Goal: Task Accomplishment & Management: Use online tool/utility

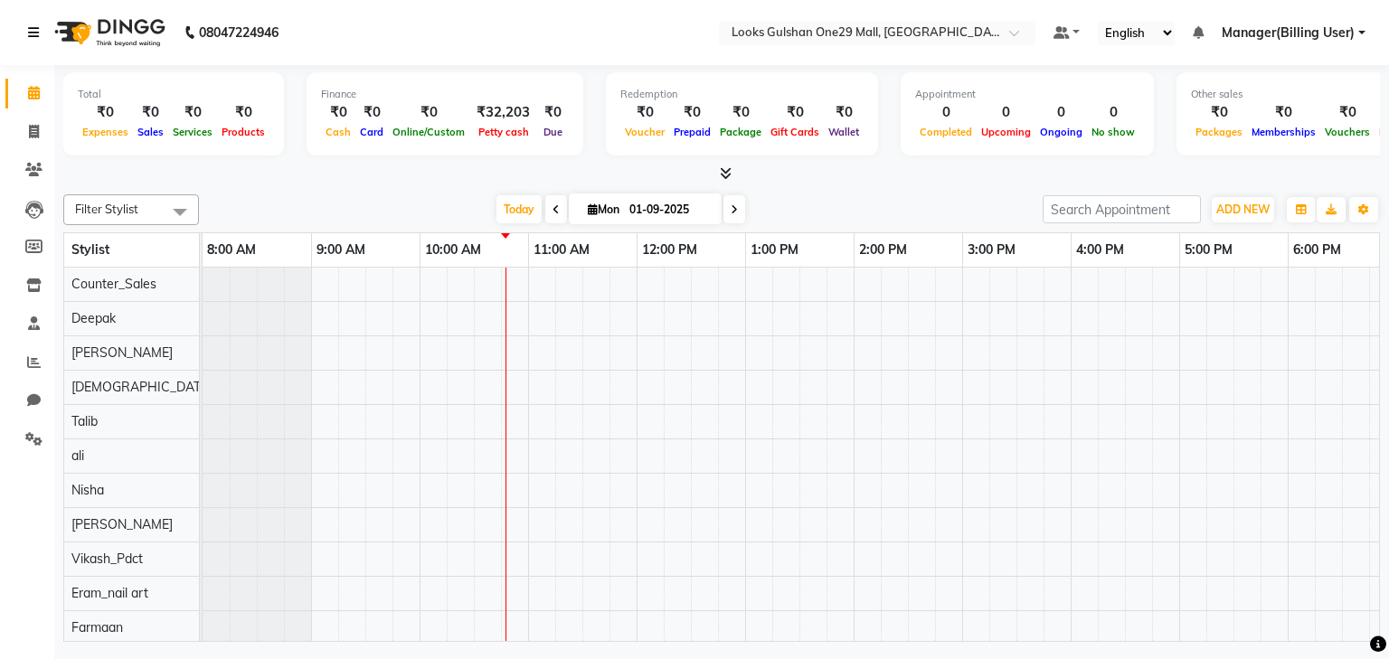
click at [28, 28] on icon at bounding box center [33, 32] width 11 height 13
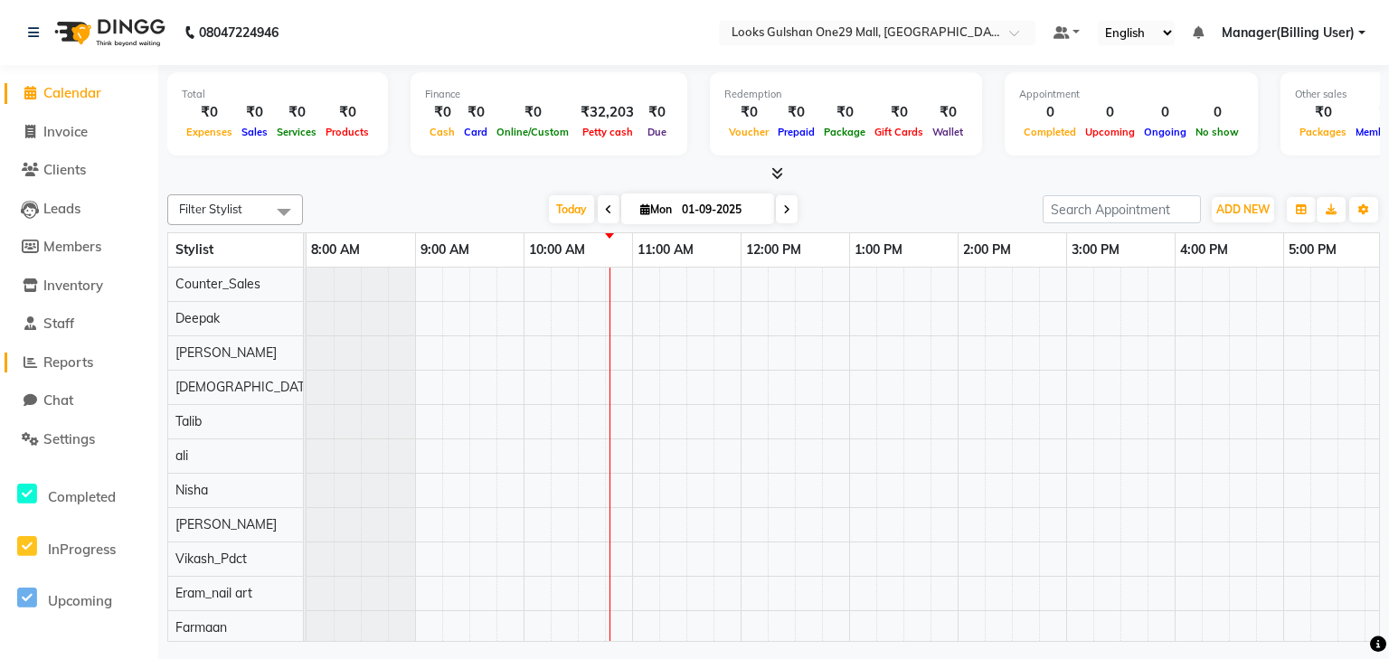
click at [84, 365] on span "Reports" at bounding box center [68, 362] width 50 height 17
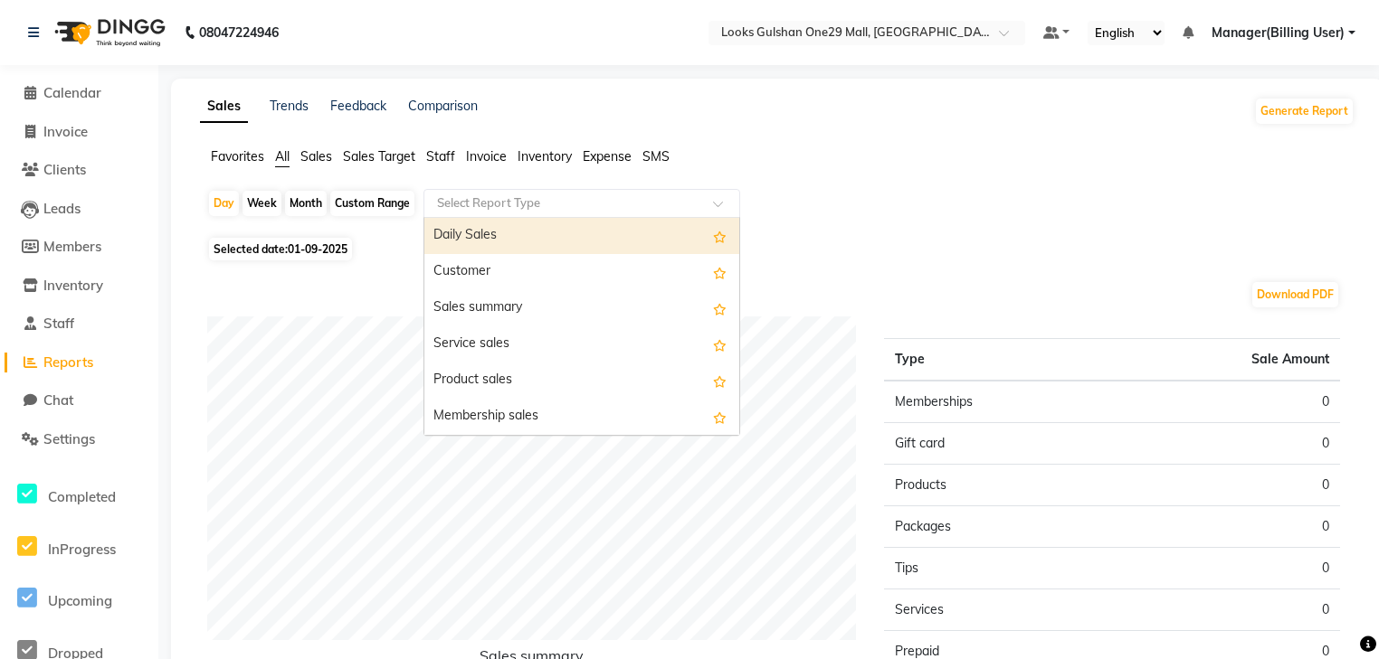
click at [528, 198] on input "text" at bounding box center [563, 203] width 261 height 18
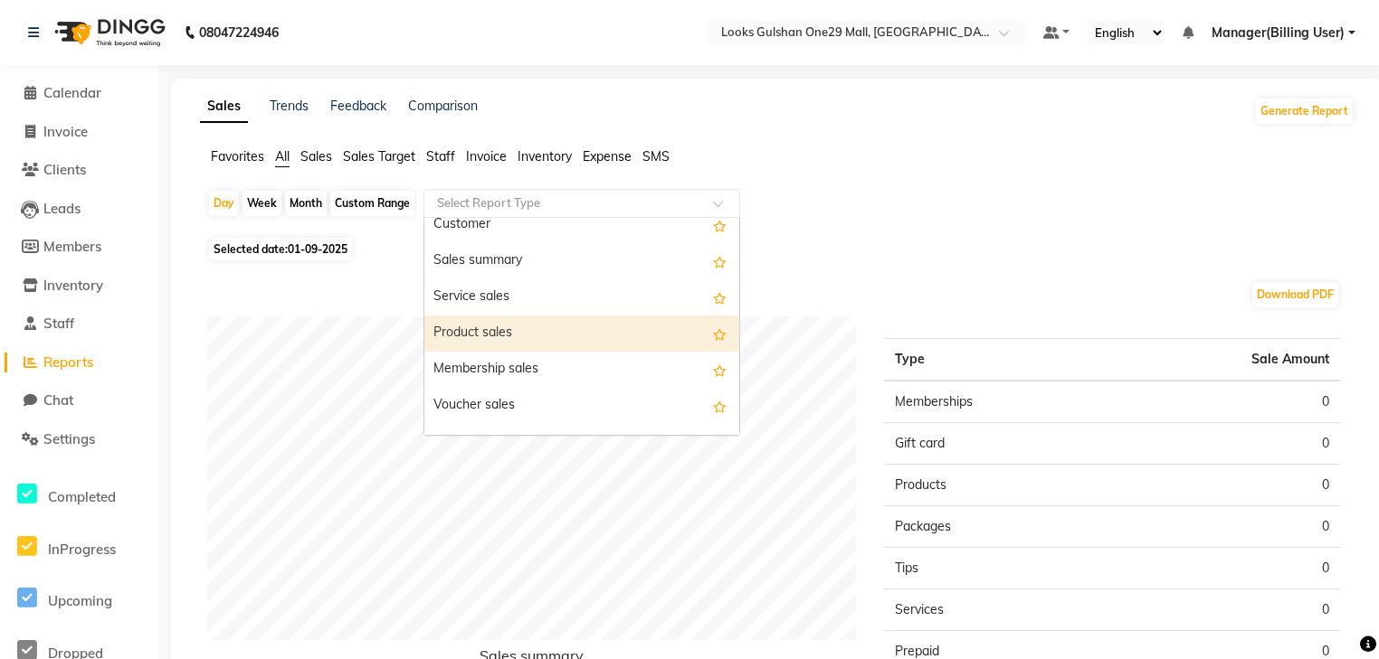
scroll to position [72, 0]
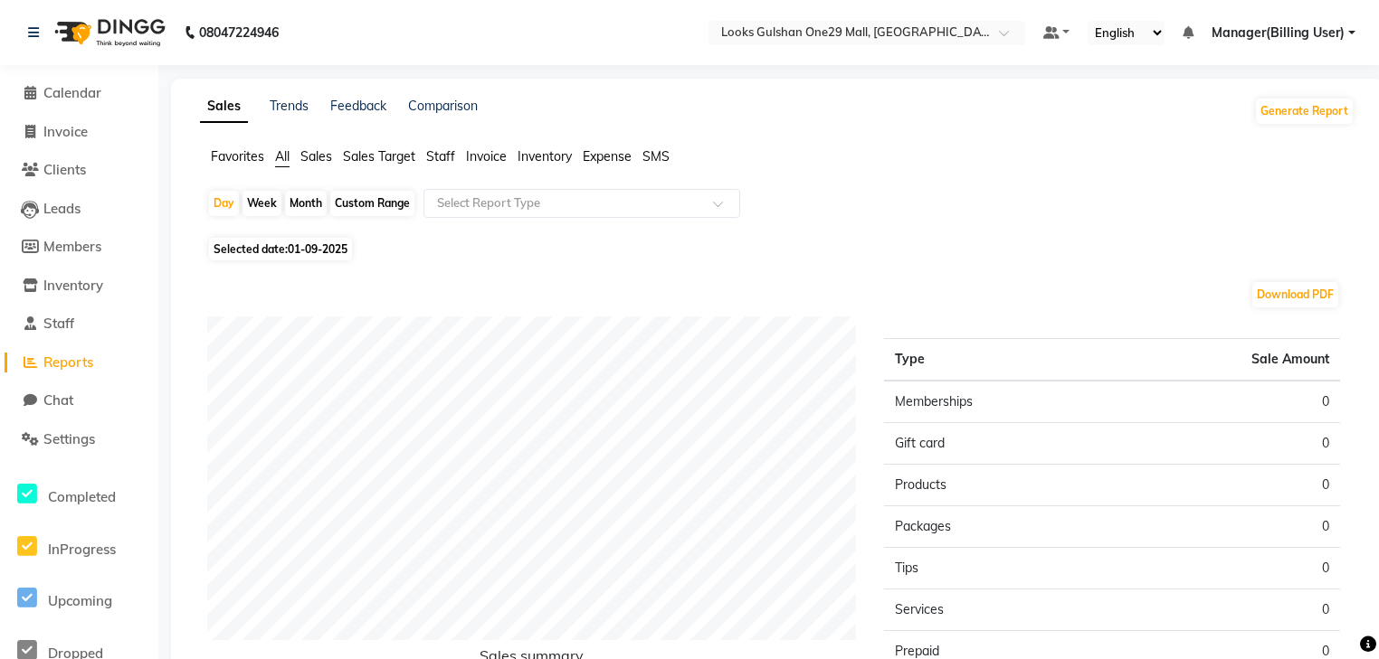
click at [337, 203] on div "Custom Range" at bounding box center [372, 203] width 84 height 25
select select "9"
select select "2025"
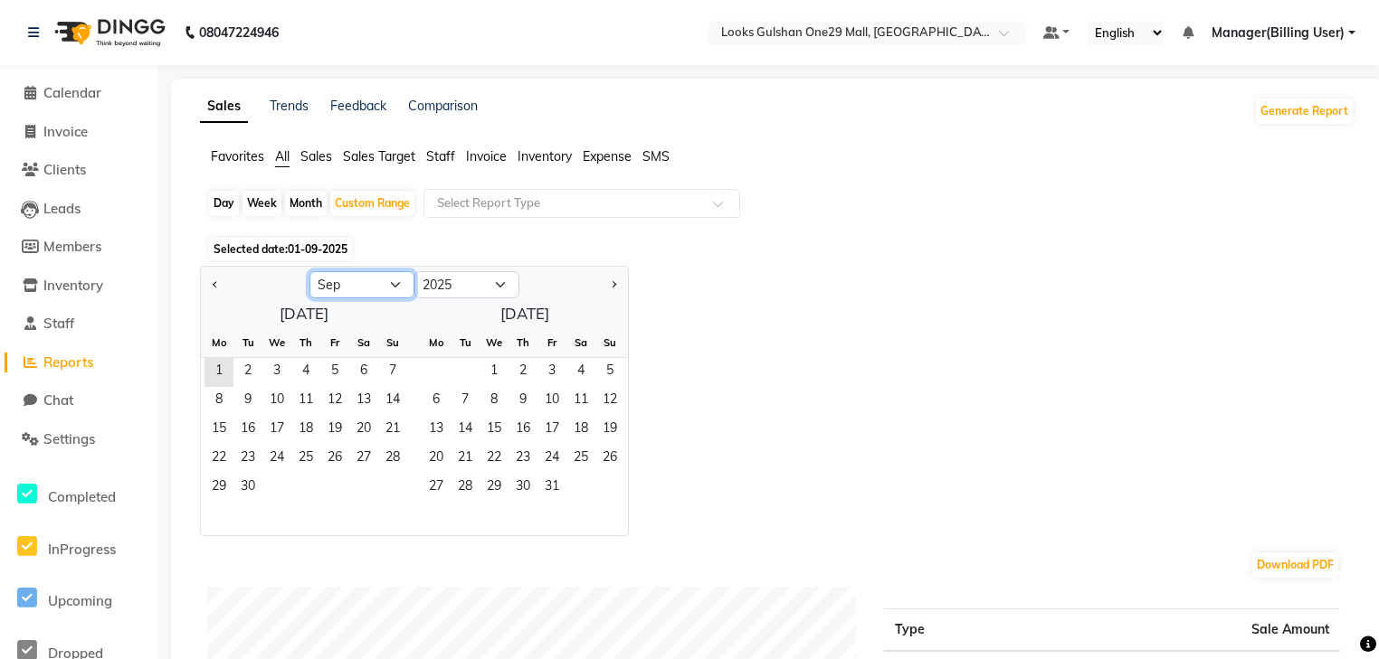
click at [343, 290] on select "Jan Feb Mar Apr May Jun [DATE] Aug Sep Oct Nov Dec" at bounding box center [361, 284] width 105 height 27
select select "8"
click at [309, 271] on select "Jan Feb Mar Apr May Jun [DATE] Aug Sep Oct Nov Dec" at bounding box center [361, 284] width 105 height 27
click at [340, 373] on span "1" at bounding box center [334, 372] width 29 height 29
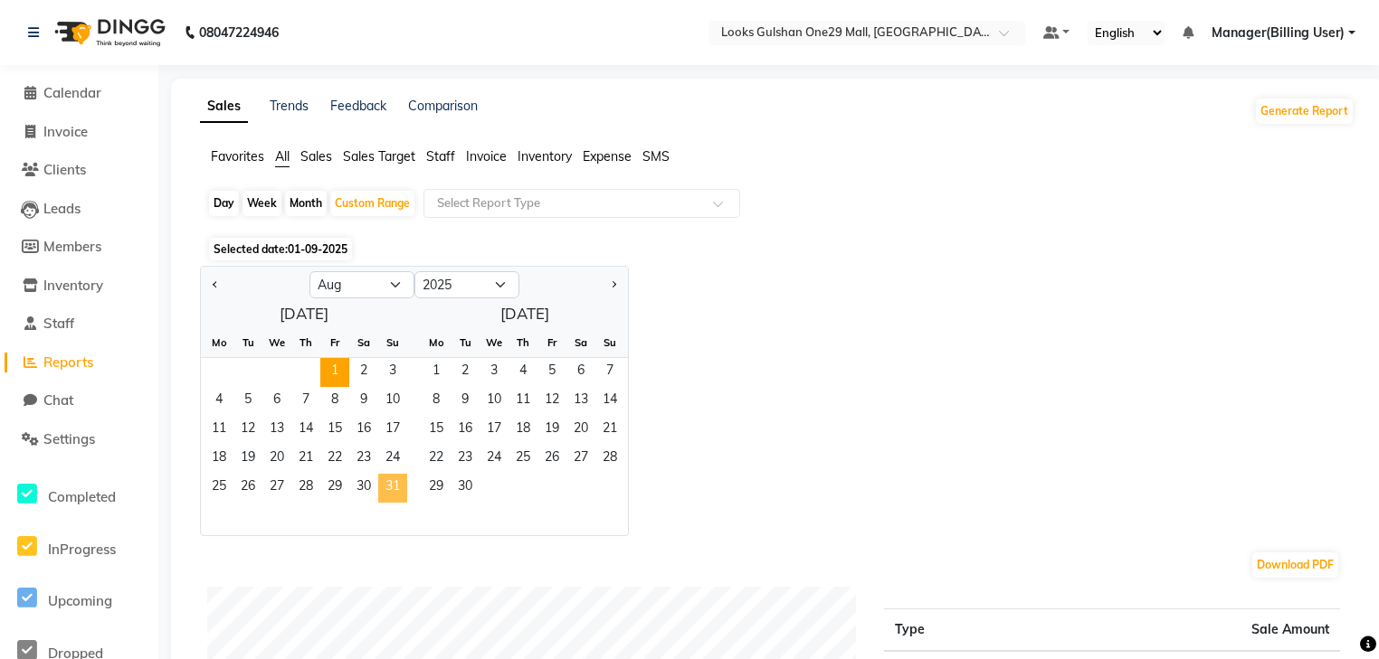
click at [397, 488] on span "31" at bounding box center [392, 488] width 29 height 29
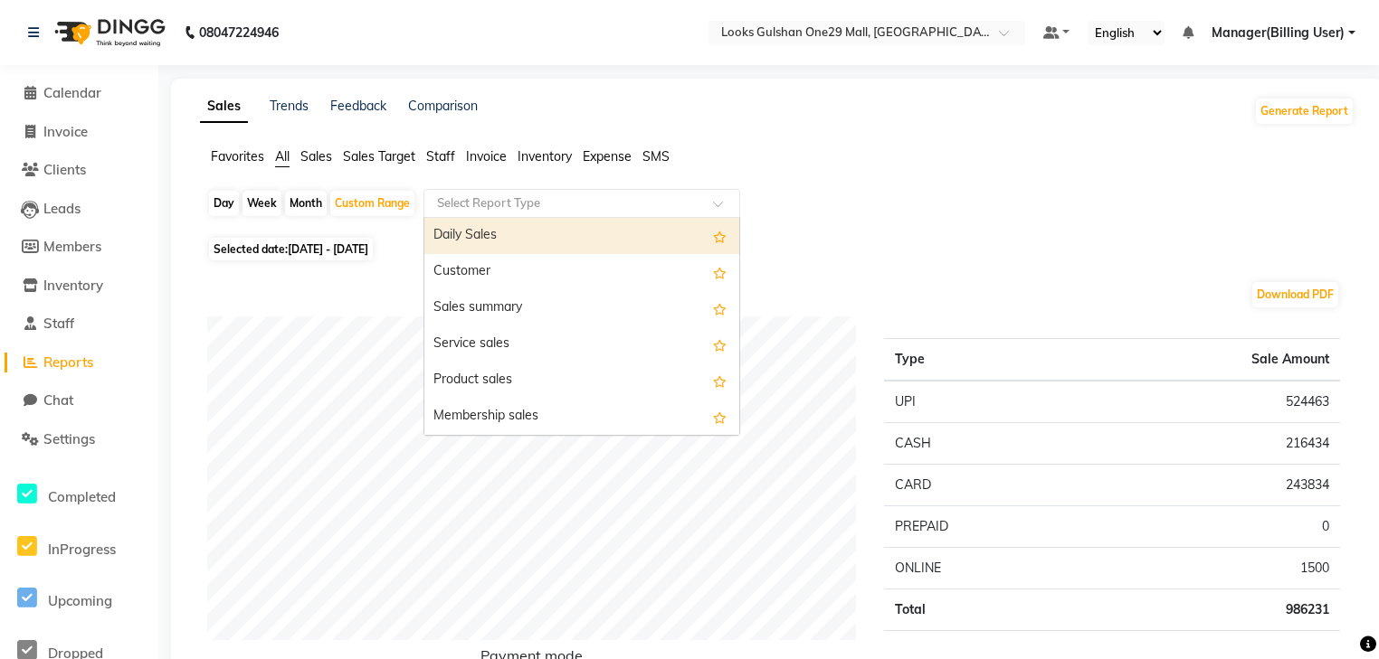
click at [481, 216] on ng-select "Select Report Type Daily Sales Customer Sales summary Service sales Product sal…" at bounding box center [581, 203] width 317 height 29
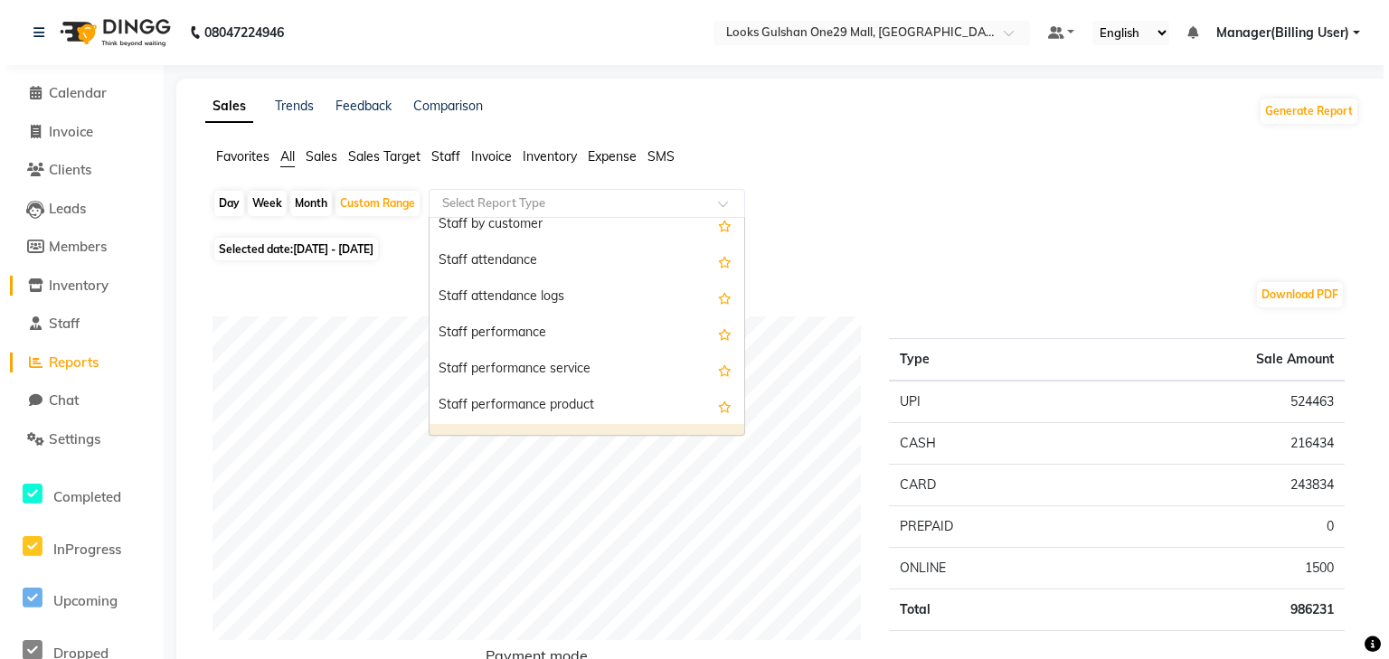
scroll to position [651, 0]
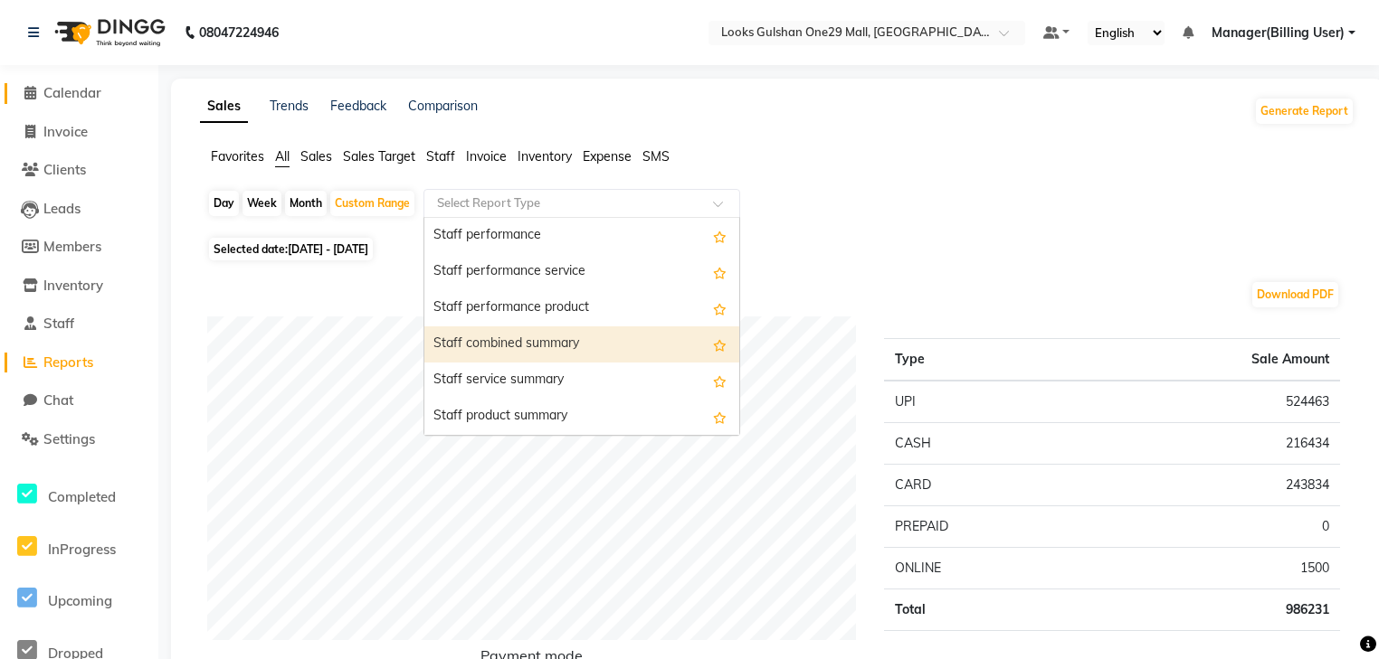
click at [79, 97] on span "Calendar" at bounding box center [72, 92] width 58 height 17
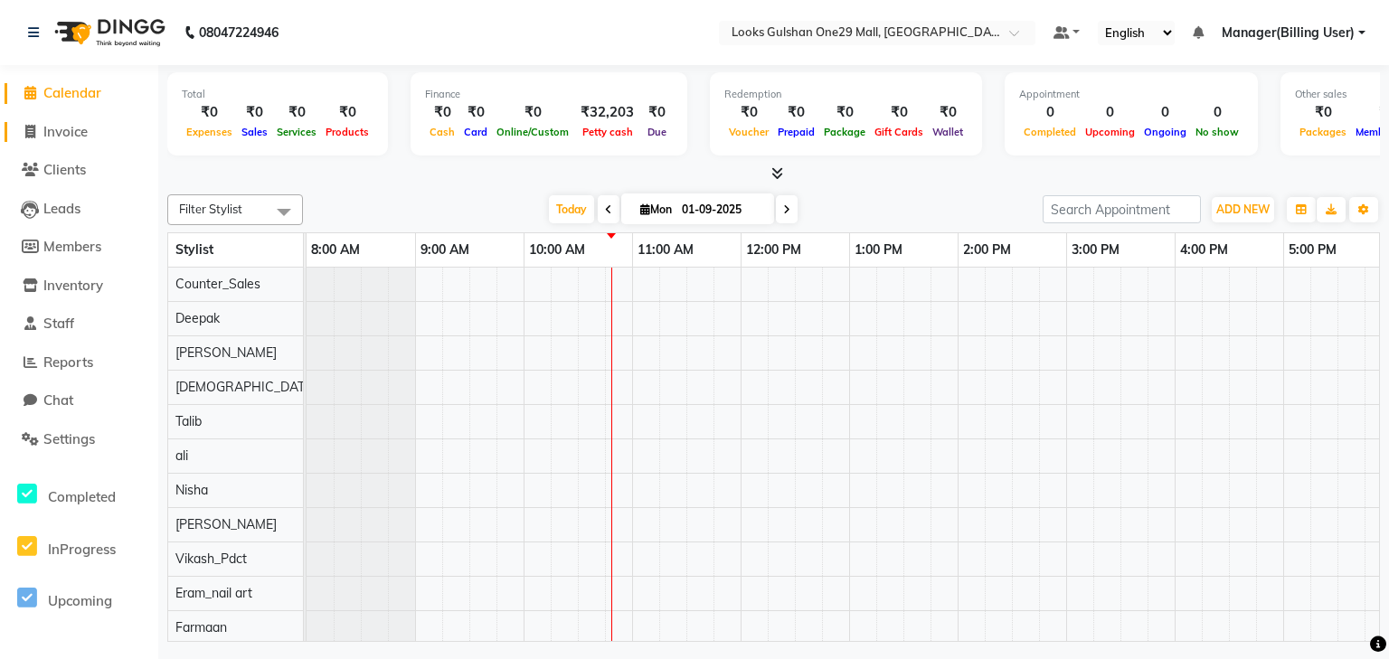
click at [87, 134] on span "Invoice" at bounding box center [65, 131] width 44 height 17
select select "8337"
select select "service"
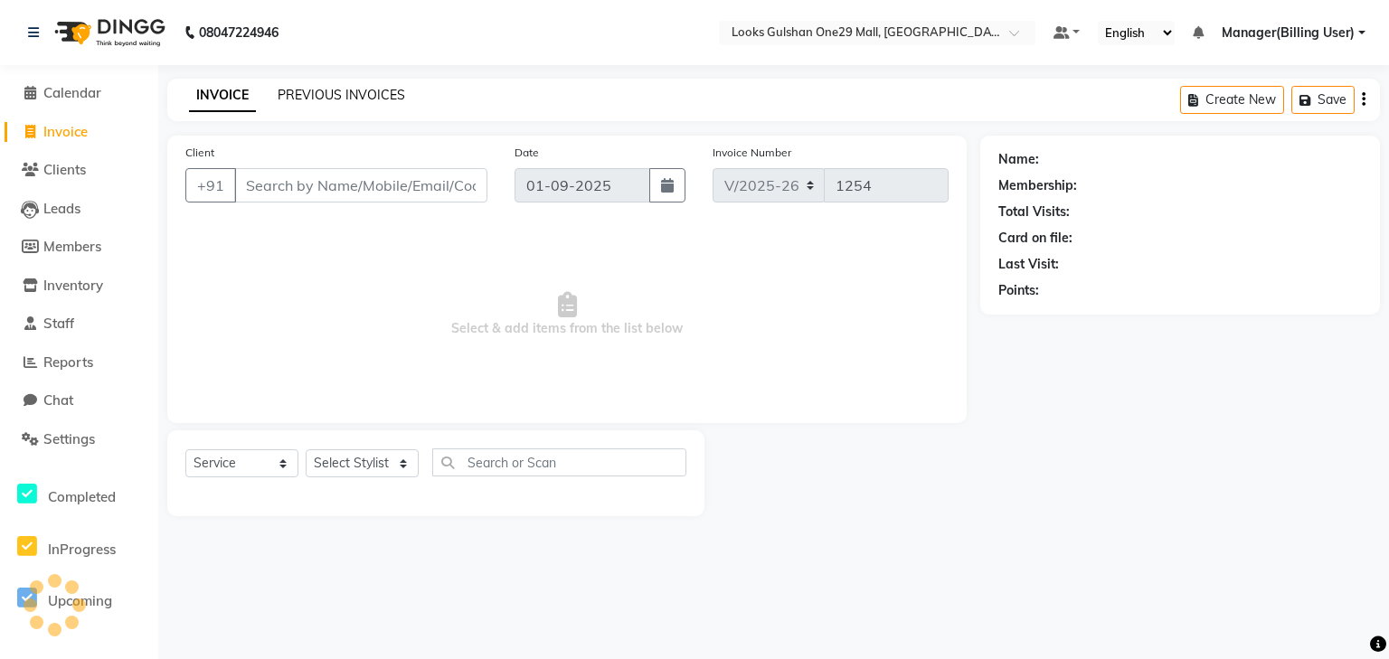
click at [299, 90] on link "PREVIOUS INVOICES" at bounding box center [342, 95] width 128 height 16
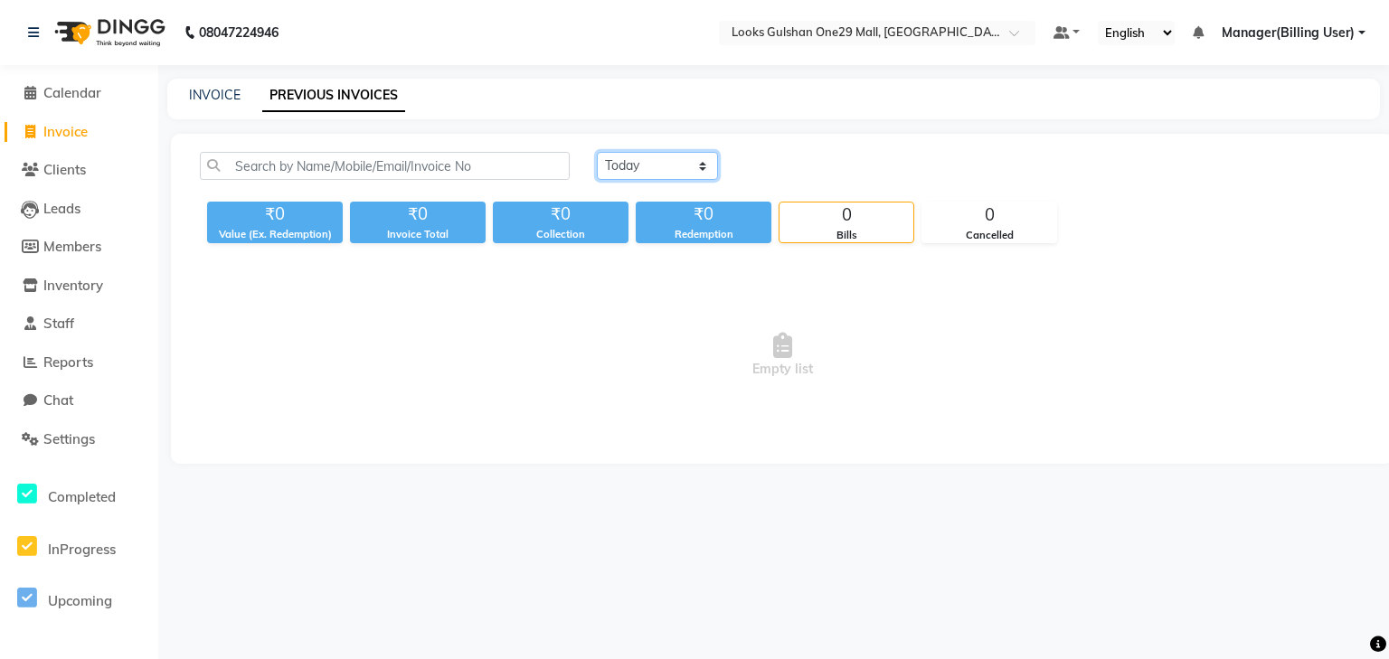
click at [676, 166] on select "[DATE] [DATE] Custom Range" at bounding box center [657, 166] width 121 height 28
select select "range"
click at [597, 152] on select "[DATE] [DATE] Custom Range" at bounding box center [657, 166] width 121 height 28
click at [791, 165] on input "01-09-2025" at bounding box center [805, 166] width 127 height 25
select select "9"
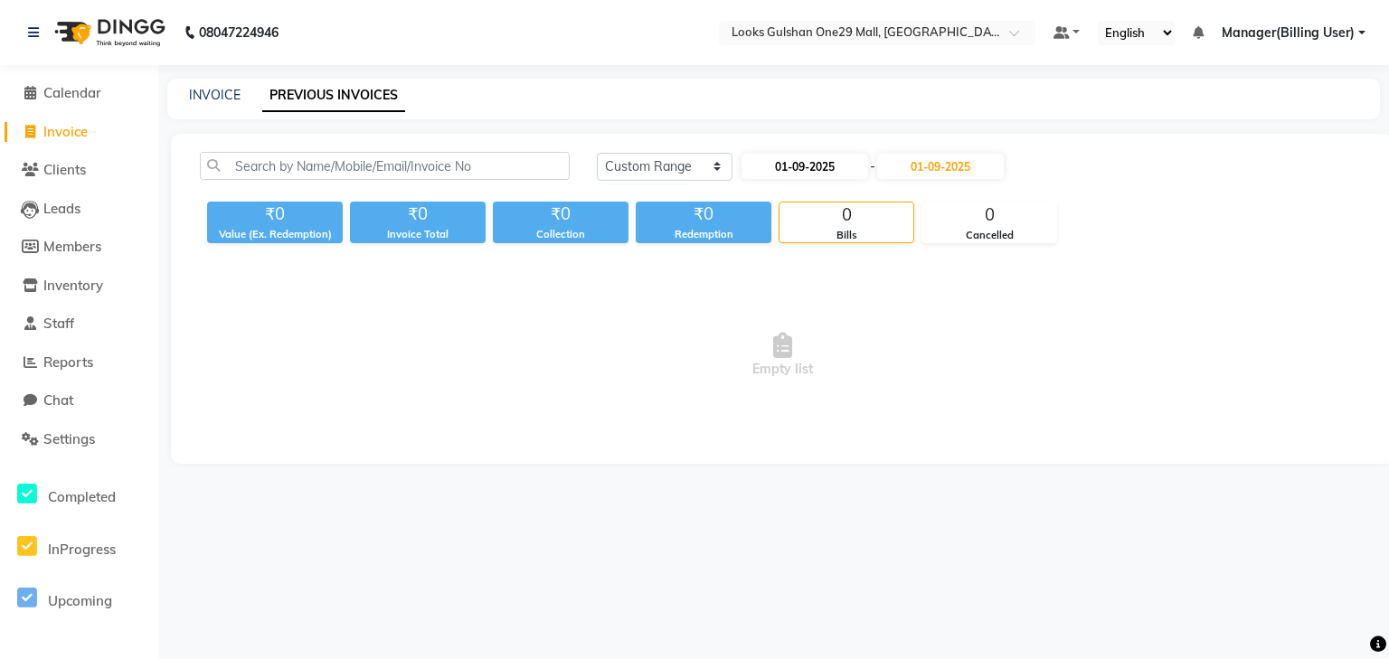
select select "2025"
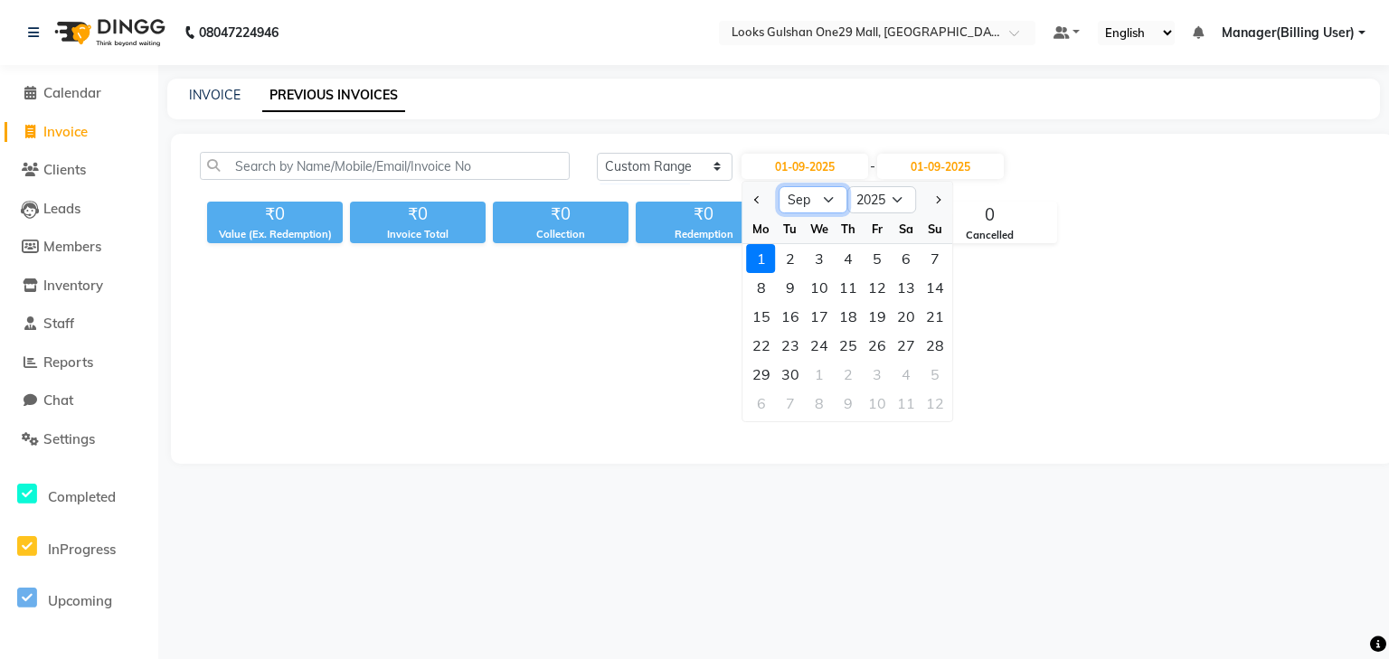
click at [801, 204] on select "Jan Feb Mar Apr May Jun [DATE] Aug Sep Oct Nov Dec" at bounding box center [814, 199] width 69 height 27
select select "8"
click at [780, 186] on select "Jan Feb Mar Apr May Jun [DATE] Aug Sep Oct Nov Dec" at bounding box center [814, 199] width 69 height 27
click at [880, 261] on div "1" at bounding box center [877, 258] width 29 height 29
type input "[DATE]"
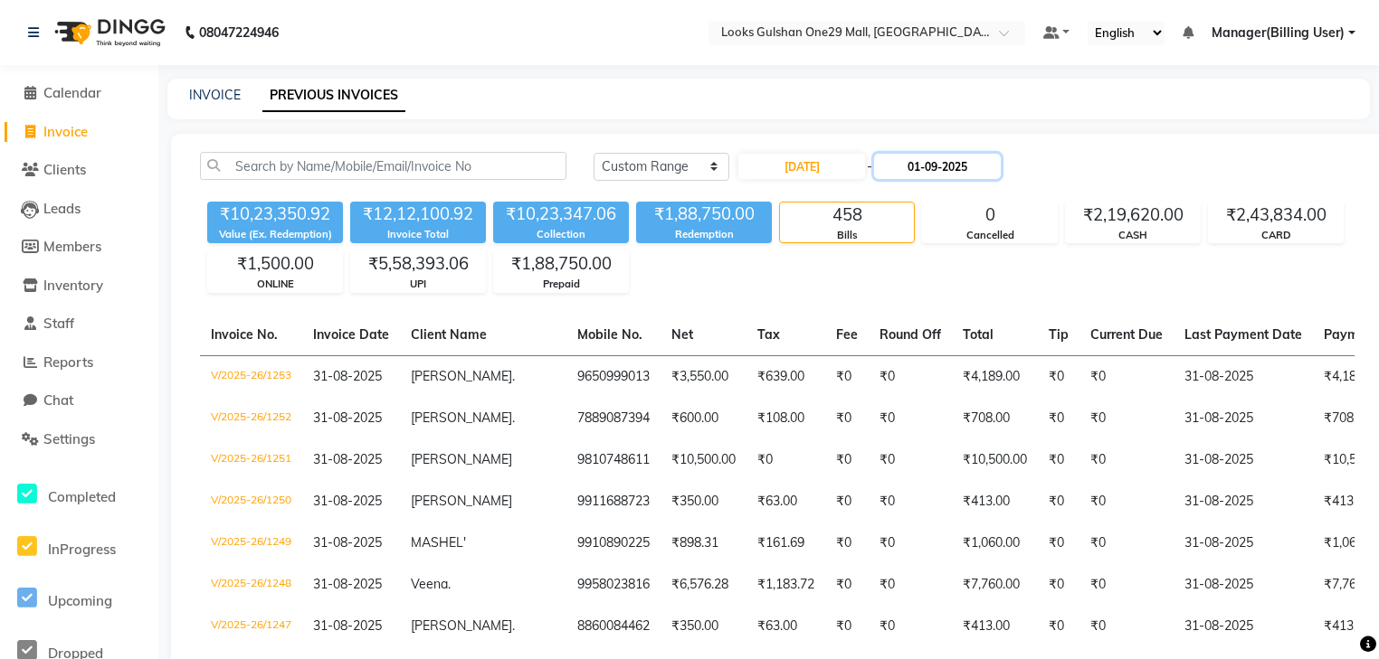
click at [946, 168] on input "01-09-2025" at bounding box center [937, 166] width 127 height 25
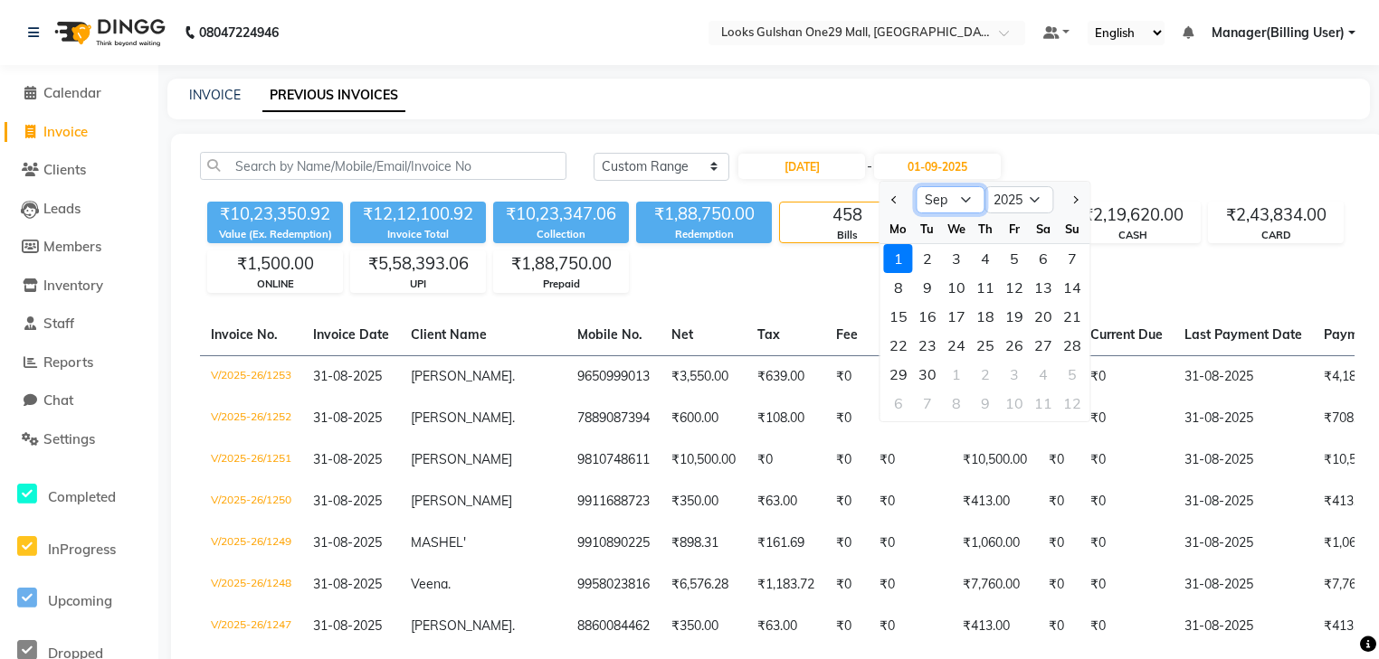
click at [948, 206] on select "Aug Sep Oct Nov Dec" at bounding box center [950, 199] width 69 height 27
select select "8"
click at [916, 186] on select "Aug Sep Oct Nov Dec" at bounding box center [950, 199] width 69 height 27
click at [1081, 373] on div "31" at bounding box center [1071, 374] width 29 height 29
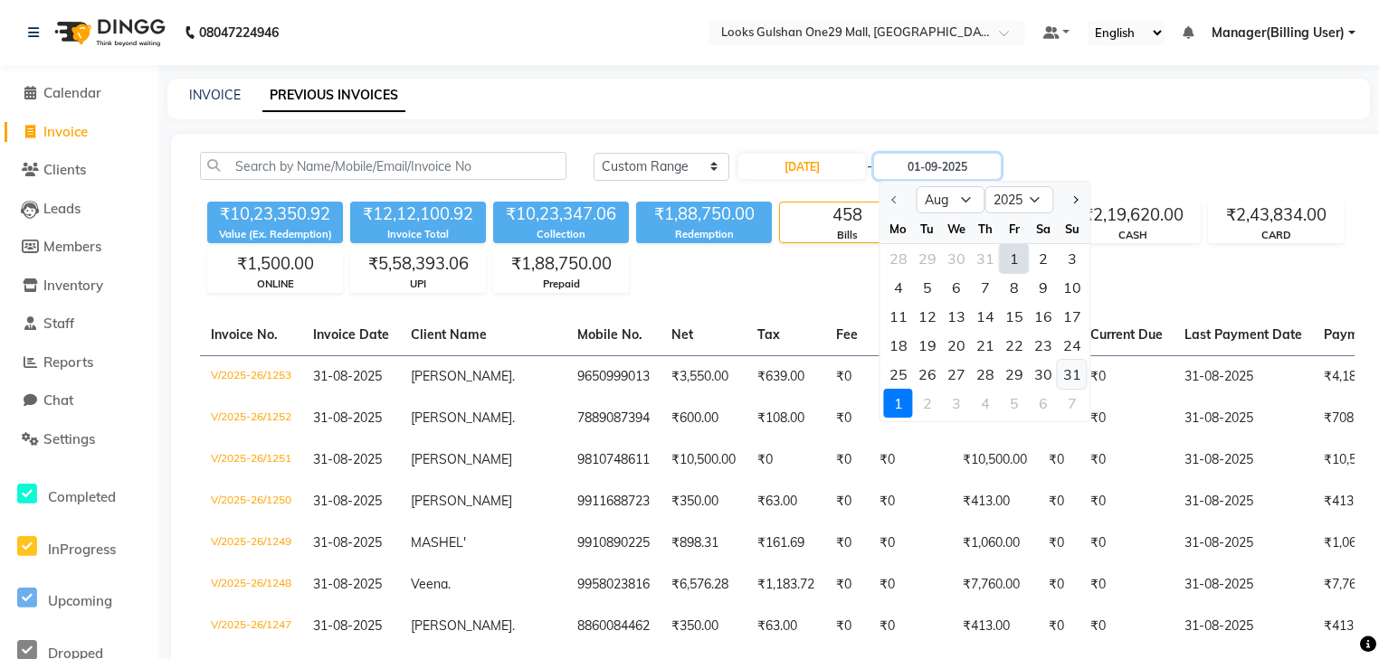
type input "31-08-2025"
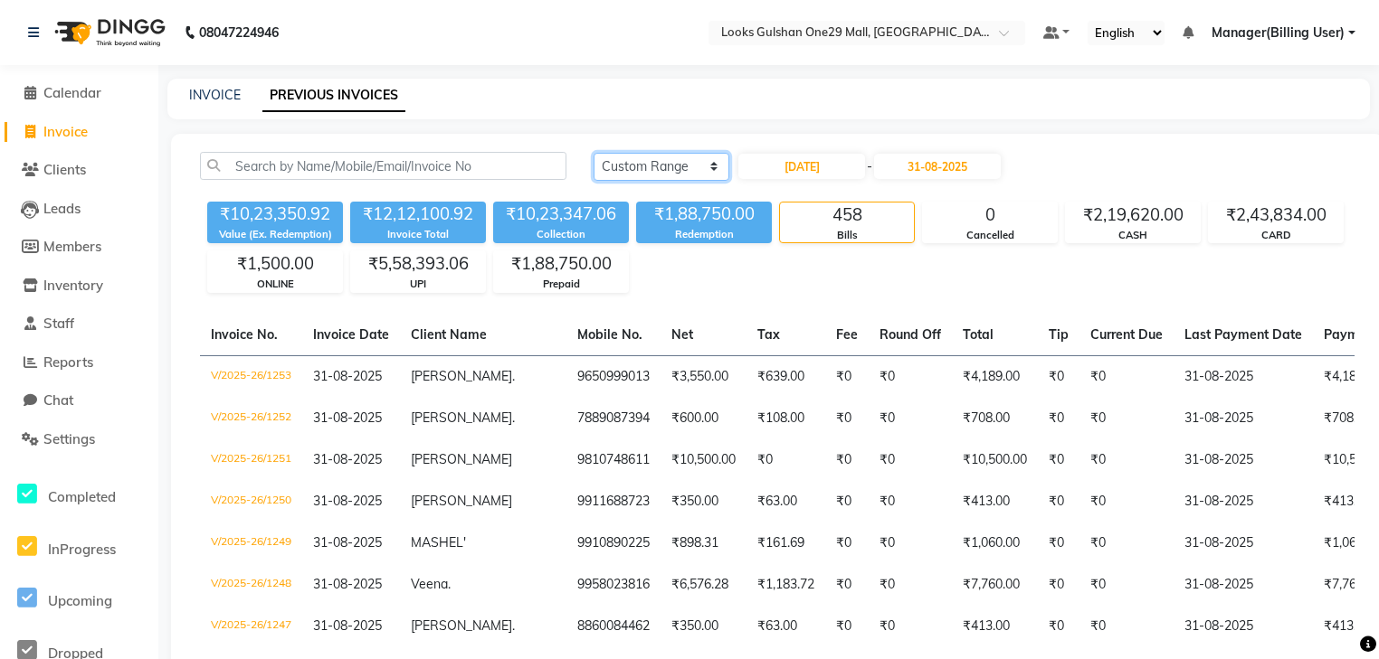
click at [693, 163] on select "[DATE] [DATE] Custom Range" at bounding box center [661, 167] width 136 height 28
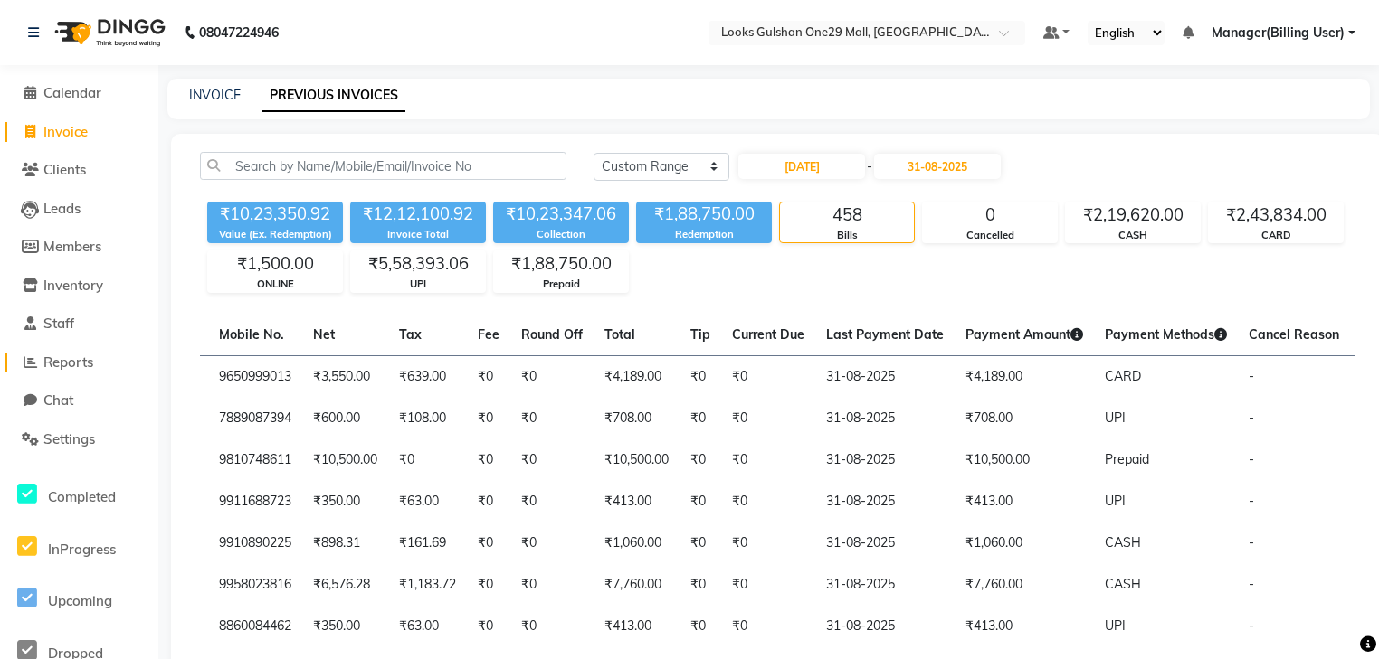
click at [78, 365] on span "Reports" at bounding box center [68, 362] width 50 height 17
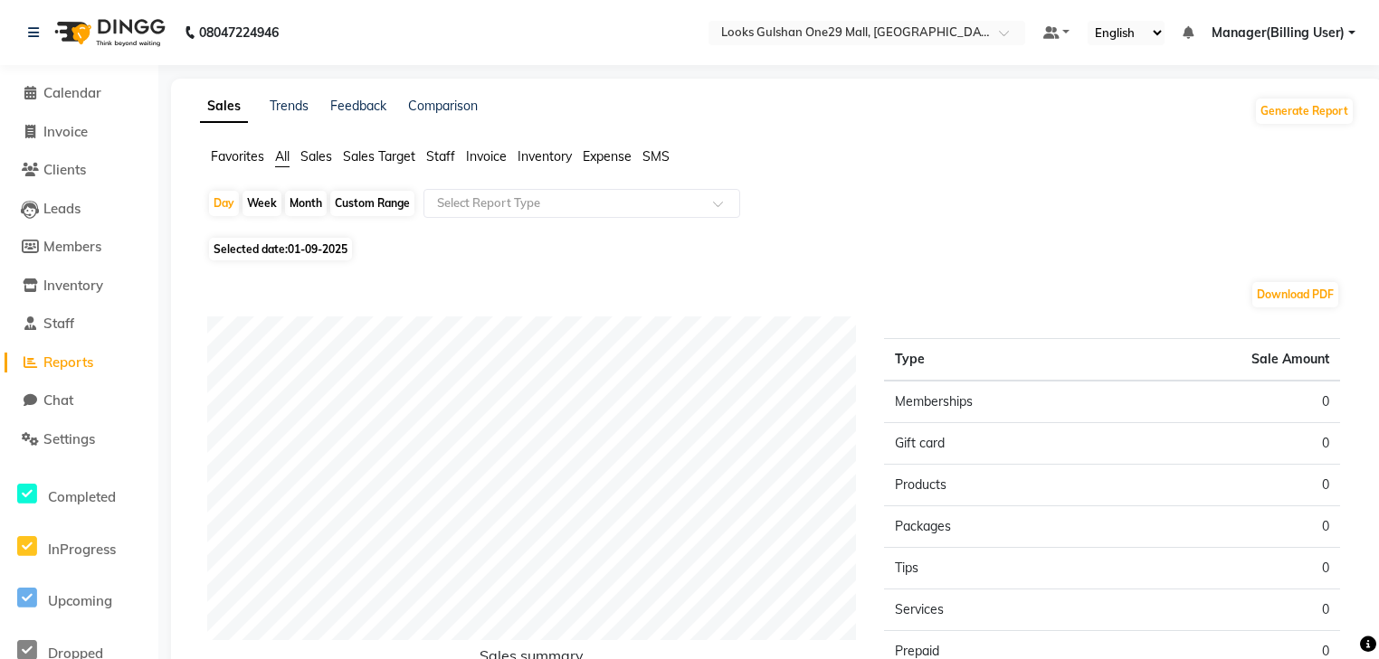
click at [431, 158] on span "Staff" at bounding box center [440, 156] width 29 height 16
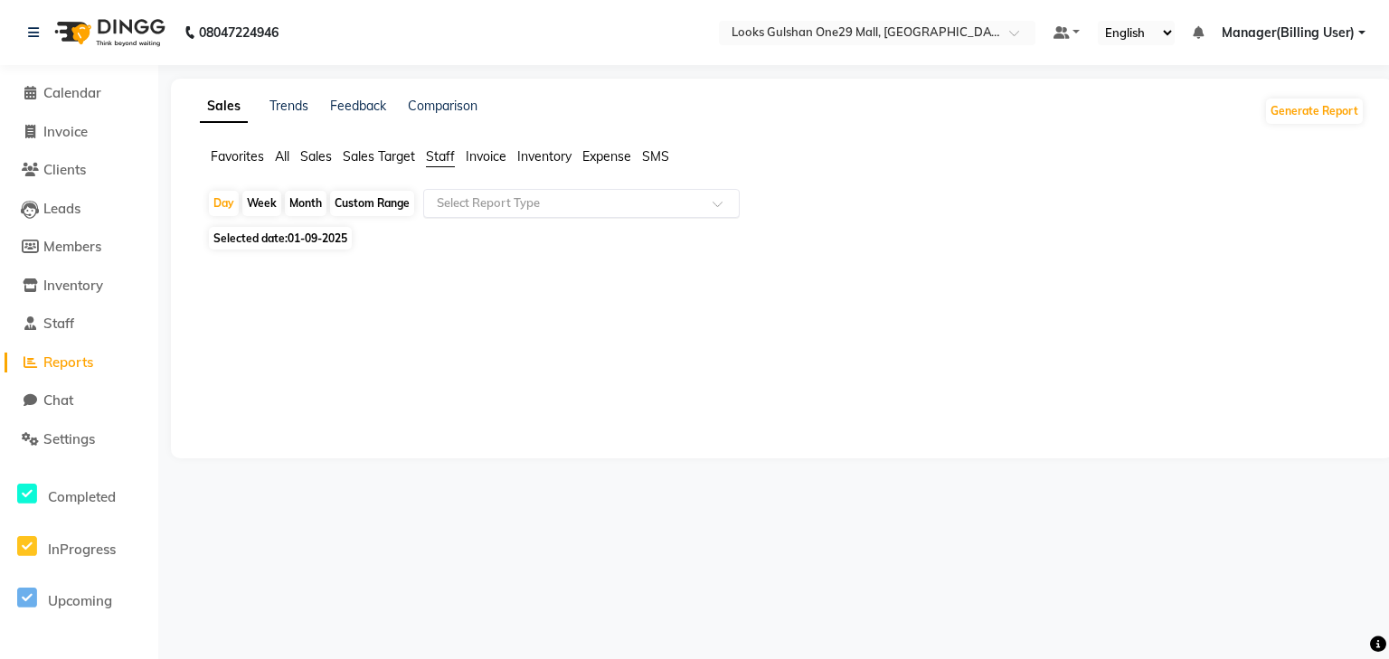
click at [467, 206] on input "text" at bounding box center [563, 203] width 261 height 18
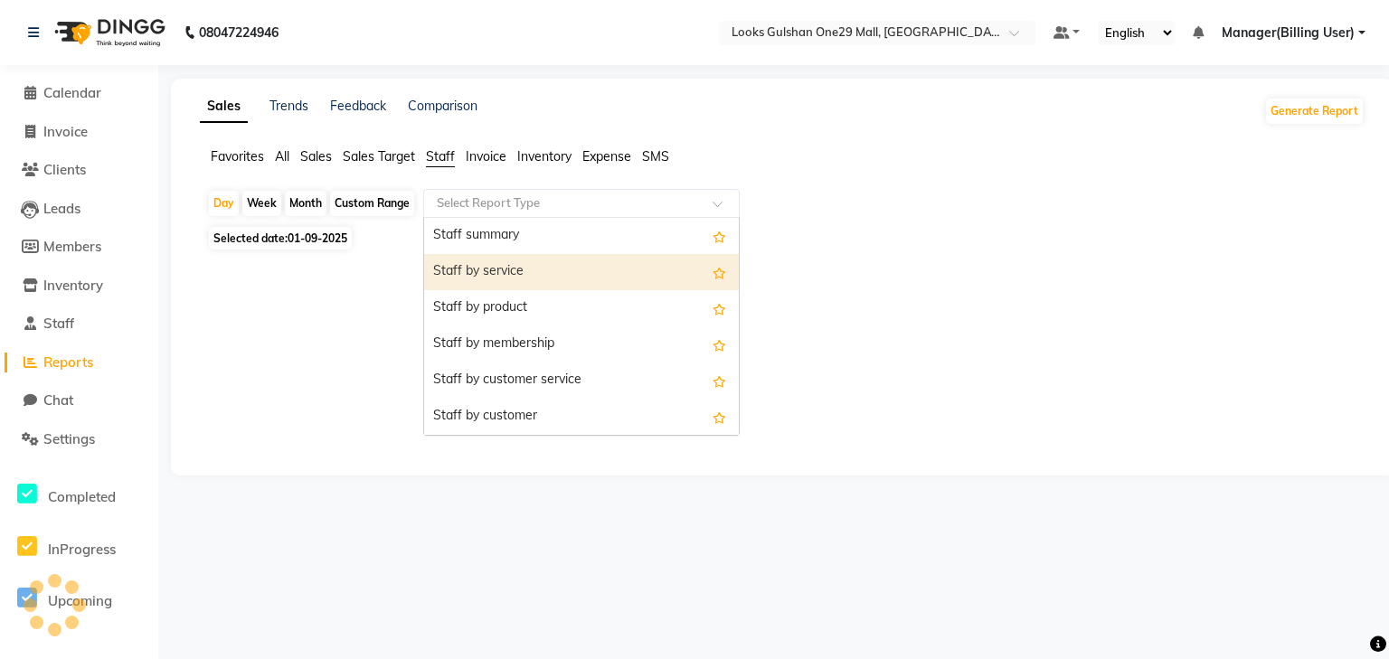
click at [498, 273] on div "Staff by service" at bounding box center [581, 272] width 315 height 36
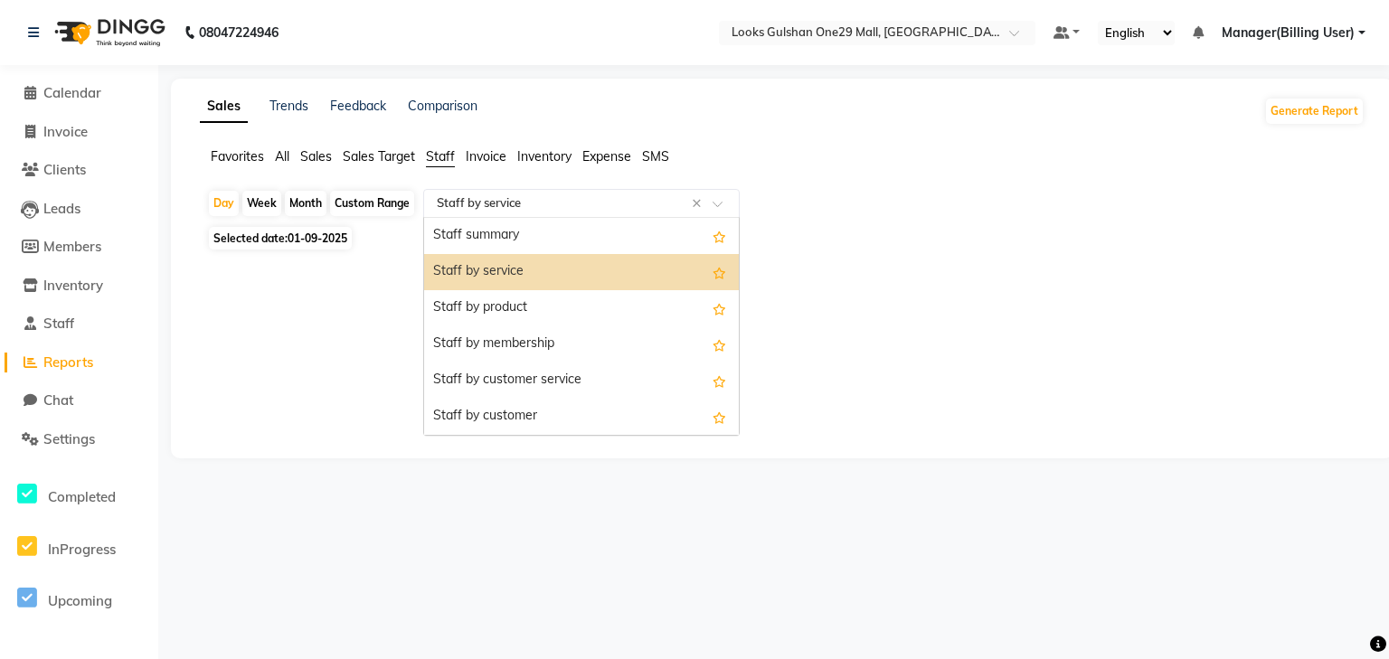
click at [519, 216] on ng-select "Select Report Type × Staff by service × Staff summary Staff by service Staff by…" at bounding box center [581, 203] width 317 height 29
click at [514, 238] on div "Staff summary" at bounding box center [581, 236] width 315 height 36
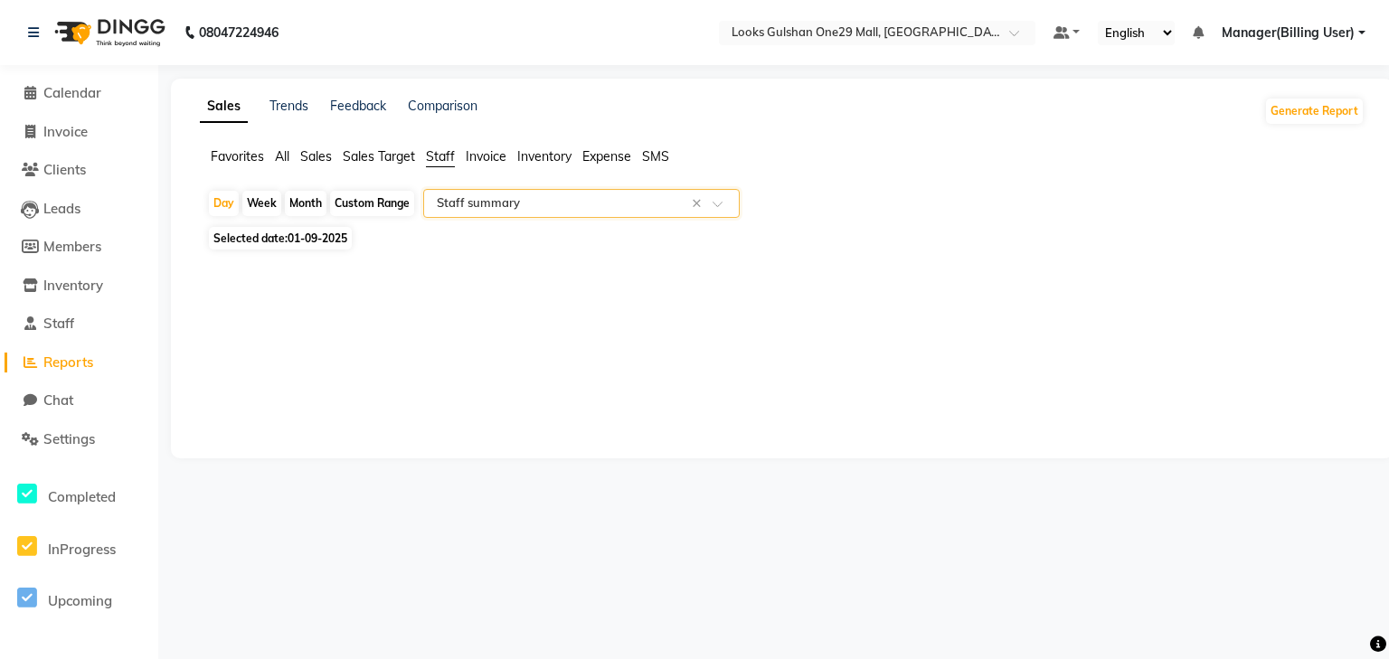
click at [354, 210] on div "Custom Range" at bounding box center [372, 203] width 84 height 25
select select "9"
select select "2025"
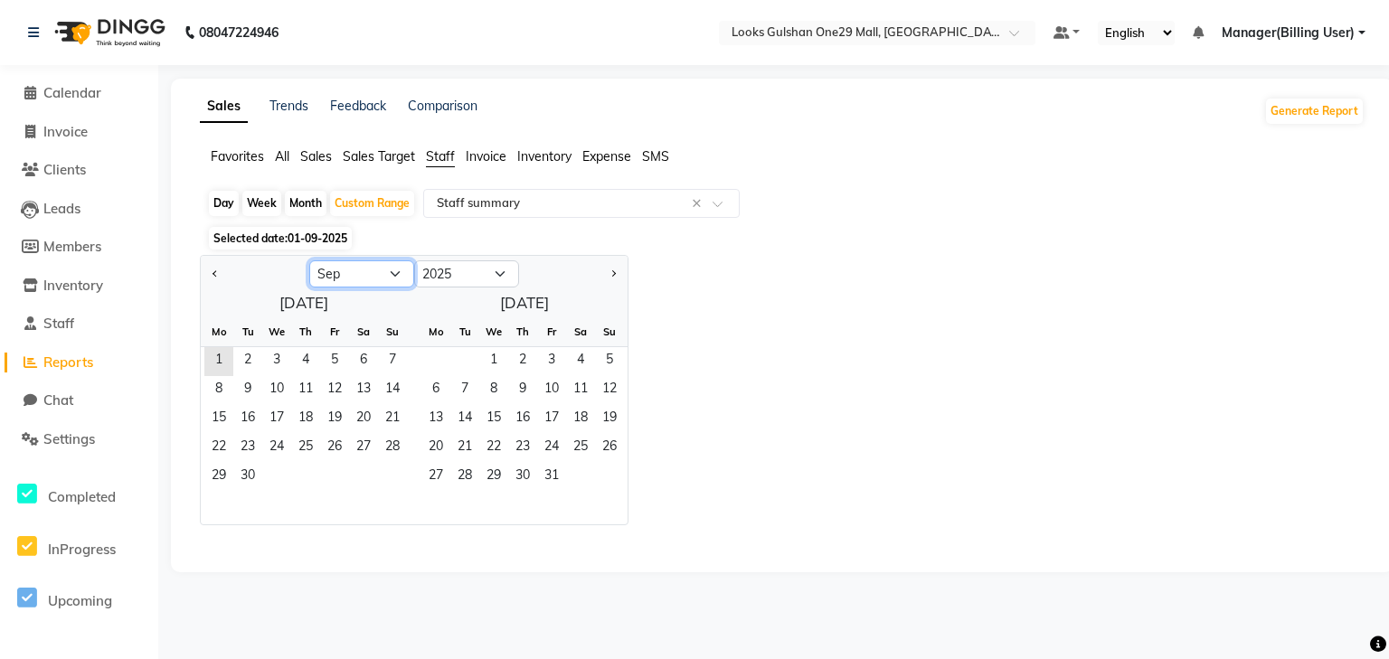
click at [363, 272] on select "Jan Feb Mar Apr May Jun [DATE] Aug Sep Oct Nov Dec" at bounding box center [361, 274] width 105 height 27
select select "8"
click at [309, 261] on select "Jan Feb Mar Apr May Jun [DATE] Aug Sep Oct Nov Dec" at bounding box center [361, 274] width 105 height 27
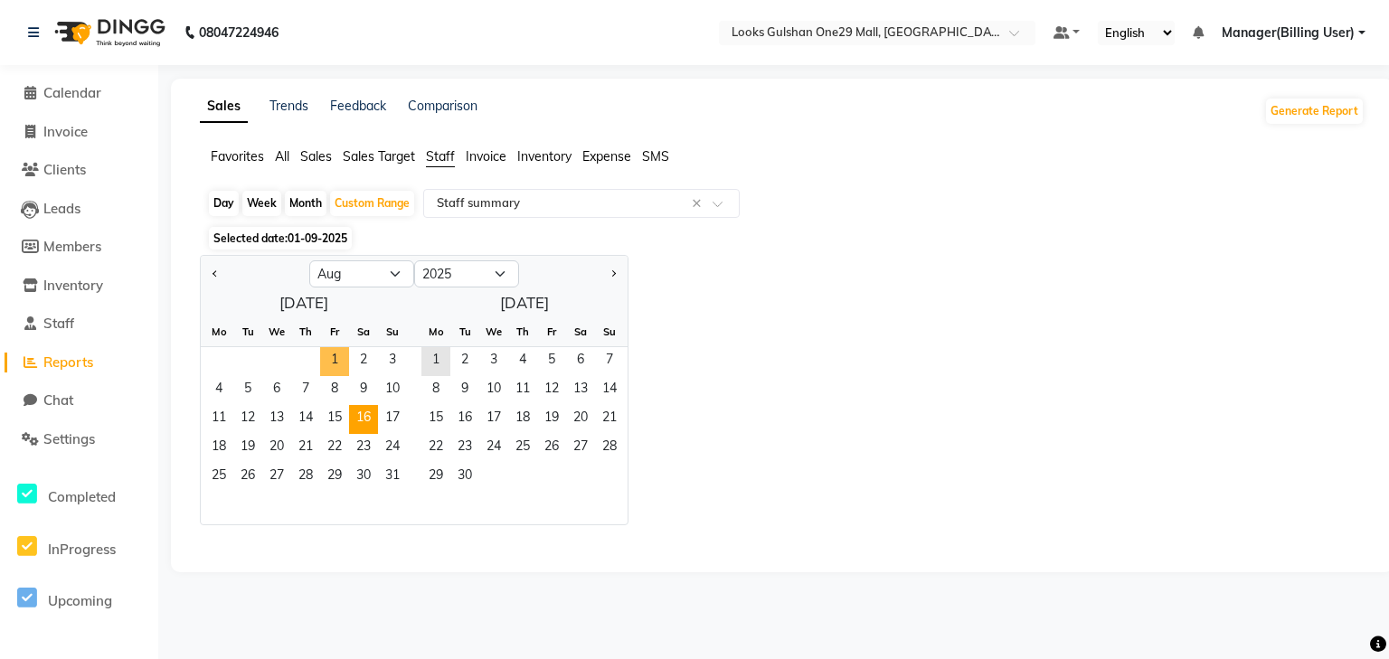
drag, startPoint x: 338, startPoint y: 359, endPoint x: 368, endPoint y: 407, distance: 56.5
click at [337, 359] on span "1" at bounding box center [334, 361] width 29 height 29
click at [403, 470] on span "31" at bounding box center [392, 477] width 29 height 29
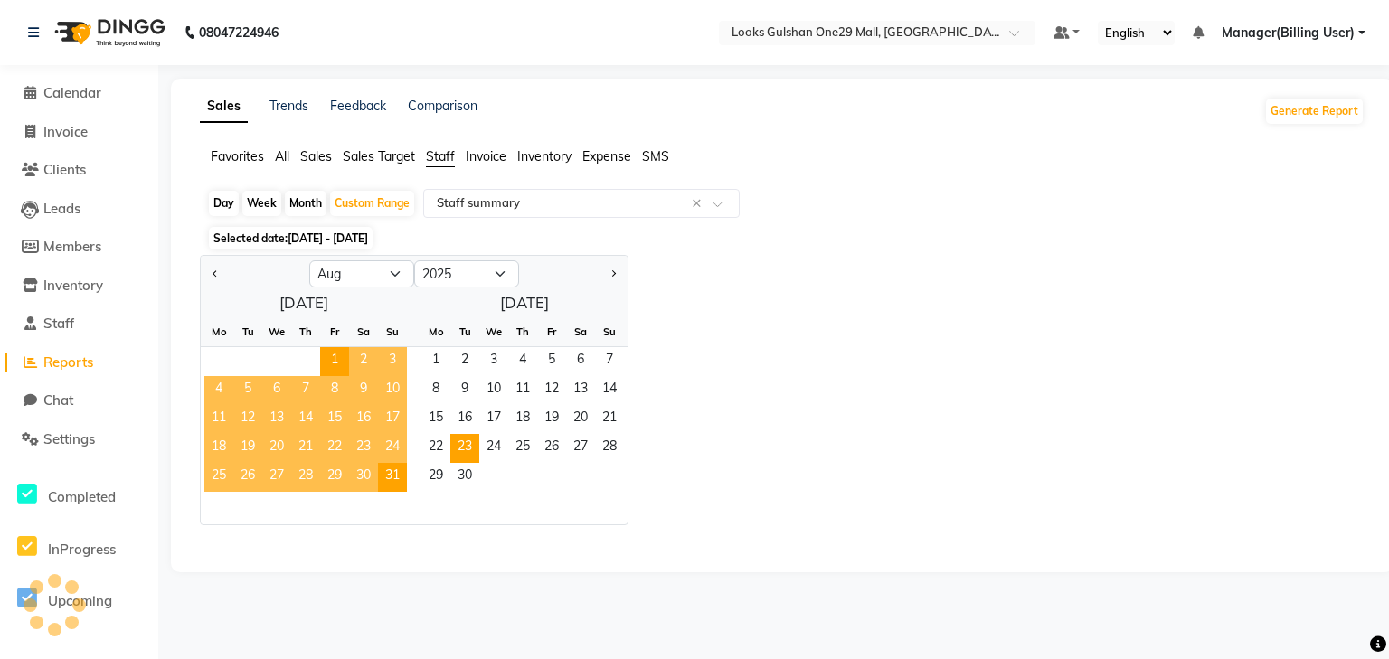
select select "full_report"
select select "csv"
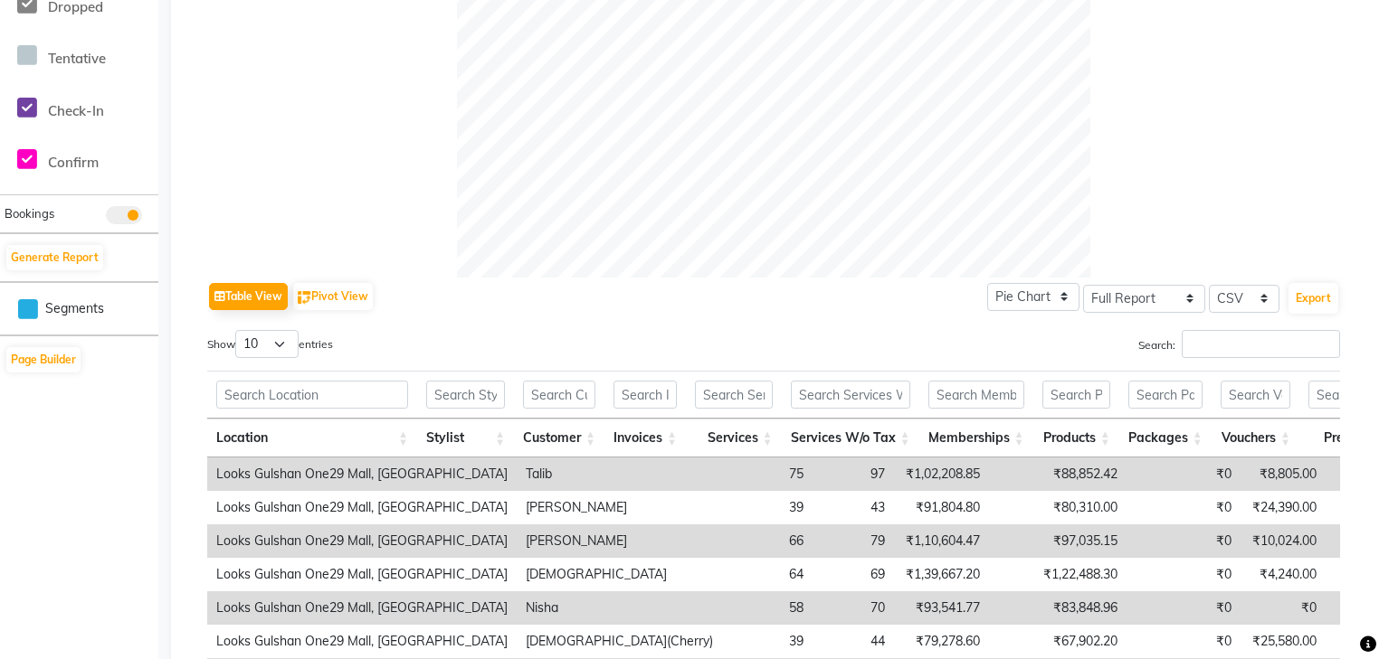
scroll to position [868, 0]
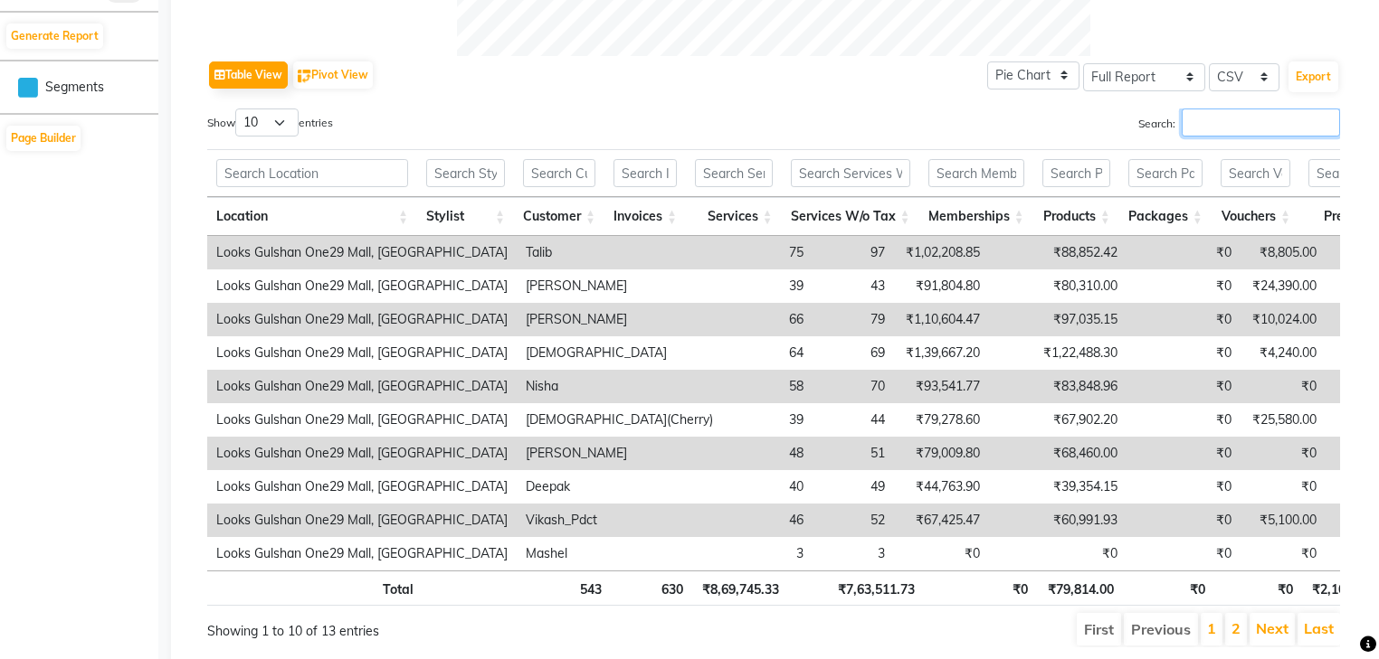
click at [1210, 136] on input "Search:" at bounding box center [1260, 123] width 158 height 28
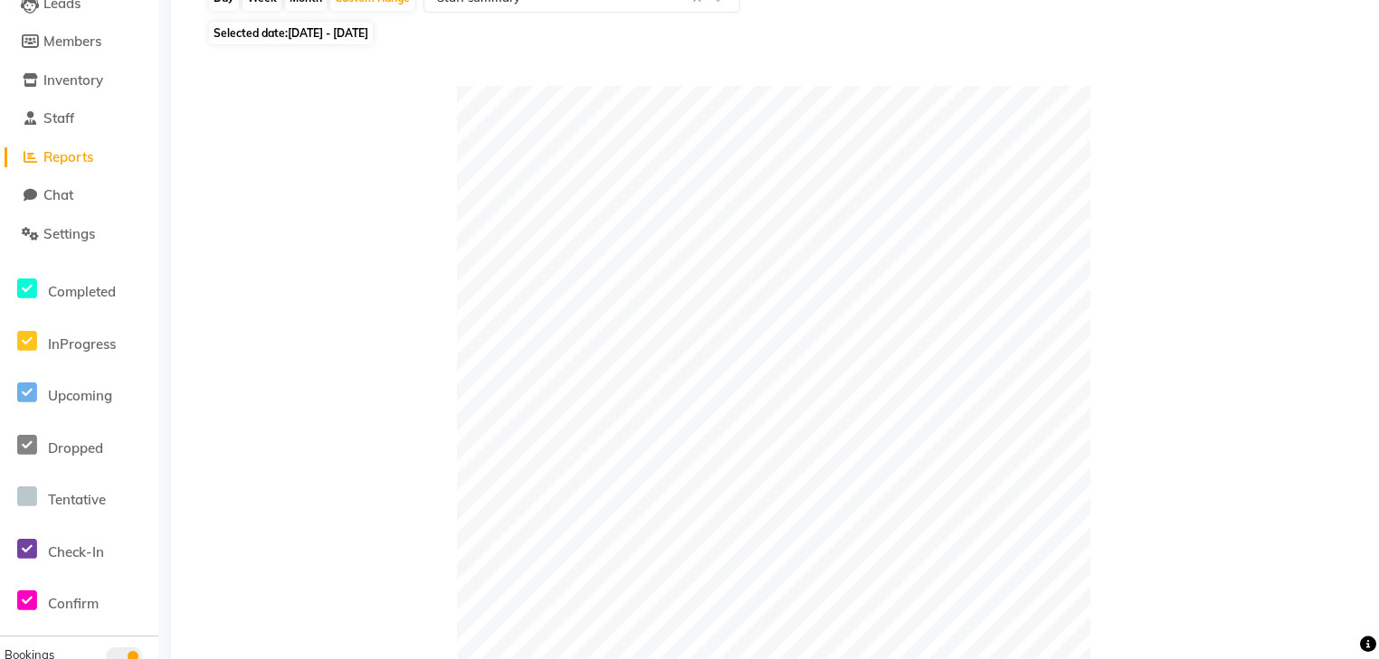
scroll to position [0, 0]
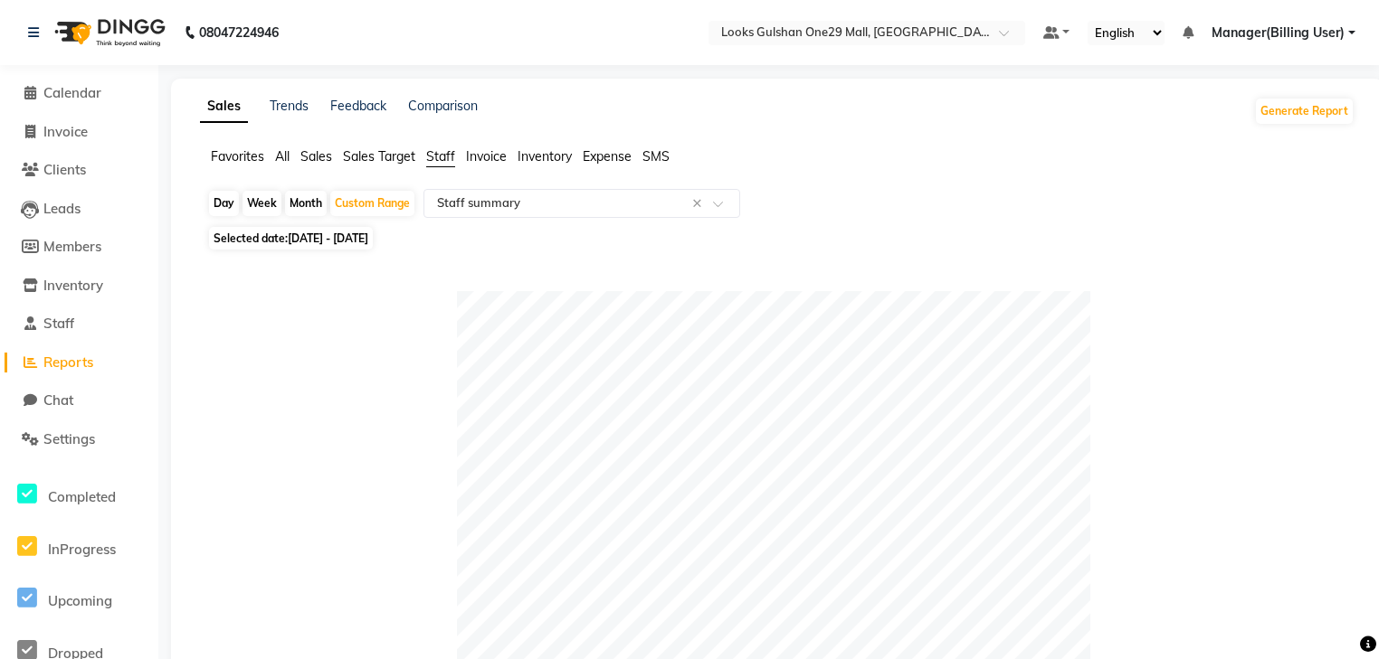
type input "ali"
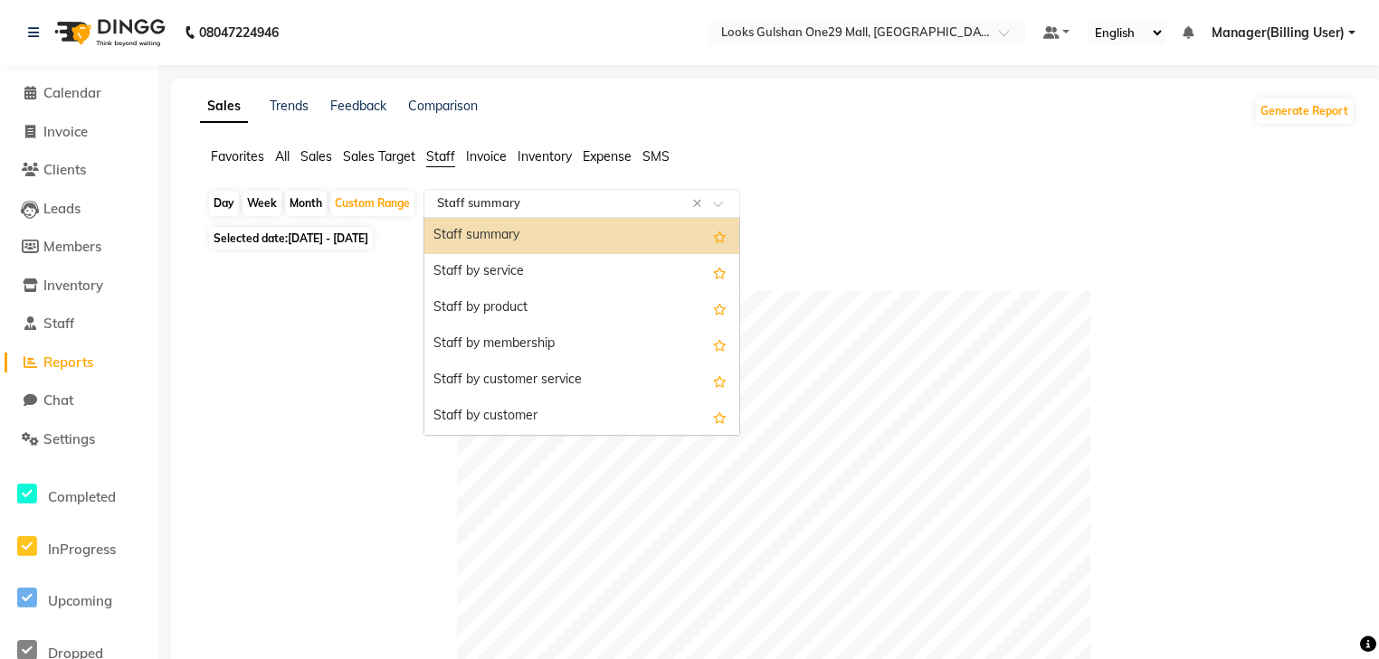
click at [487, 195] on input "text" at bounding box center [563, 203] width 261 height 18
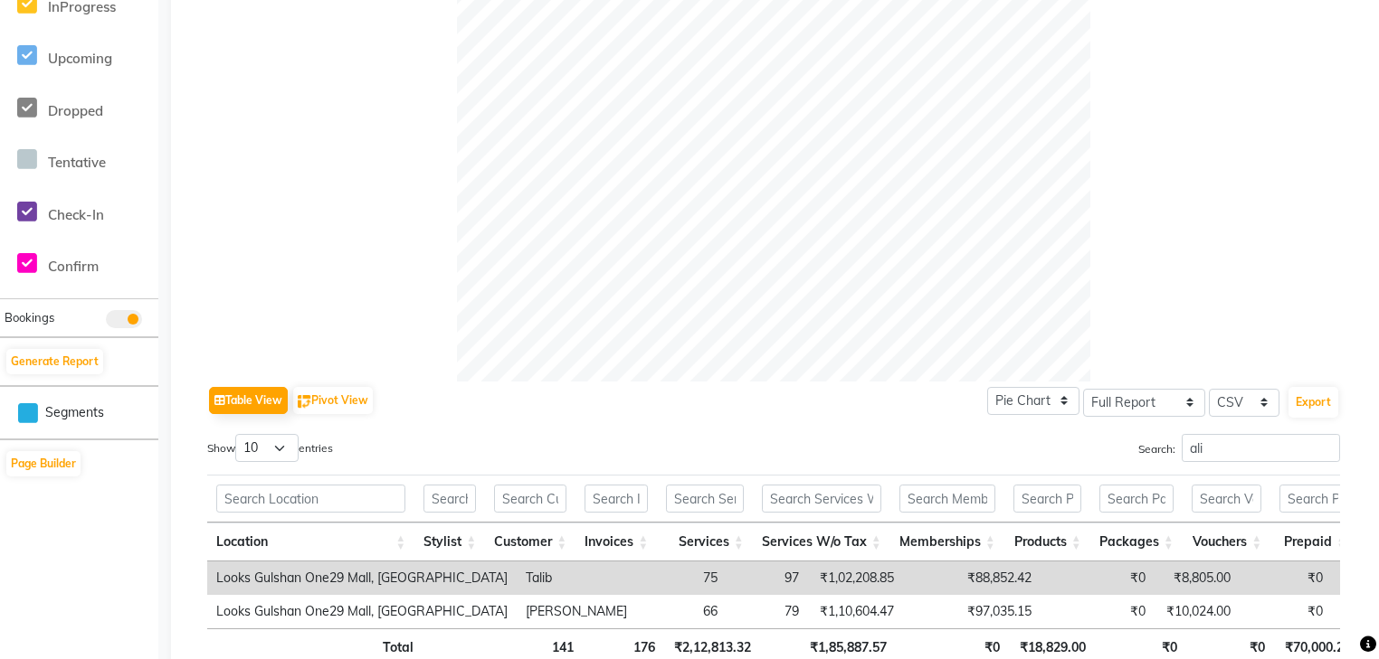
scroll to position [669, 0]
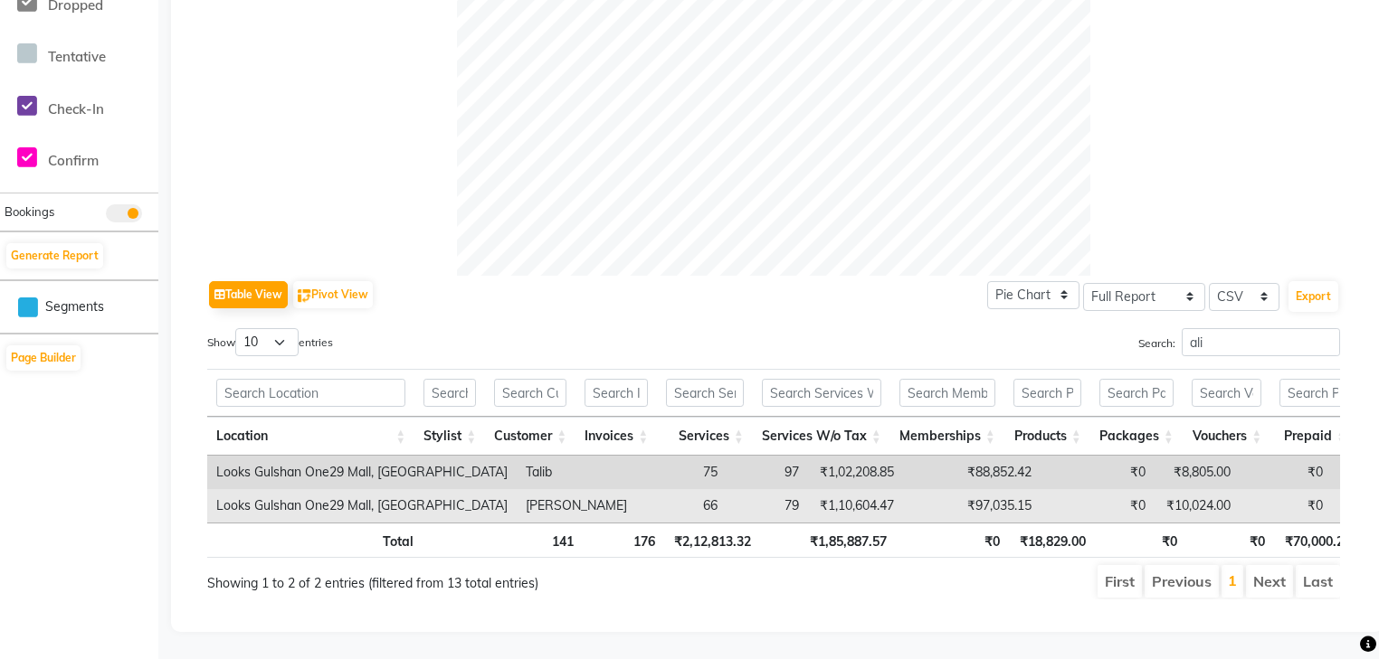
click at [1332, 490] on td "₹0" at bounding box center [1375, 505] width 87 height 33
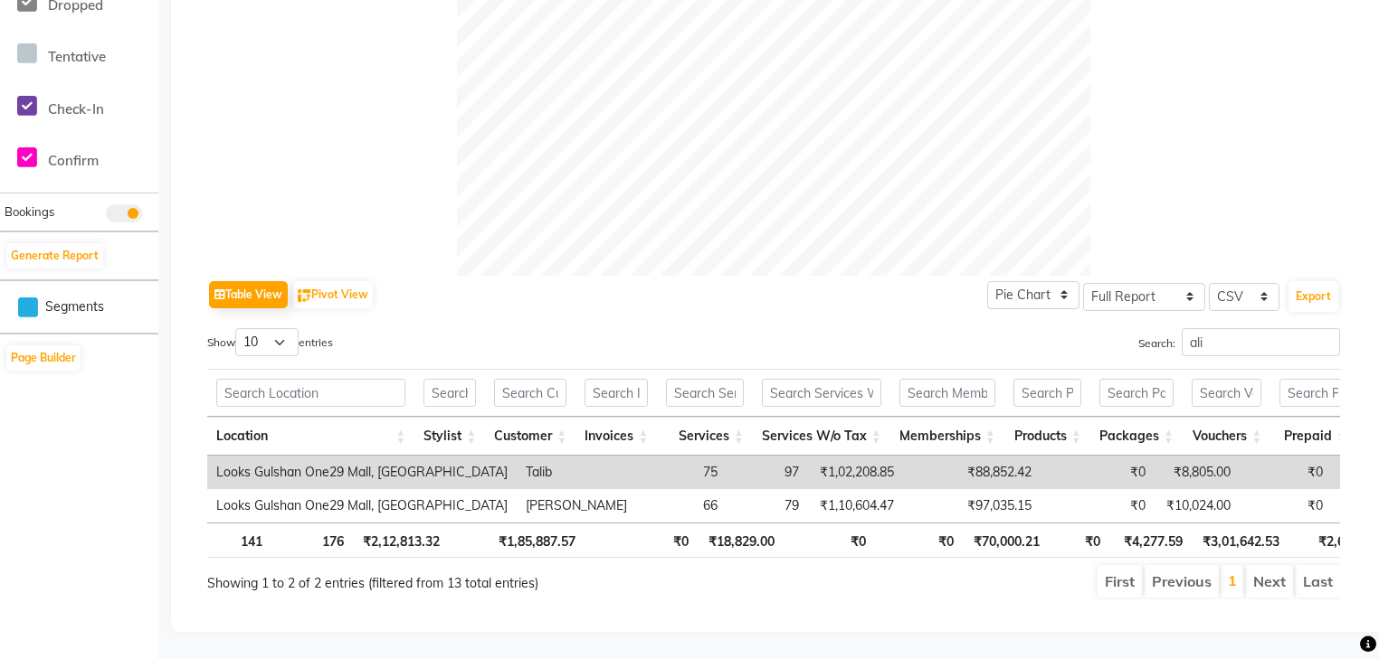
scroll to position [0, 0]
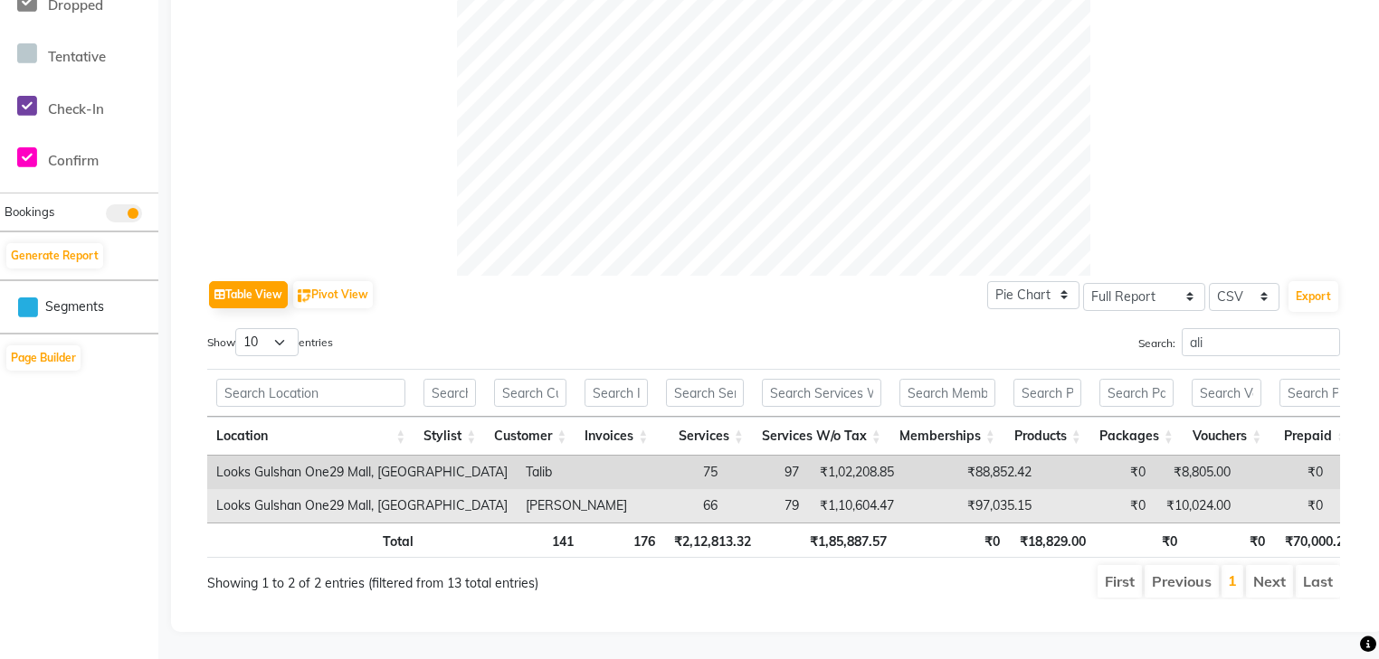
click at [726, 489] on td "79" at bounding box center [766, 505] width 81 height 33
click at [808, 489] on td "₹1,10,604.47" at bounding box center [855, 505] width 95 height 33
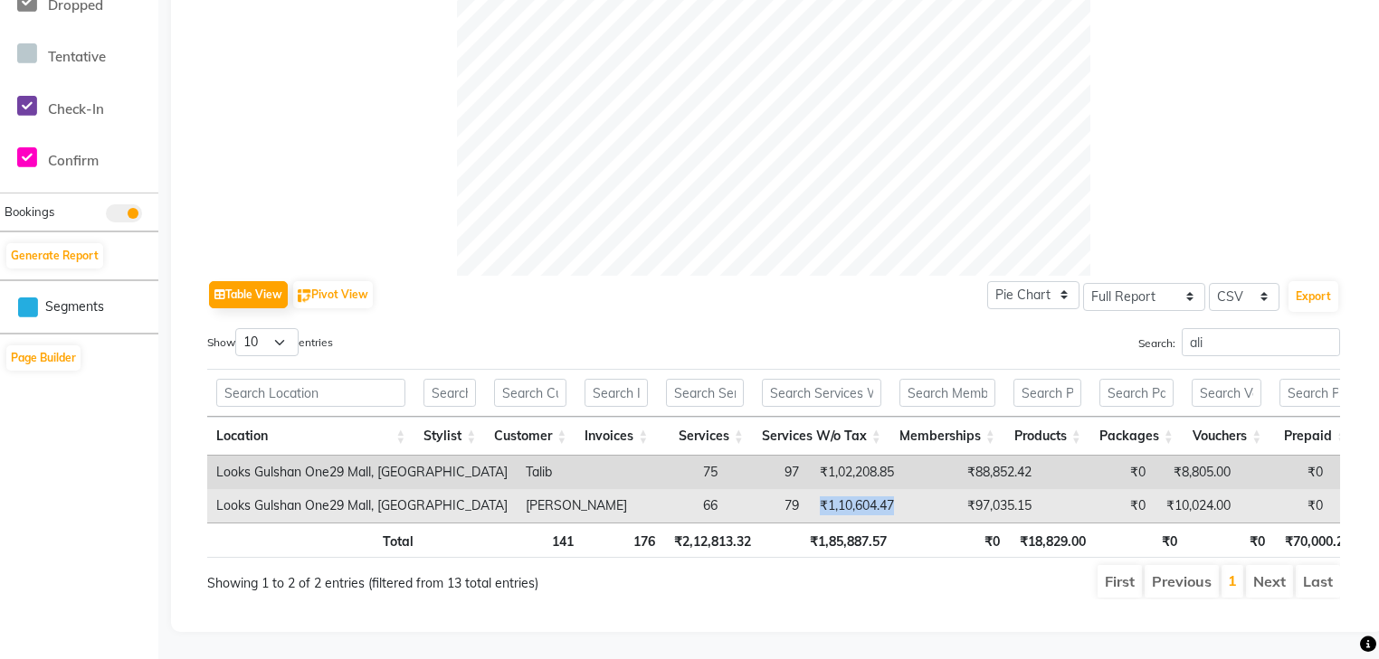
click at [808, 489] on td "₹1,10,604.47" at bounding box center [855, 505] width 95 height 33
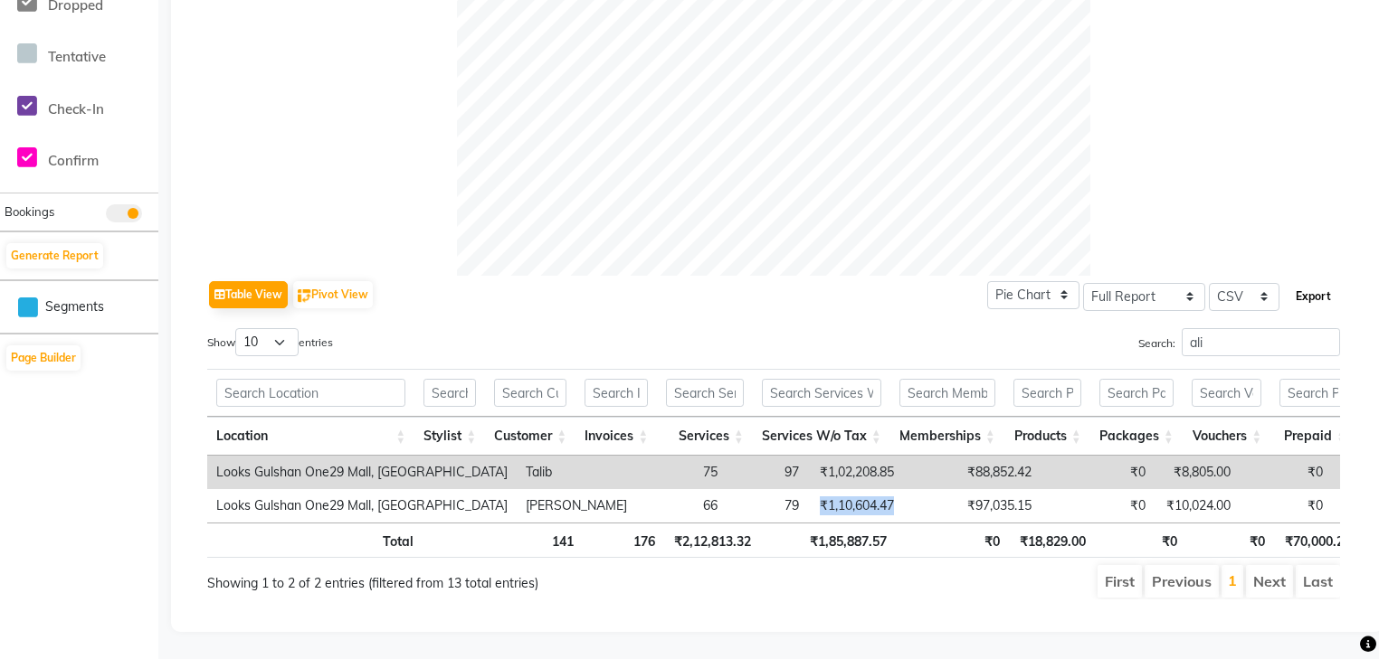
click at [1306, 284] on button "Export" at bounding box center [1313, 296] width 50 height 31
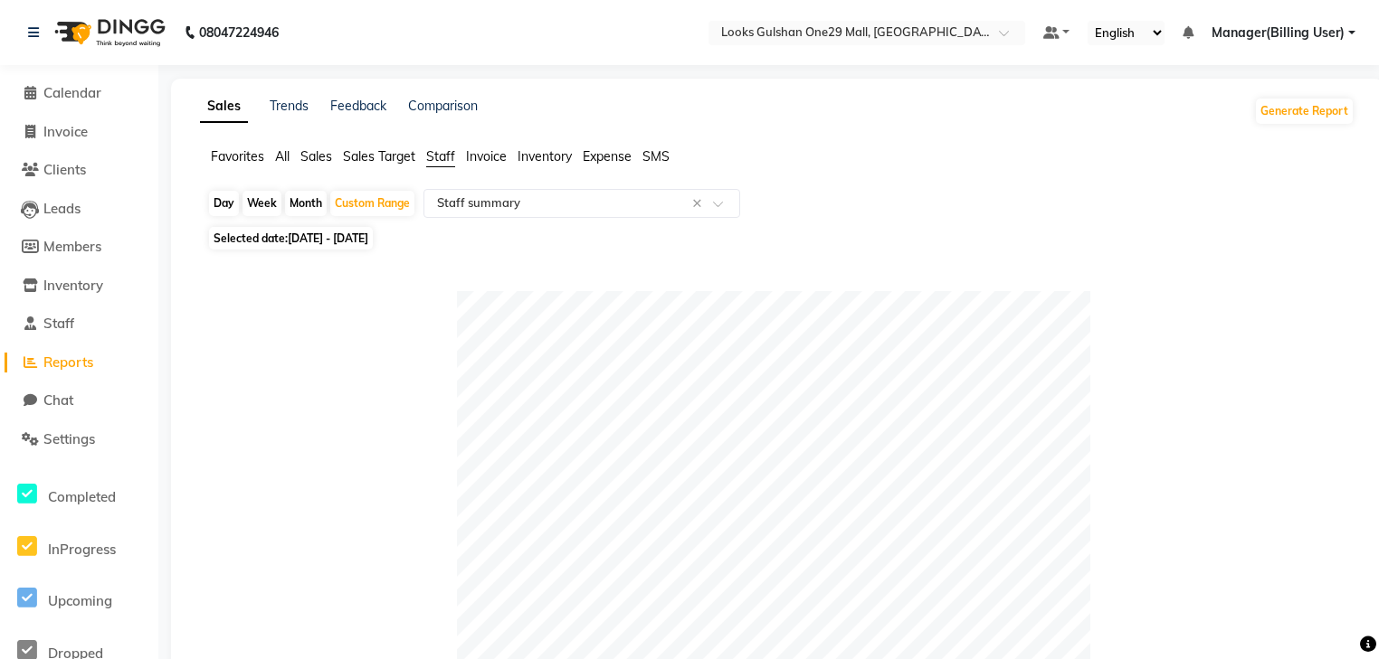
click at [373, 246] on span "Selected date: [DATE] - [DATE]" at bounding box center [291, 238] width 164 height 23
select select "8"
select select "2025"
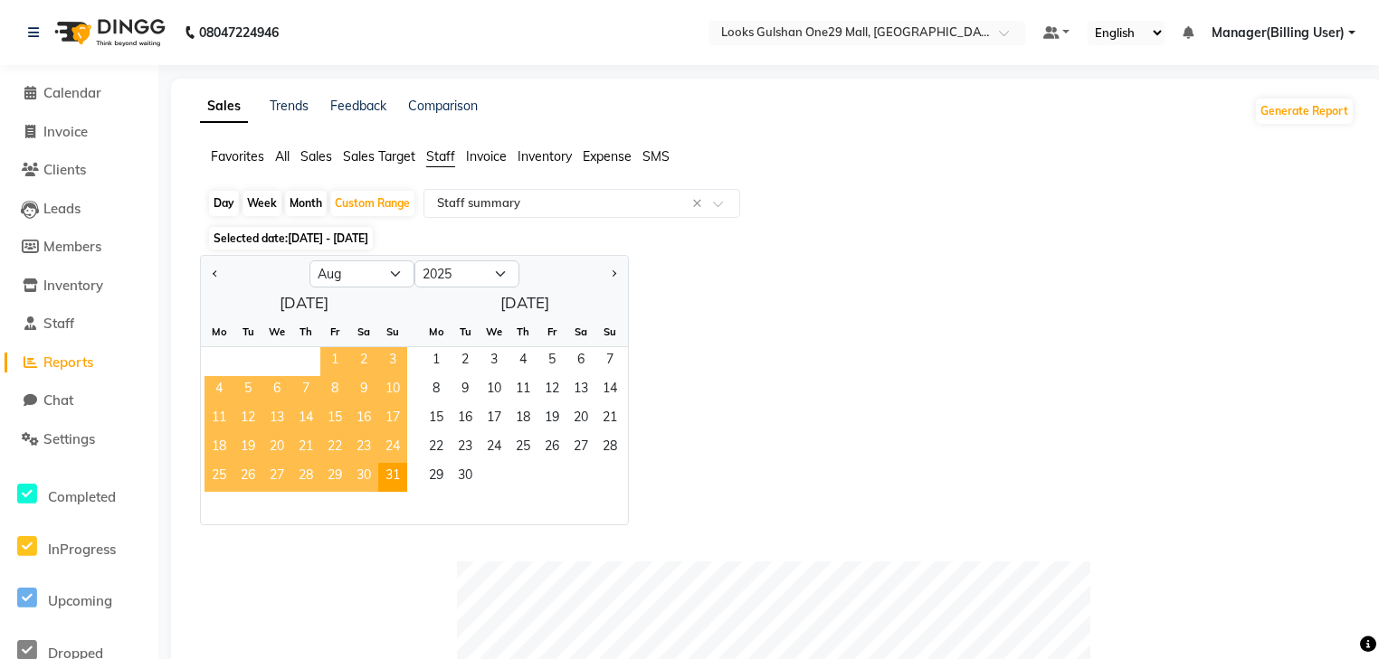
click at [325, 360] on span "1" at bounding box center [334, 361] width 29 height 29
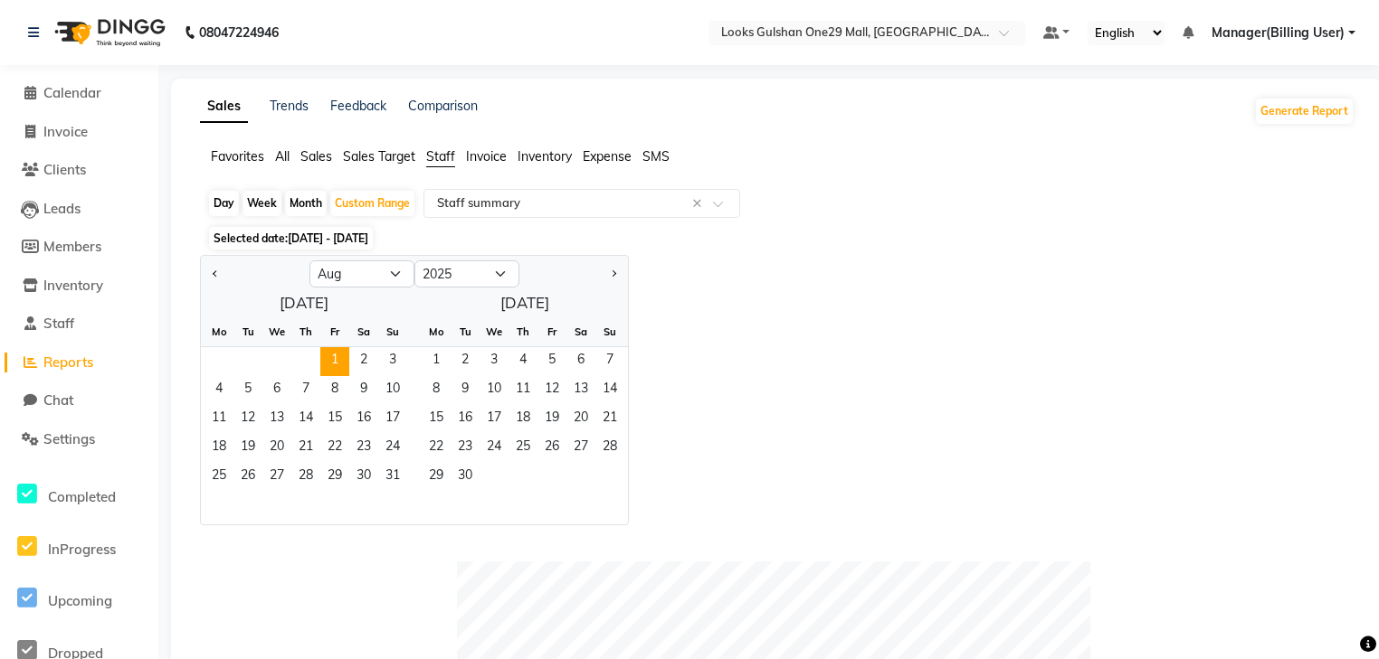
click at [693, 292] on div "Jan Feb Mar Apr May Jun [DATE] Aug Sep Oct Nov [DATE] 2016 2017 2018 2019 2020 …" at bounding box center [777, 390] width 1154 height 270
click at [345, 358] on span "1" at bounding box center [334, 361] width 29 height 29
click at [859, 317] on div "Jan Feb Mar Apr May Jun [DATE] Aug Sep Oct Nov [DATE] 2016 2017 2018 2019 2020 …" at bounding box center [777, 390] width 1154 height 270
click at [368, 235] on span "[DATE] - [DATE]" at bounding box center [328, 239] width 81 height 14
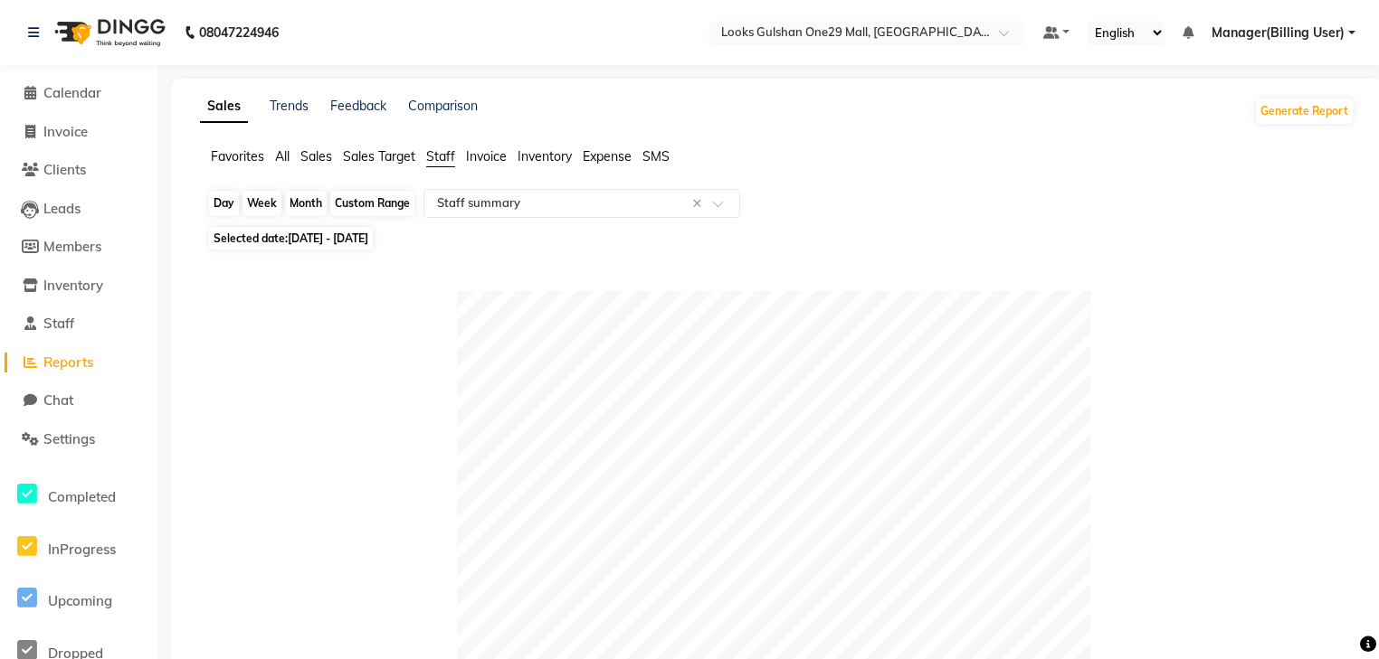
click at [376, 210] on div "Custom Range" at bounding box center [372, 203] width 84 height 25
select select "8"
select select "2025"
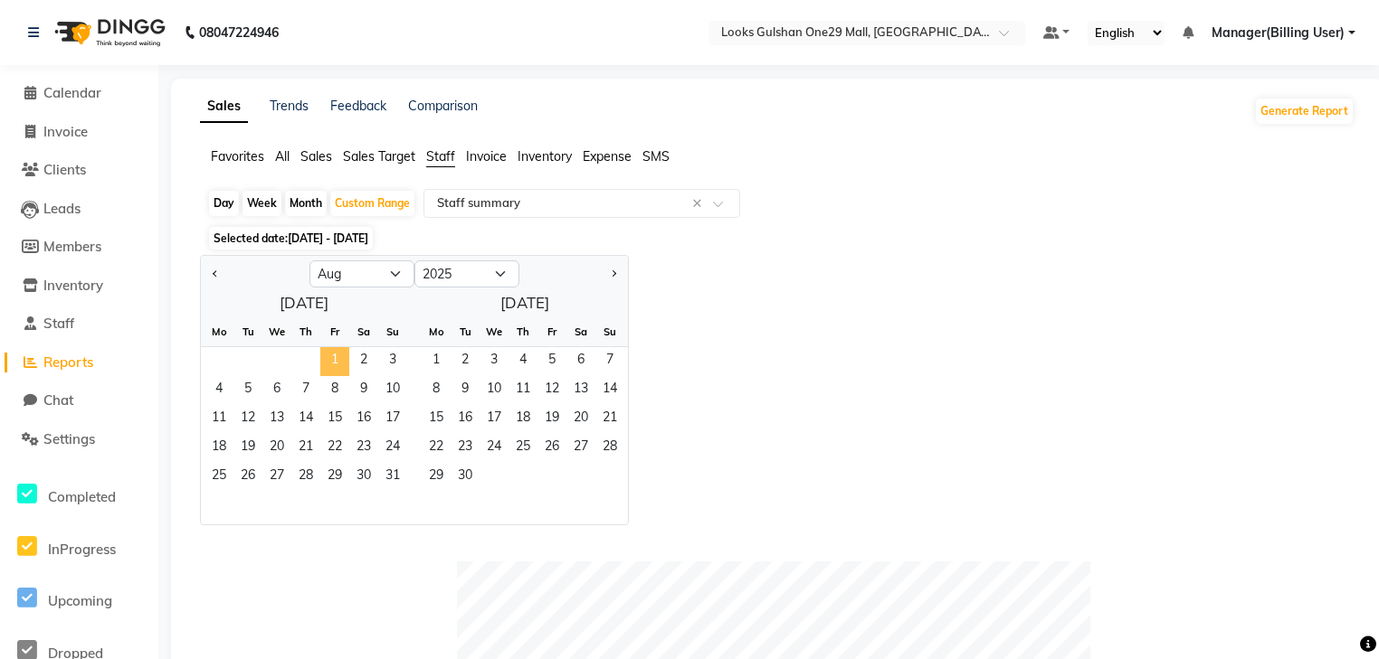
click at [326, 357] on span "1" at bounding box center [334, 361] width 29 height 29
click at [701, 380] on div "Jan Feb Mar Apr May Jun [DATE] Aug Sep Oct Nov [DATE] 2016 2017 2018 2019 2020 …" at bounding box center [777, 390] width 1154 height 270
click at [394, 273] on select "Jan Feb Mar Apr May Jun [DATE] Aug Sep Oct Nov Dec" at bounding box center [361, 274] width 105 height 27
click at [309, 261] on select "Jan Feb Mar Apr May Jun [DATE] Aug Sep Oct Nov Dec" at bounding box center [361, 274] width 105 height 27
click at [337, 358] on span "1" at bounding box center [334, 361] width 29 height 29
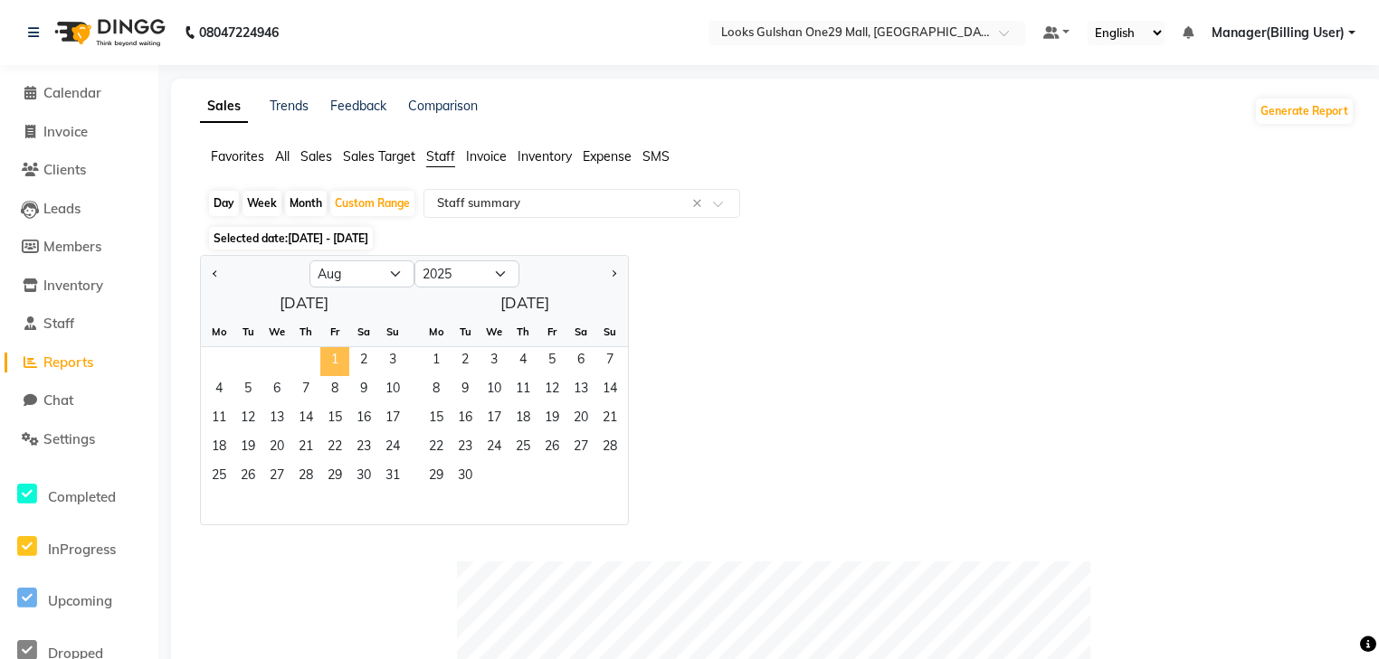
click at [337, 358] on span "1" at bounding box center [334, 361] width 29 height 29
click at [912, 394] on div "Jan Feb Mar Apr May Jun [DATE] Aug Sep Oct Nov [DATE] 2016 2017 2018 2019 2020 …" at bounding box center [777, 390] width 1154 height 270
click at [1093, 303] on div "Jan Feb Mar Apr May Jun [DATE] Aug Sep Oct Nov [DATE] 2016 2017 2018 2019 2020 …" at bounding box center [777, 390] width 1154 height 270
click at [399, 474] on span "31" at bounding box center [392, 477] width 29 height 29
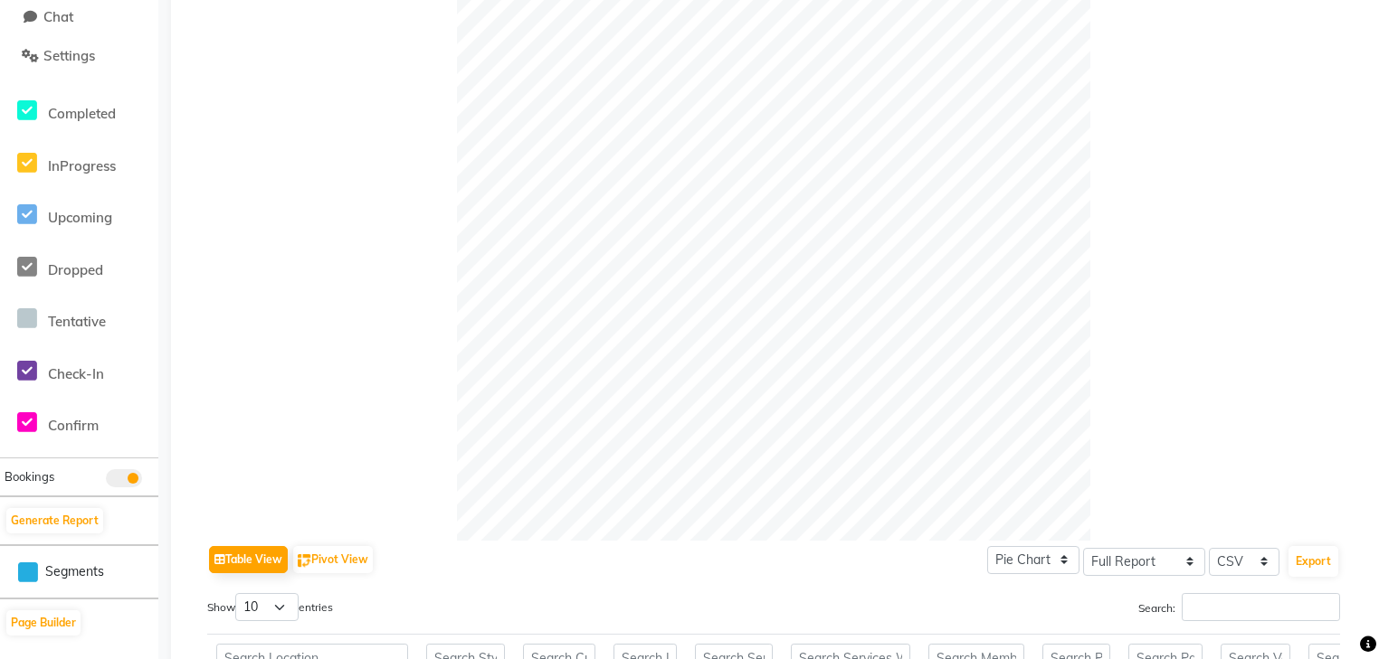
scroll to position [724, 0]
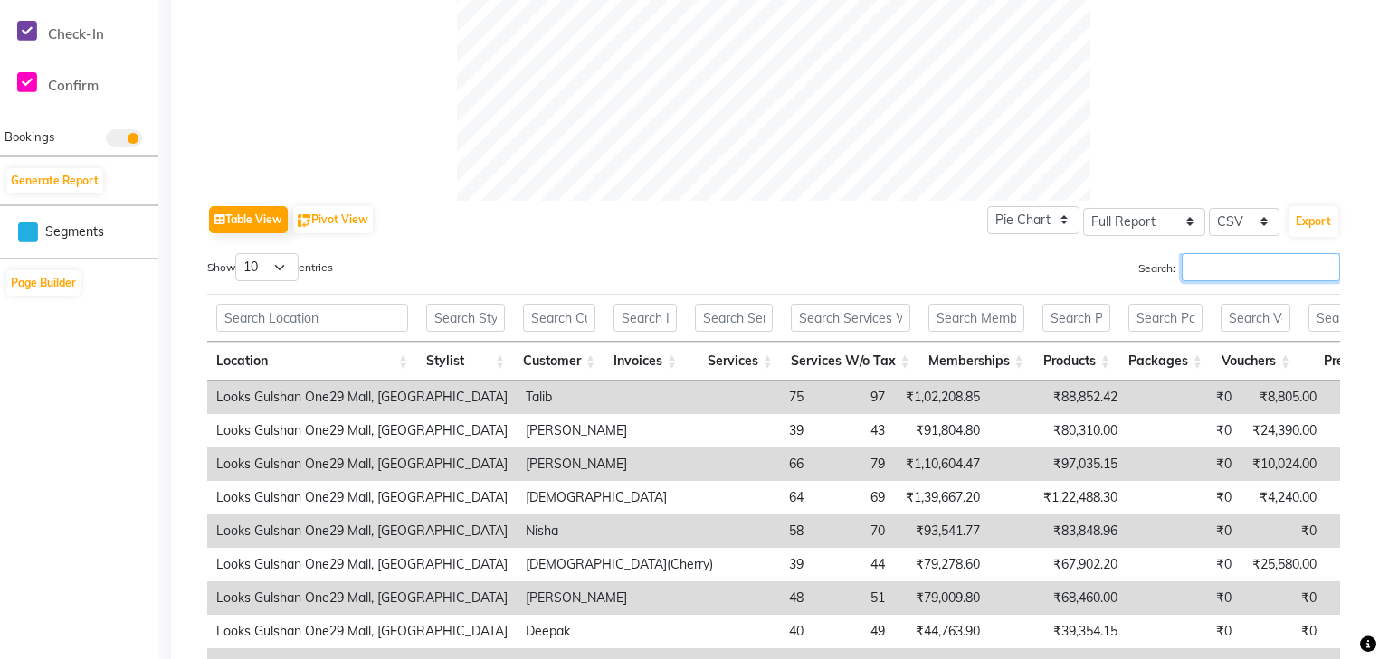
click at [1234, 268] on input "Search:" at bounding box center [1260, 267] width 158 height 28
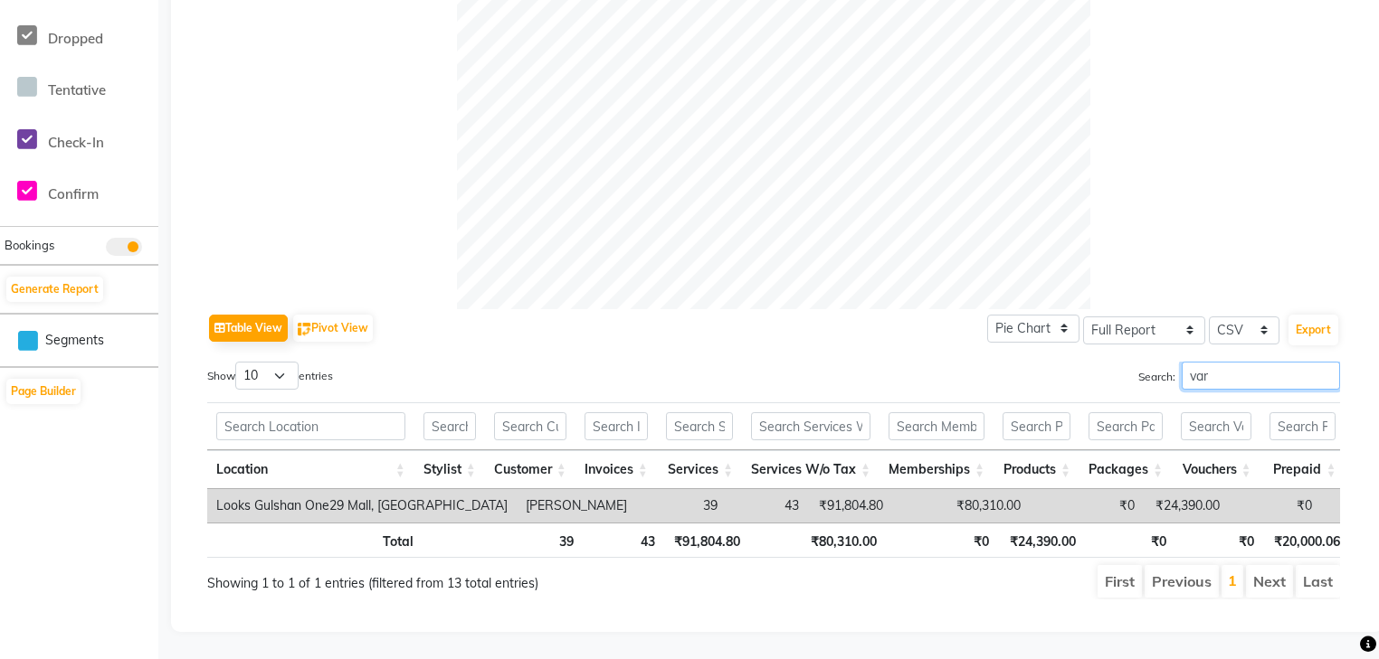
scroll to position [636, 0]
type input "v"
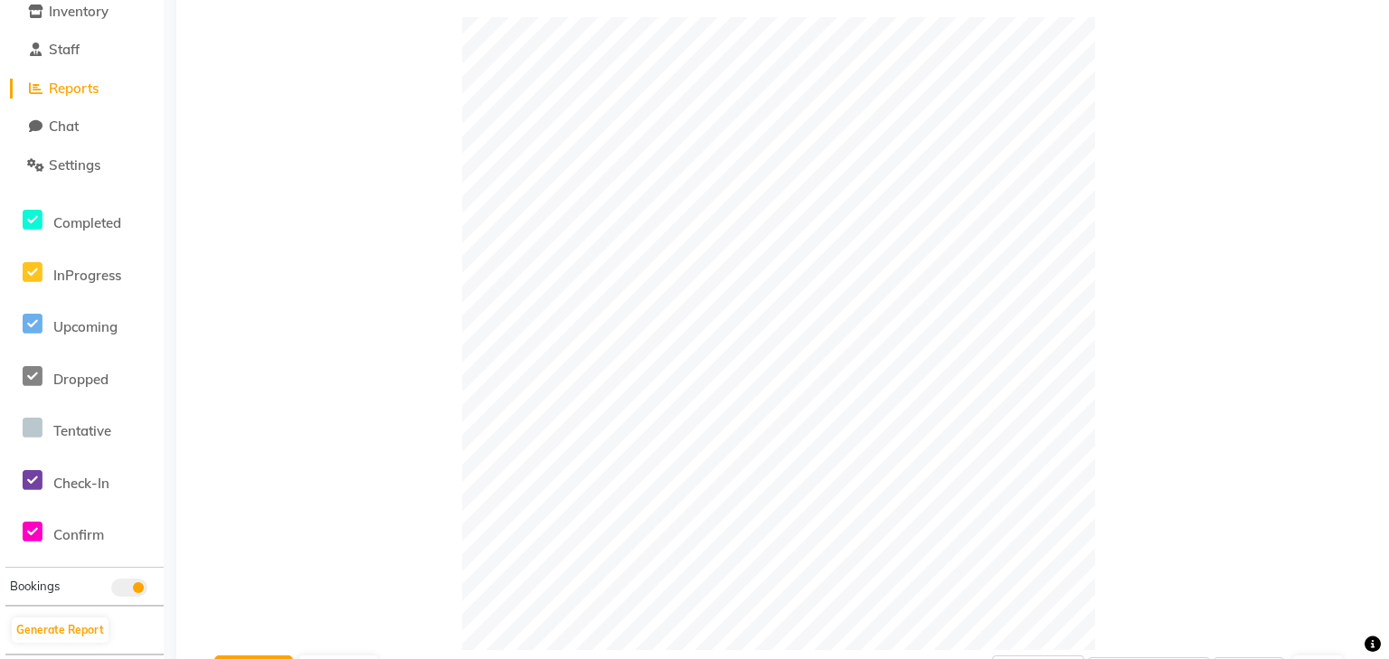
scroll to position [0, 0]
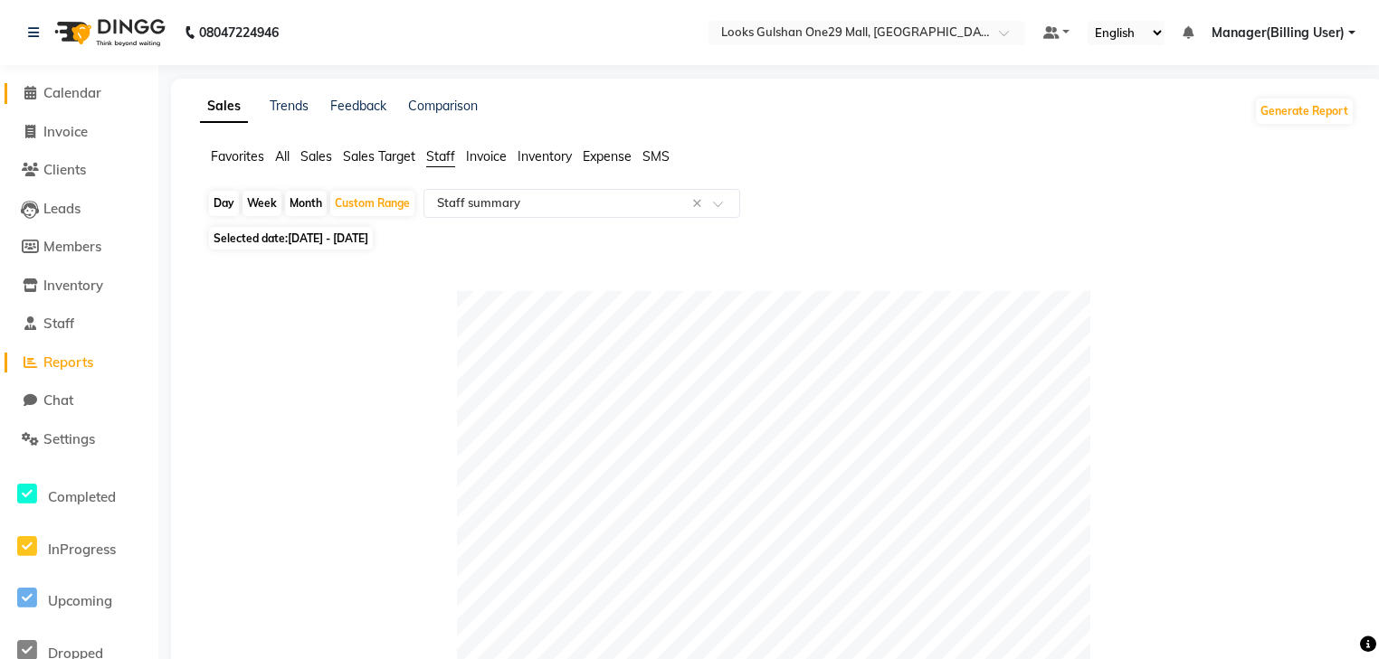
type input "[PERSON_NAME]"
click at [59, 99] on span "Calendar" at bounding box center [72, 92] width 58 height 17
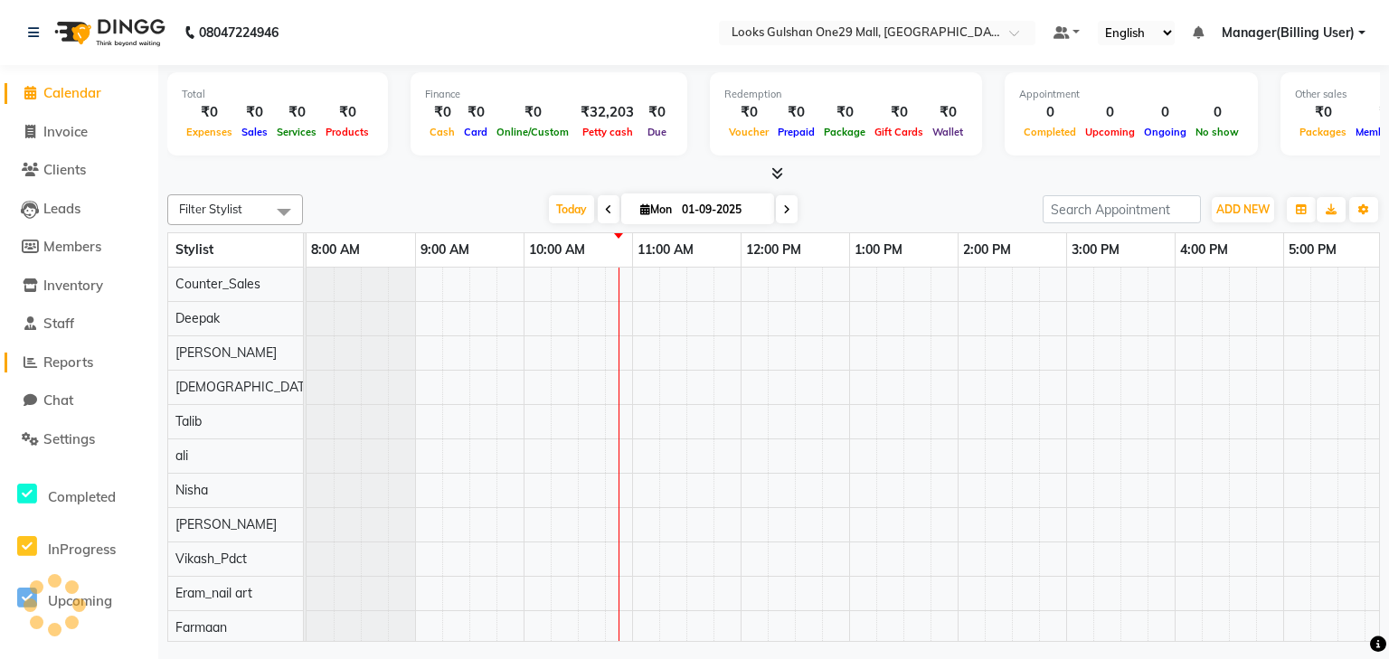
click at [91, 369] on span "Reports" at bounding box center [68, 362] width 50 height 17
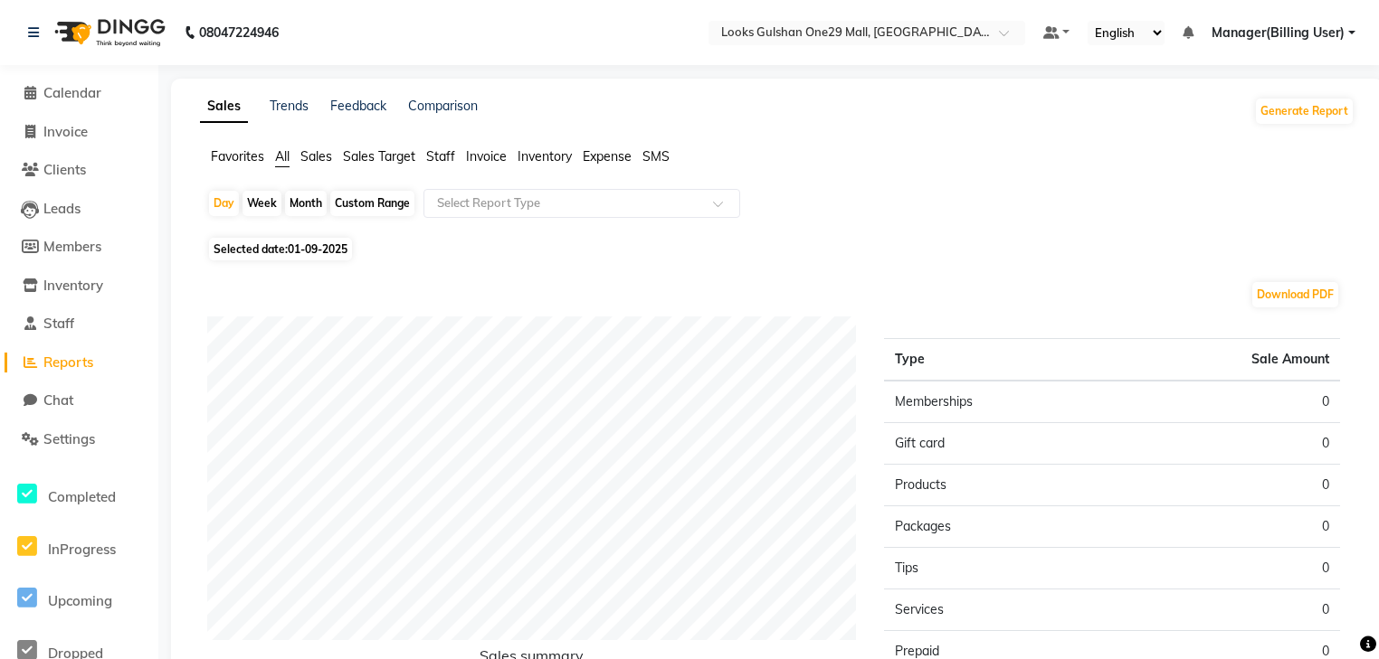
click at [483, 151] on span "Invoice" at bounding box center [486, 156] width 41 height 16
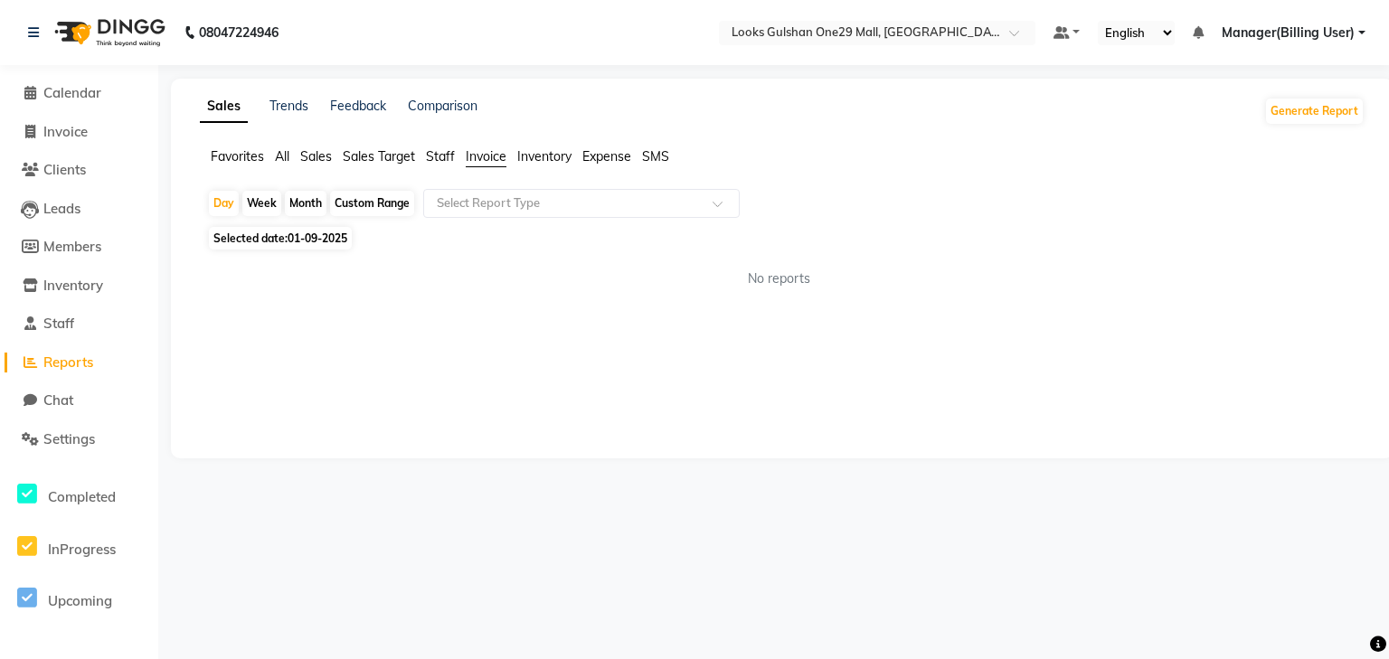
click at [514, 162] on ul "Favorites All Sales Sales Target Staff Invoice Inventory Expense SMS" at bounding box center [782, 157] width 1165 height 20
click at [568, 156] on span "Inventory" at bounding box center [544, 156] width 54 height 16
click at [554, 189] on div "Select Report Type" at bounding box center [581, 203] width 317 height 29
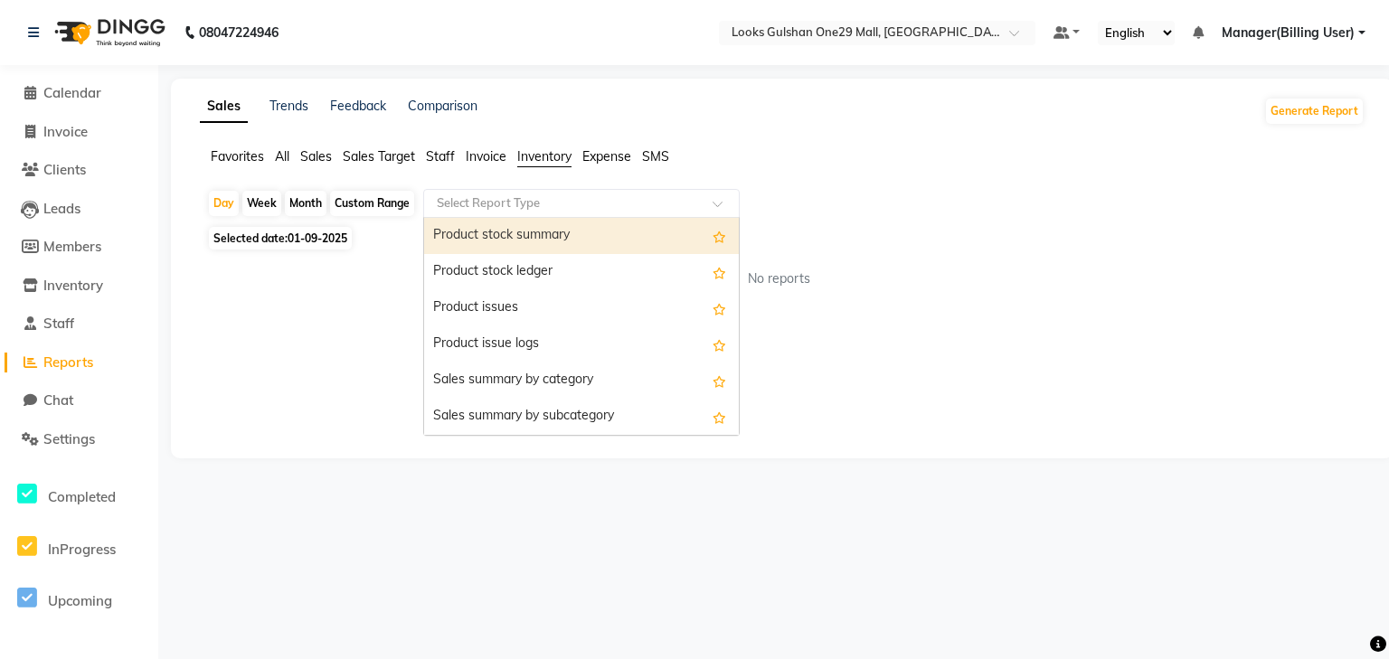
click at [454, 154] on span "Staff" at bounding box center [440, 156] width 29 height 16
click at [474, 206] on input "text" at bounding box center [563, 203] width 261 height 18
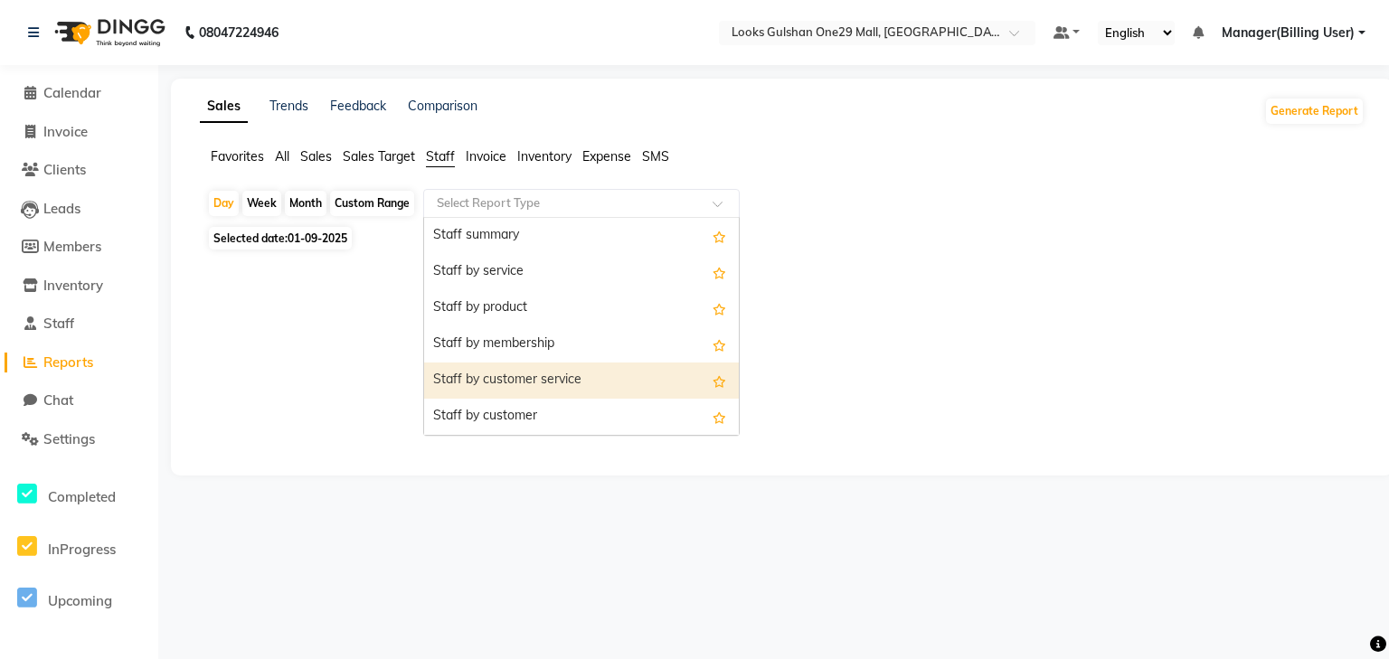
click at [580, 378] on div "Staff by customer service" at bounding box center [581, 381] width 315 height 36
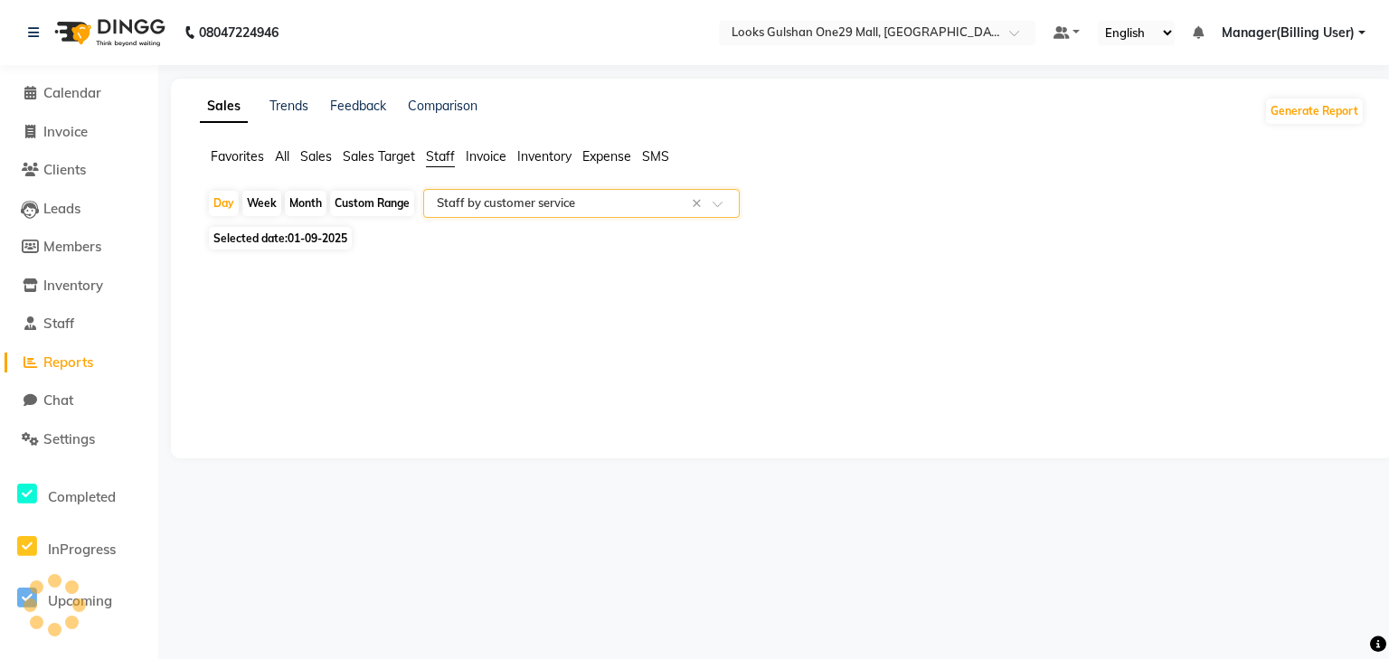
click at [368, 202] on div "Custom Range" at bounding box center [372, 203] width 84 height 25
select select "9"
select select "2025"
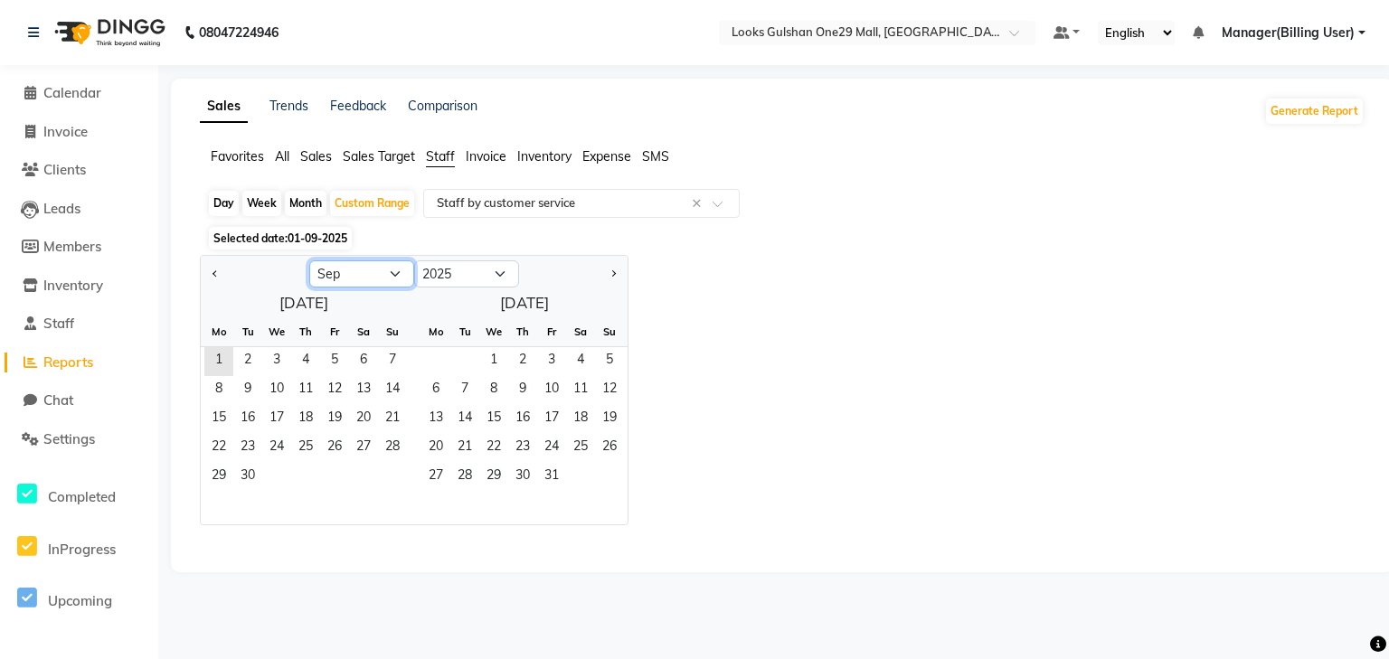
click at [344, 275] on select "Jan Feb Mar Apr May Jun [DATE] Aug Sep Oct Nov Dec" at bounding box center [361, 274] width 105 height 27
select select "8"
click at [309, 261] on select "Jan Feb Mar Apr May Jun [DATE] Aug Sep Oct Nov Dec" at bounding box center [361, 274] width 105 height 27
click at [333, 362] on span "1" at bounding box center [334, 361] width 29 height 29
click at [376, 474] on span "30" at bounding box center [363, 477] width 29 height 29
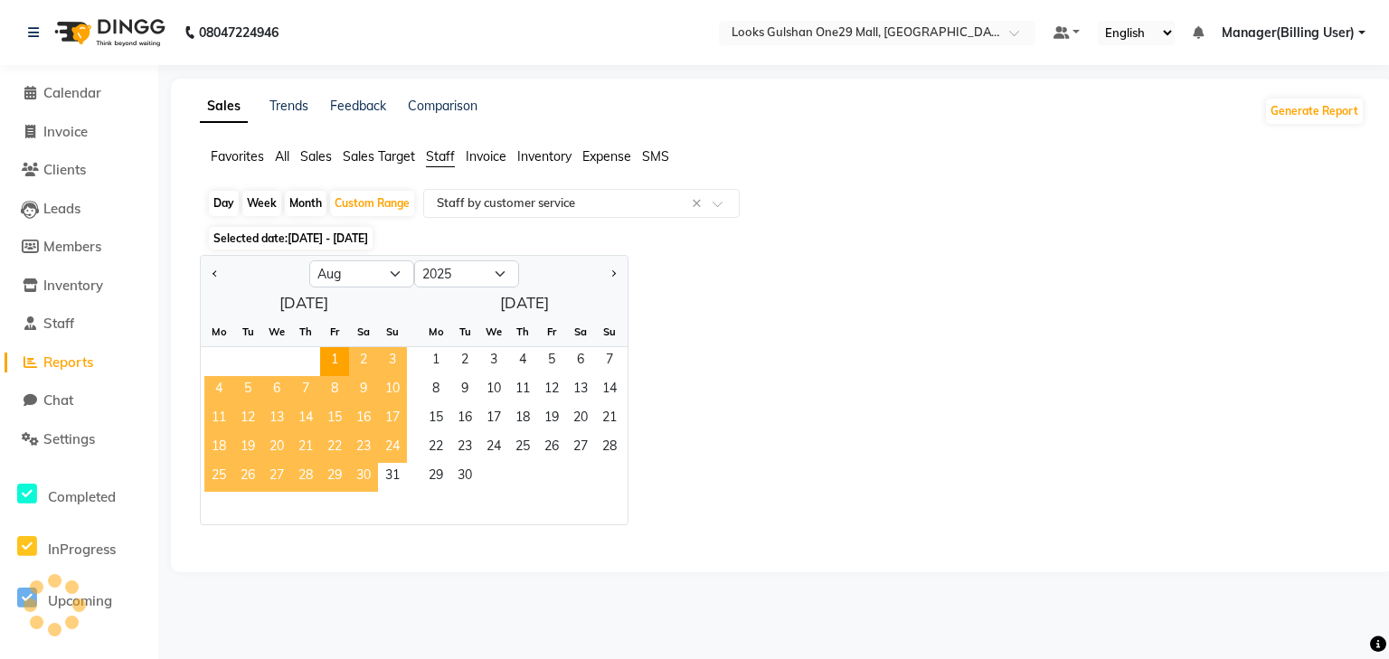
select select "full_report"
select select "csv"
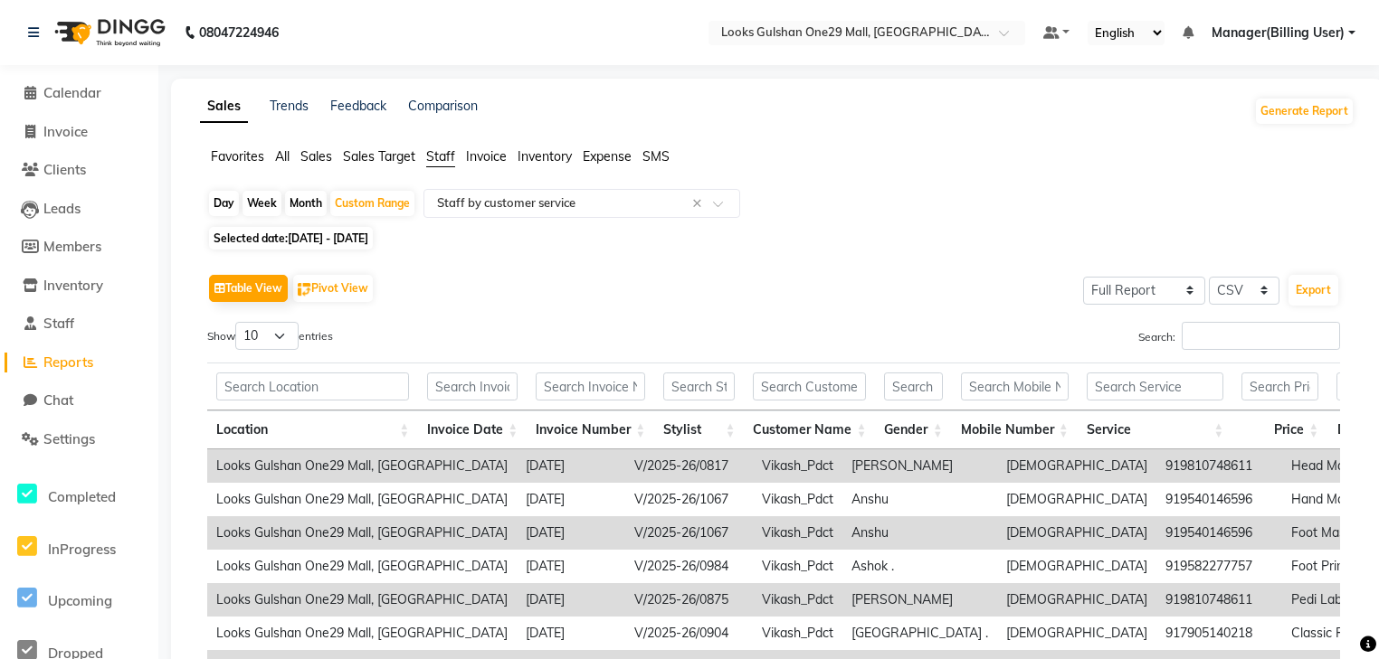
click at [368, 242] on span "[DATE] - [DATE]" at bounding box center [328, 239] width 81 height 14
select select "8"
select select "2025"
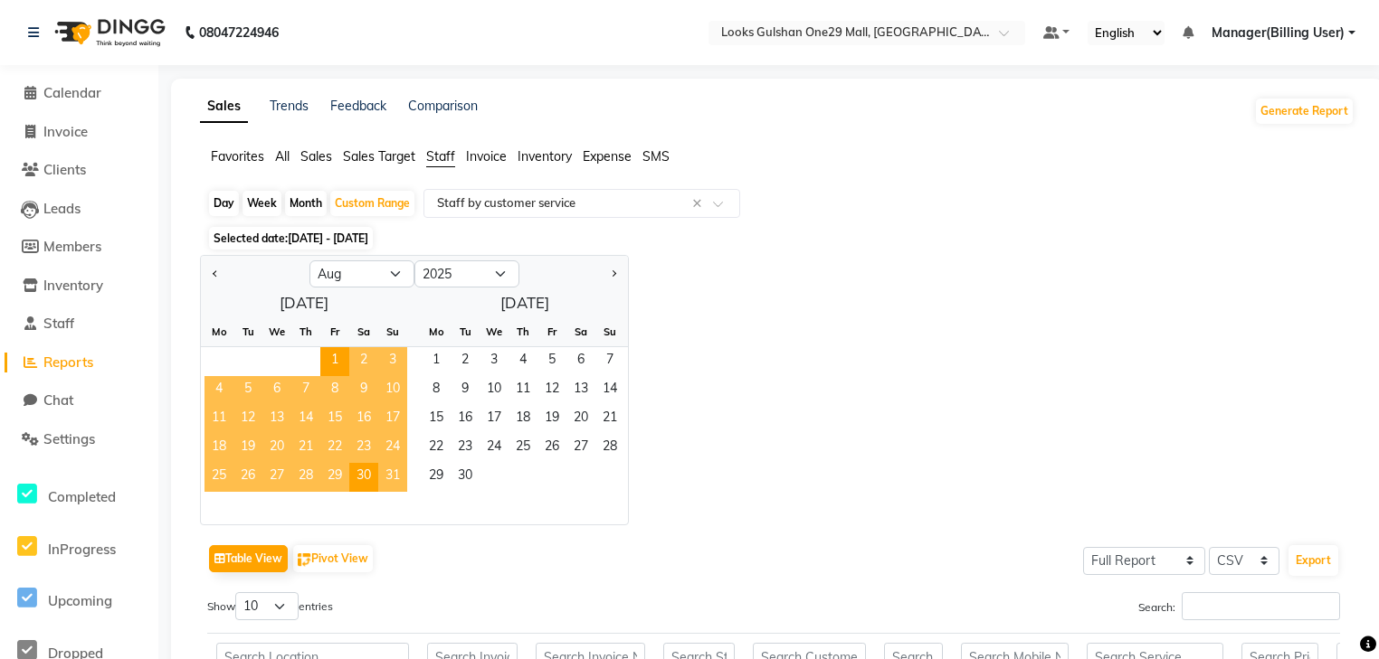
click at [394, 473] on span "31" at bounding box center [392, 477] width 29 height 29
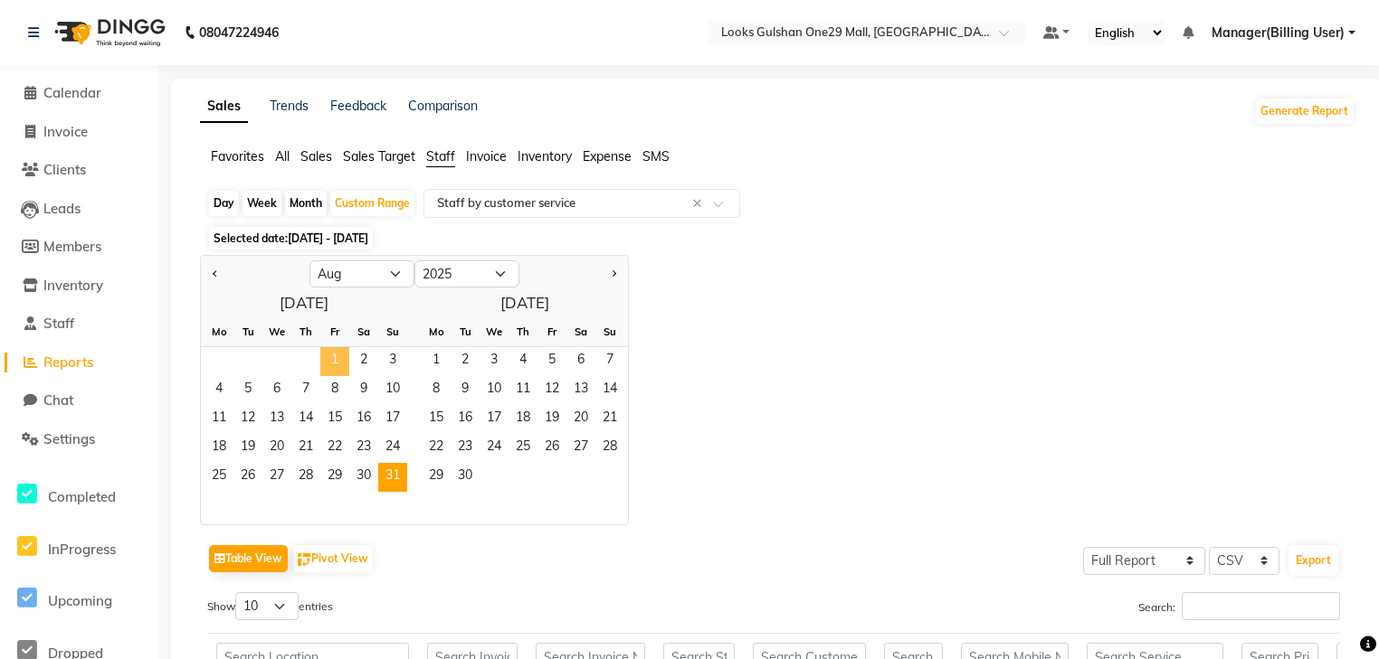
click at [329, 357] on span "1" at bounding box center [334, 361] width 29 height 29
click at [394, 473] on span "31" at bounding box center [392, 477] width 29 height 29
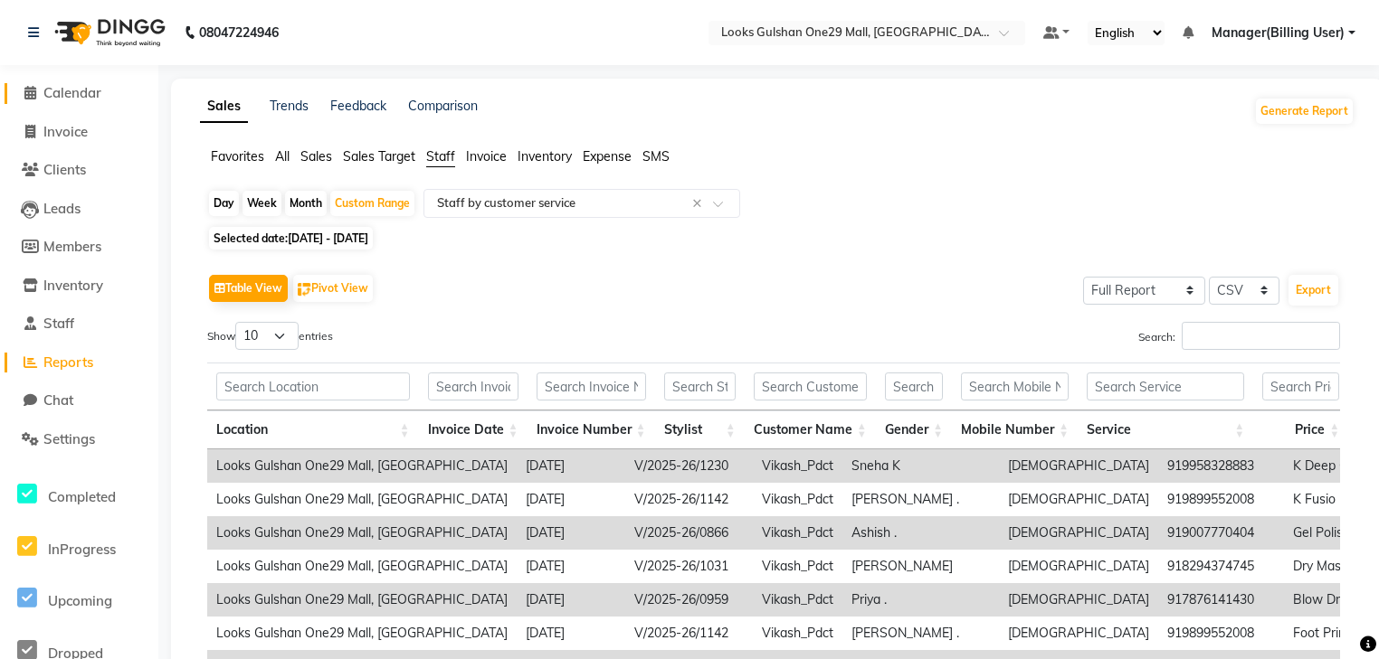
click at [81, 96] on span "Calendar" at bounding box center [72, 92] width 58 height 17
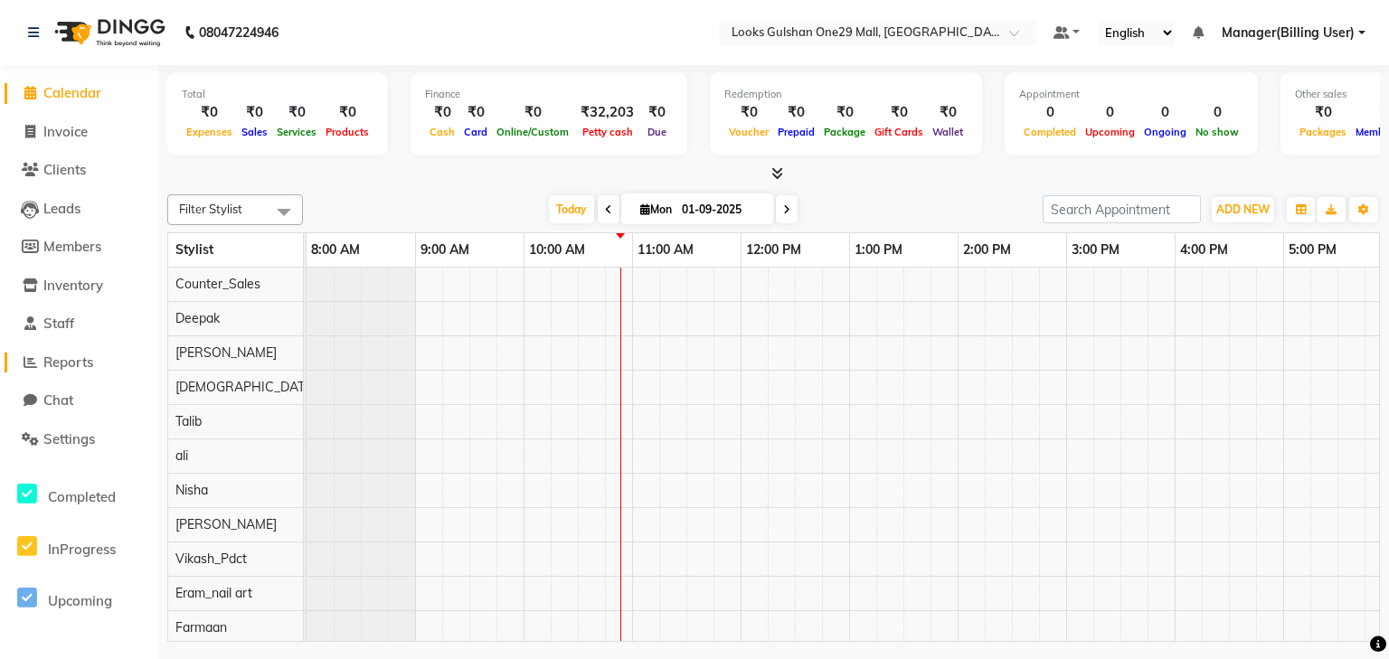
click at [75, 356] on span "Reports" at bounding box center [68, 362] width 50 height 17
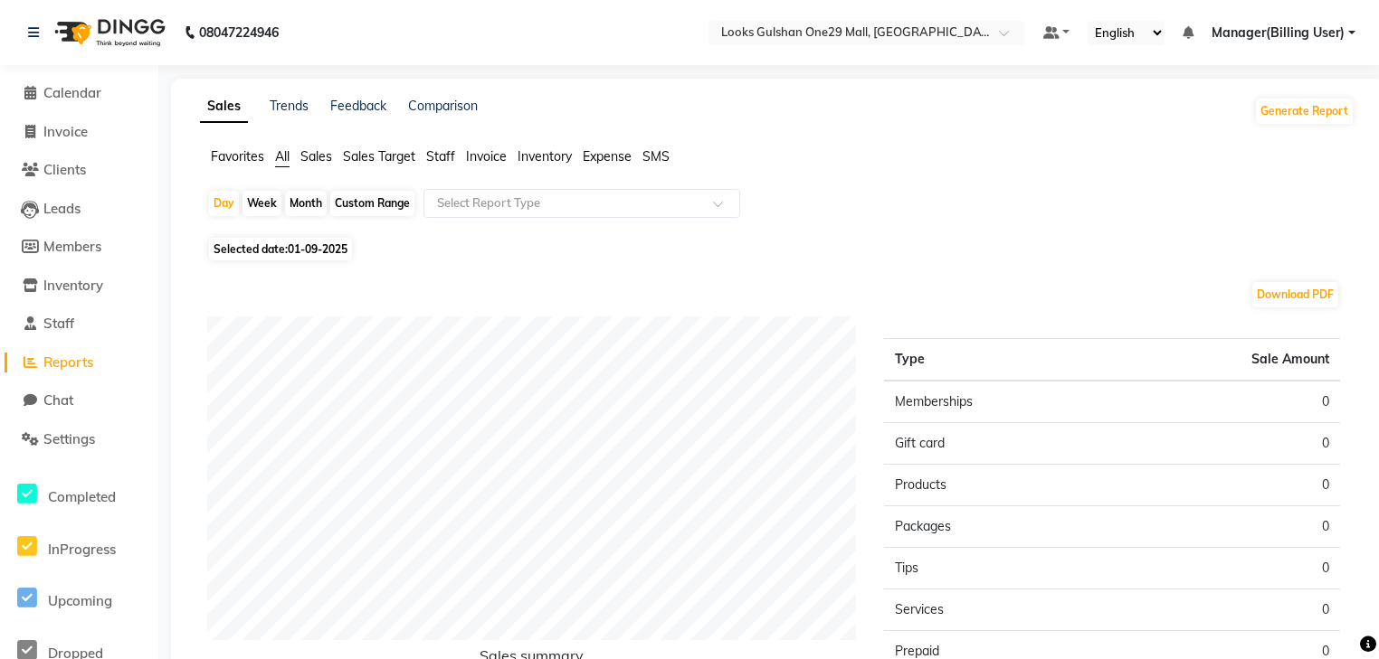
click at [435, 152] on span "Staff" at bounding box center [440, 156] width 29 height 16
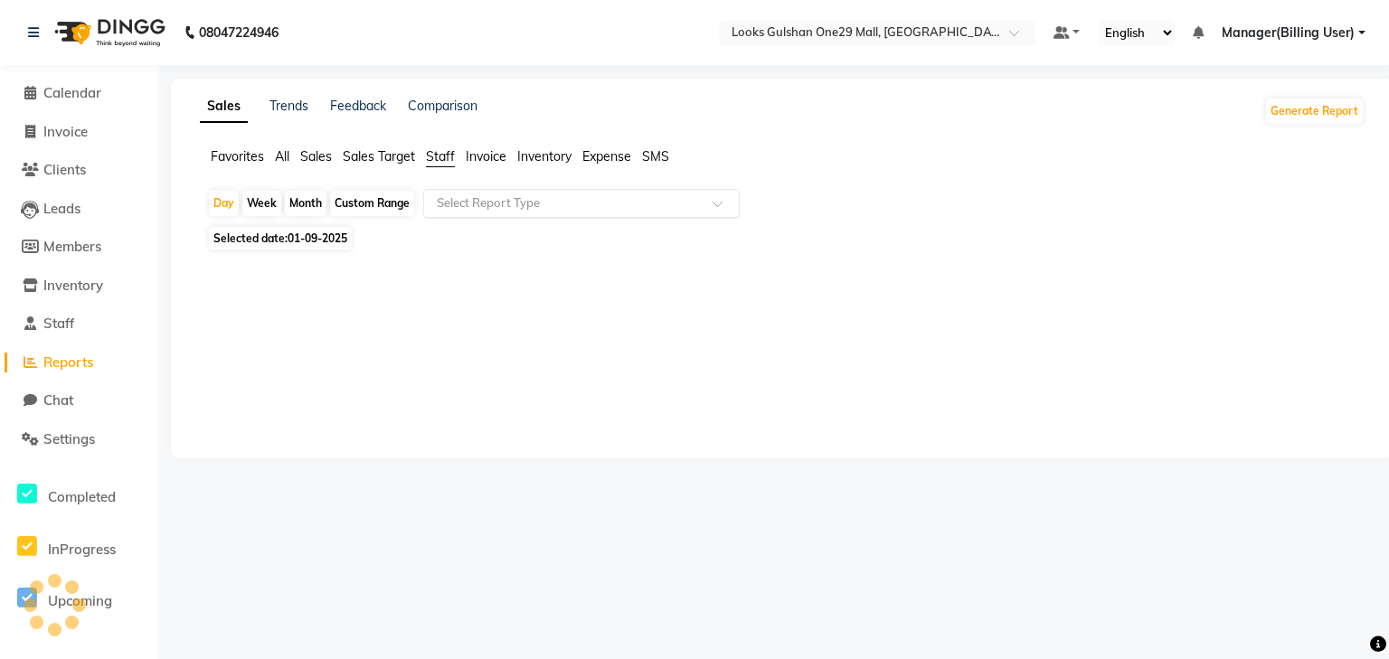
click at [471, 211] on input "text" at bounding box center [563, 203] width 261 height 18
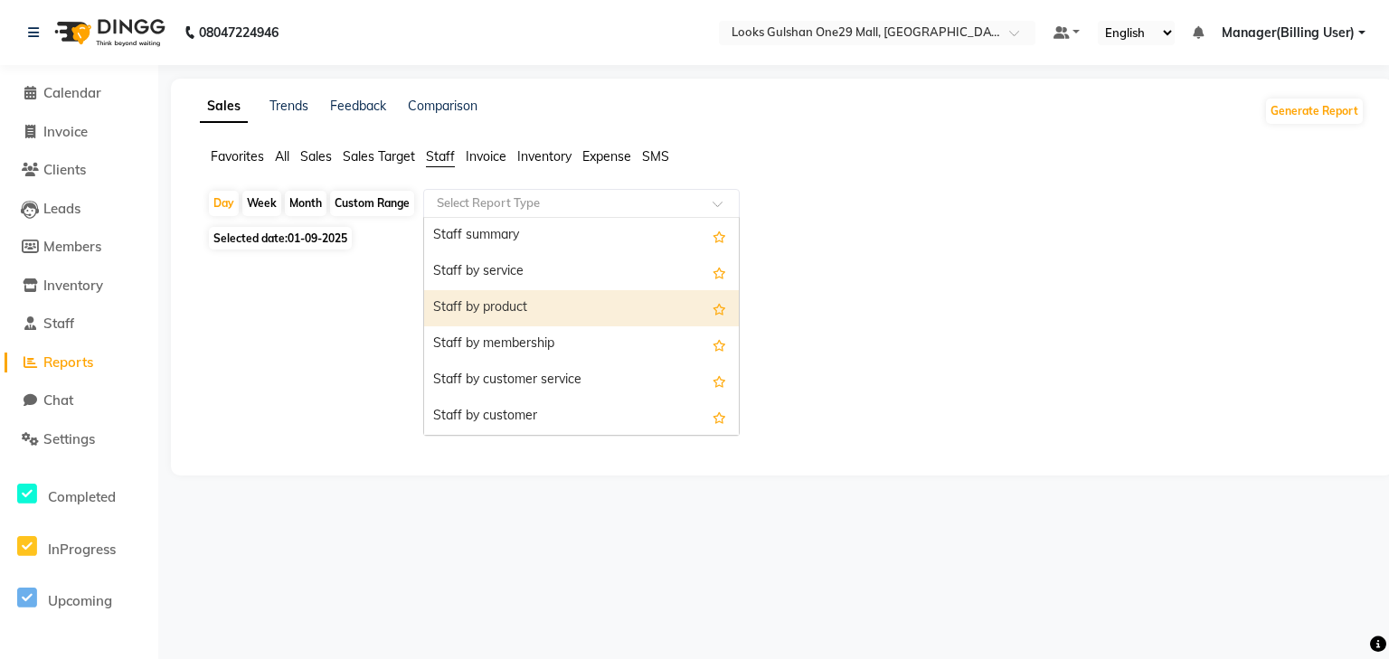
click at [432, 152] on span "Staff" at bounding box center [440, 156] width 29 height 16
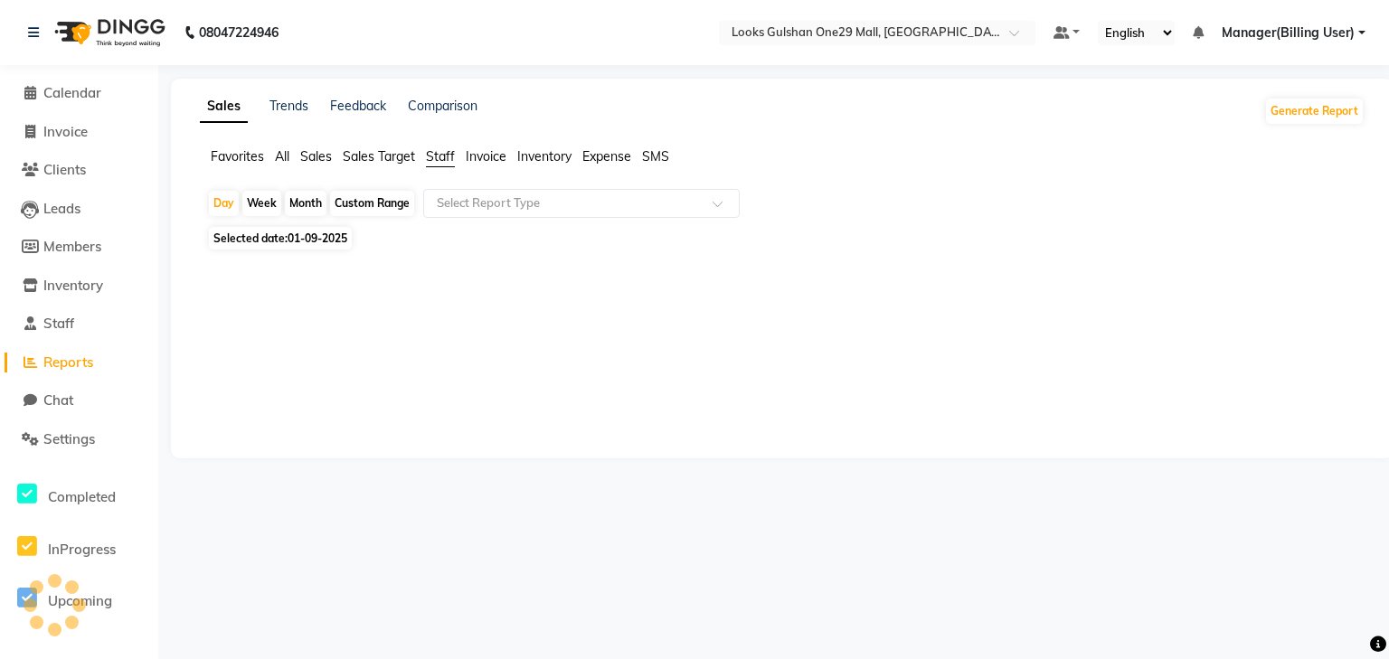
click at [435, 152] on span "Staff" at bounding box center [440, 156] width 29 height 16
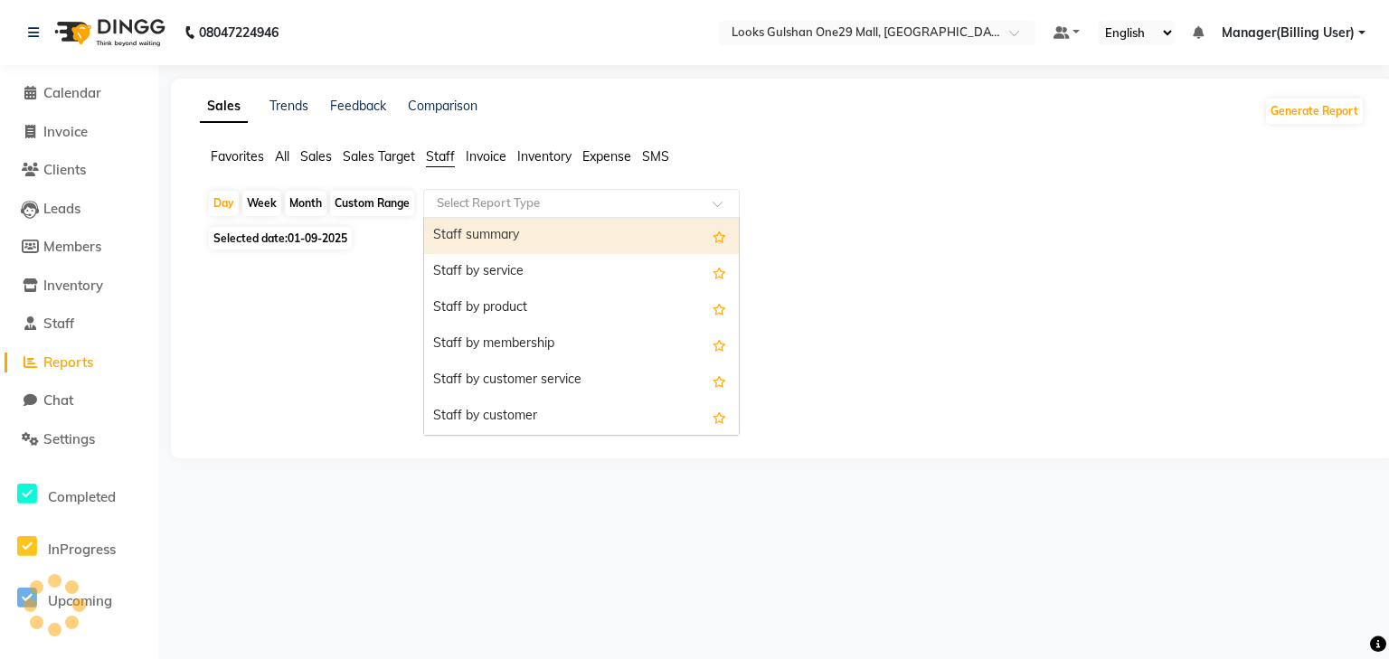
click at [486, 203] on input "text" at bounding box center [563, 203] width 261 height 18
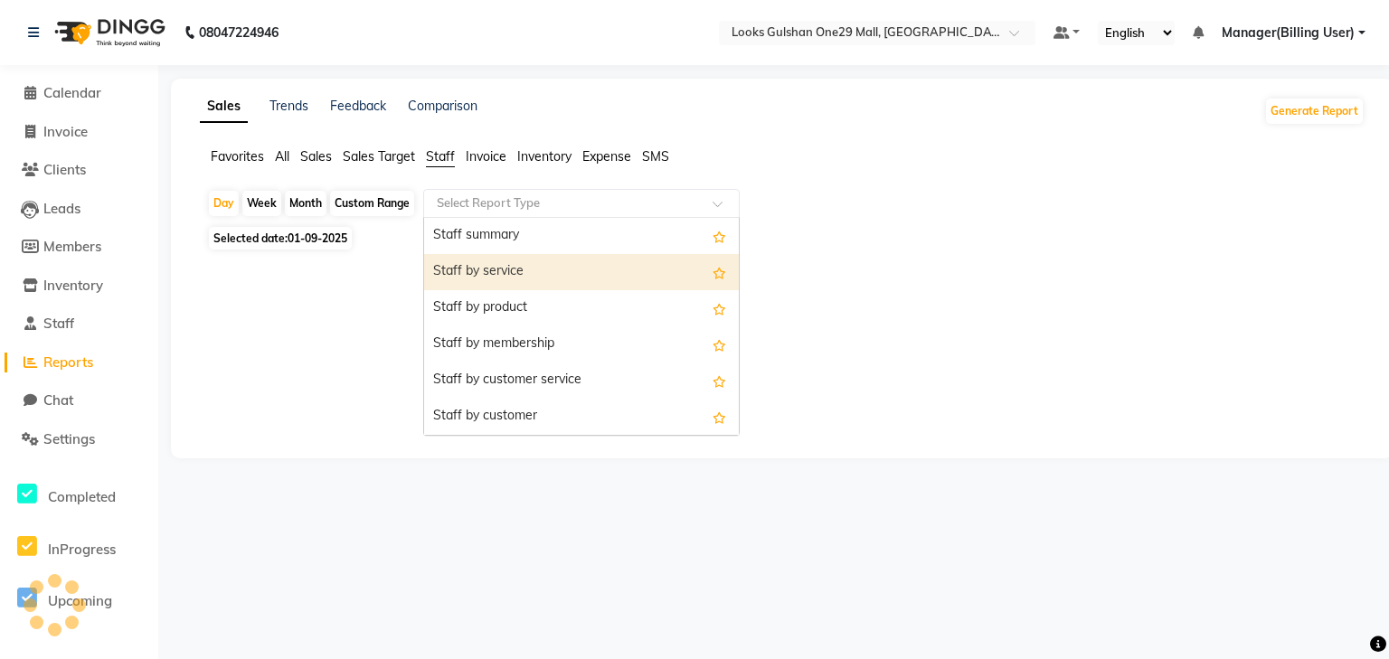
click at [499, 266] on div "Staff by service" at bounding box center [581, 272] width 315 height 36
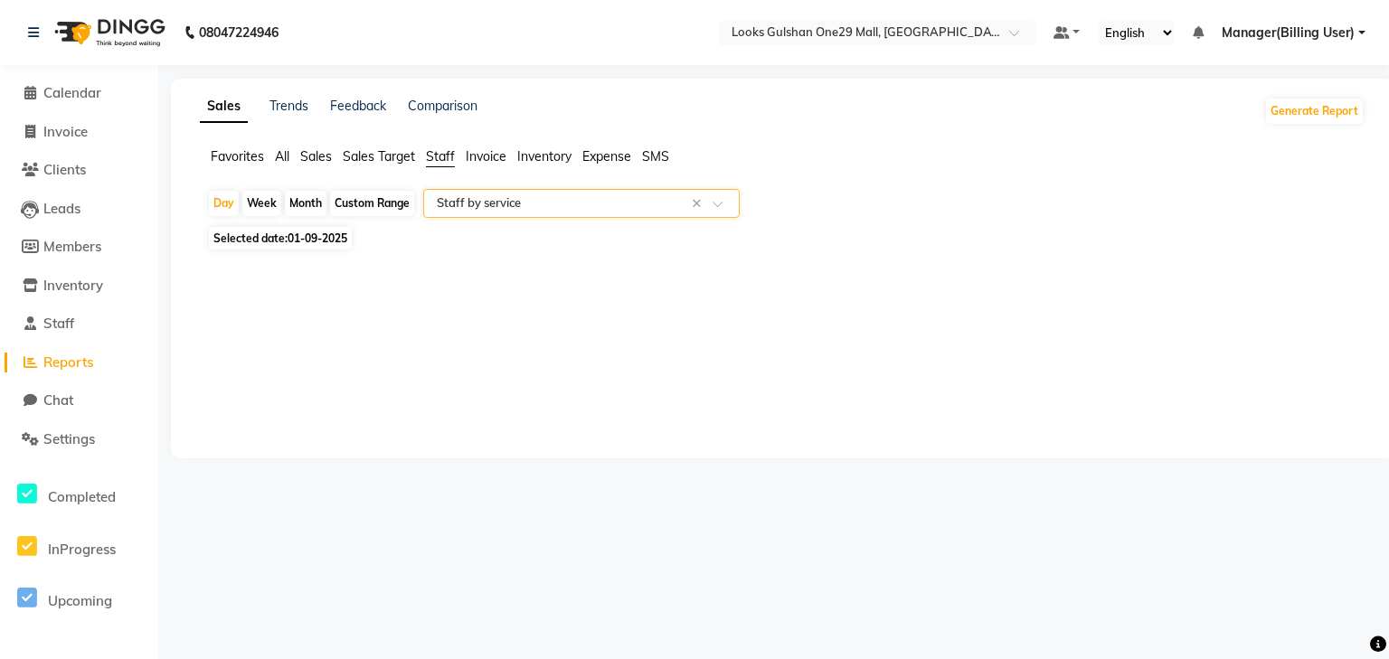
click at [389, 205] on div "Custom Range" at bounding box center [372, 203] width 84 height 25
select select "9"
select select "2025"
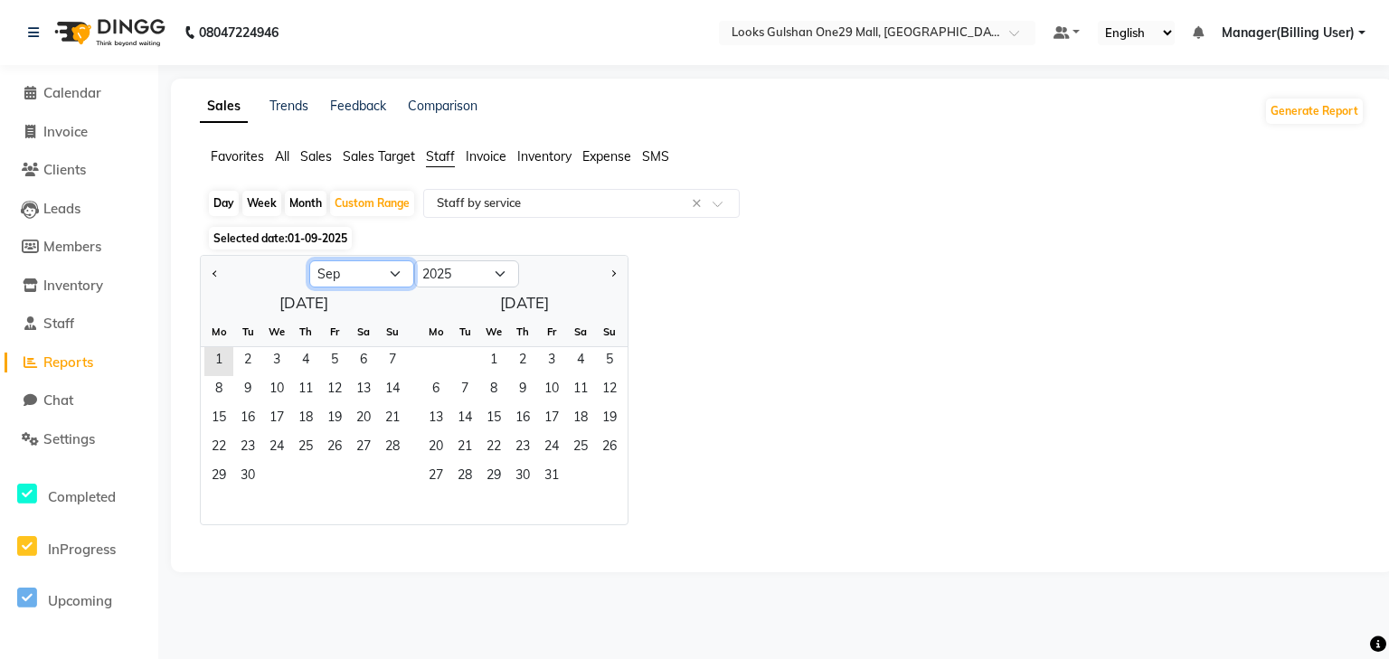
click at [395, 279] on select "Jan Feb Mar Apr May Jun [DATE] Aug Sep Oct Nov Dec" at bounding box center [361, 274] width 105 height 27
select select "8"
click at [309, 261] on select "Jan Feb Mar Apr May Jun [DATE] Aug Sep Oct Nov Dec" at bounding box center [361, 274] width 105 height 27
click at [340, 354] on span "1" at bounding box center [334, 361] width 29 height 29
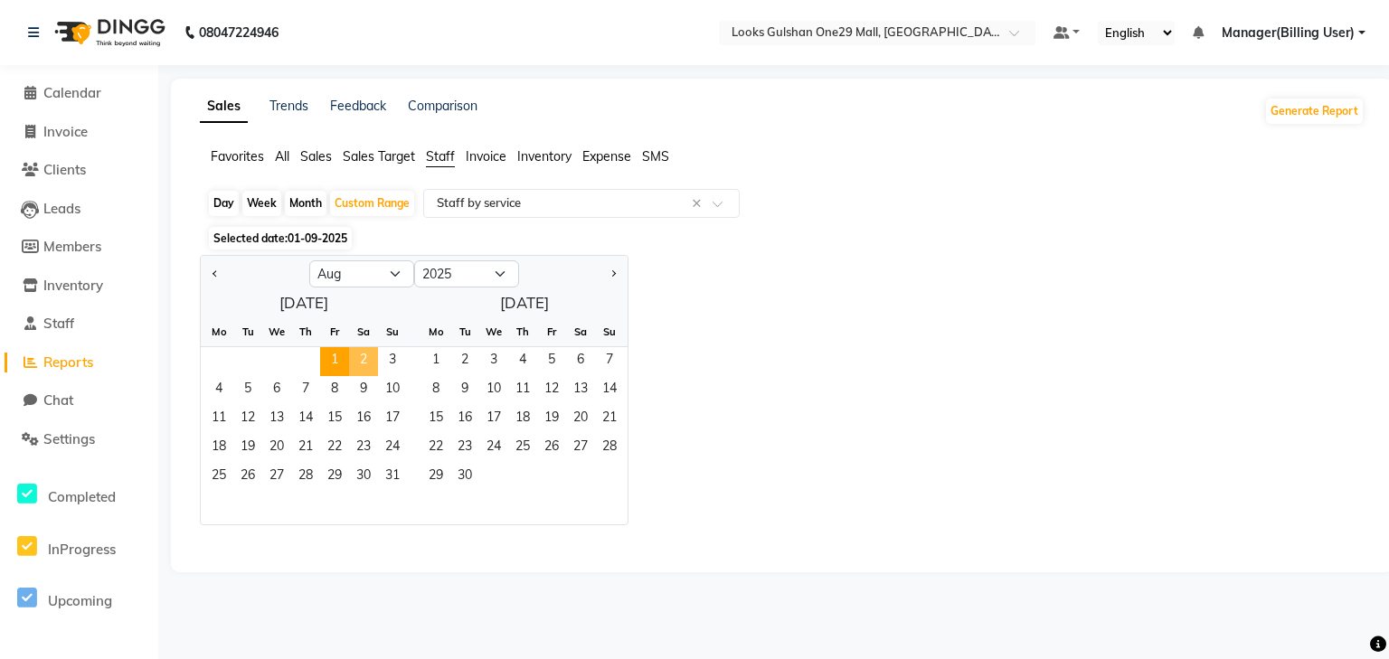
click at [357, 353] on span "2" at bounding box center [363, 361] width 29 height 29
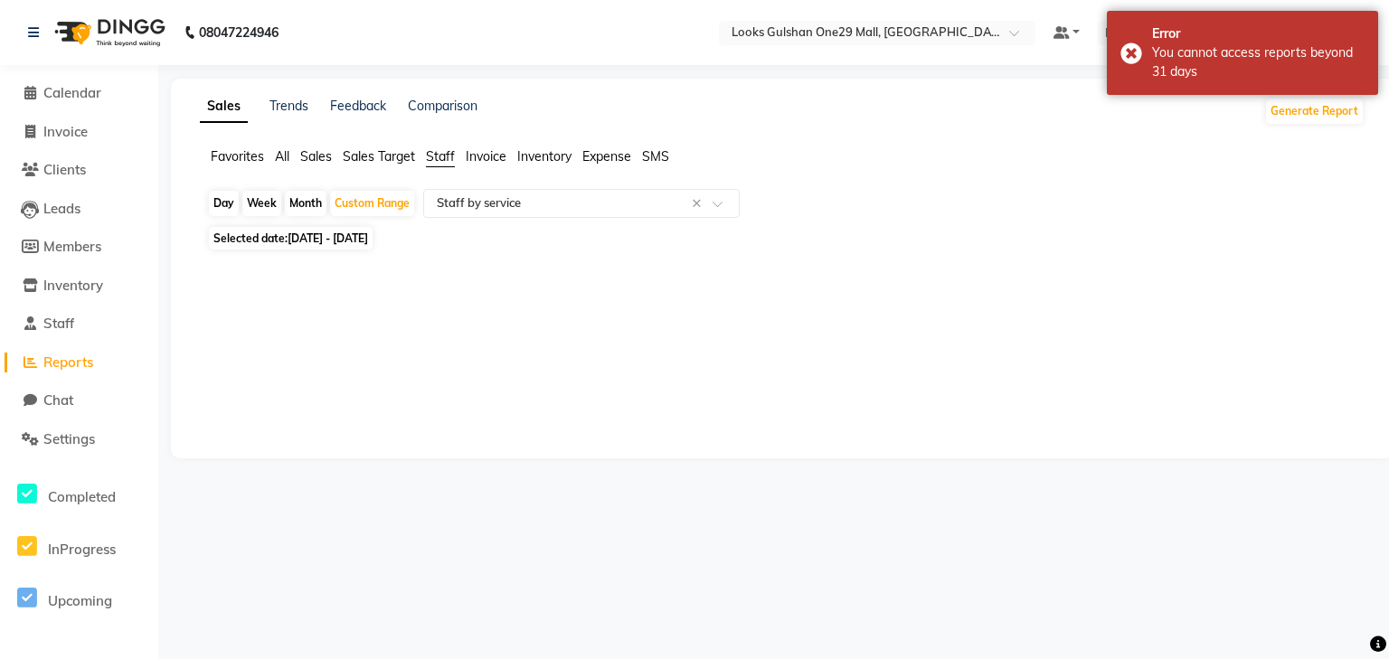
click at [368, 237] on span "[DATE] - [DATE]" at bounding box center [328, 239] width 81 height 14
select select "8"
select select "2025"
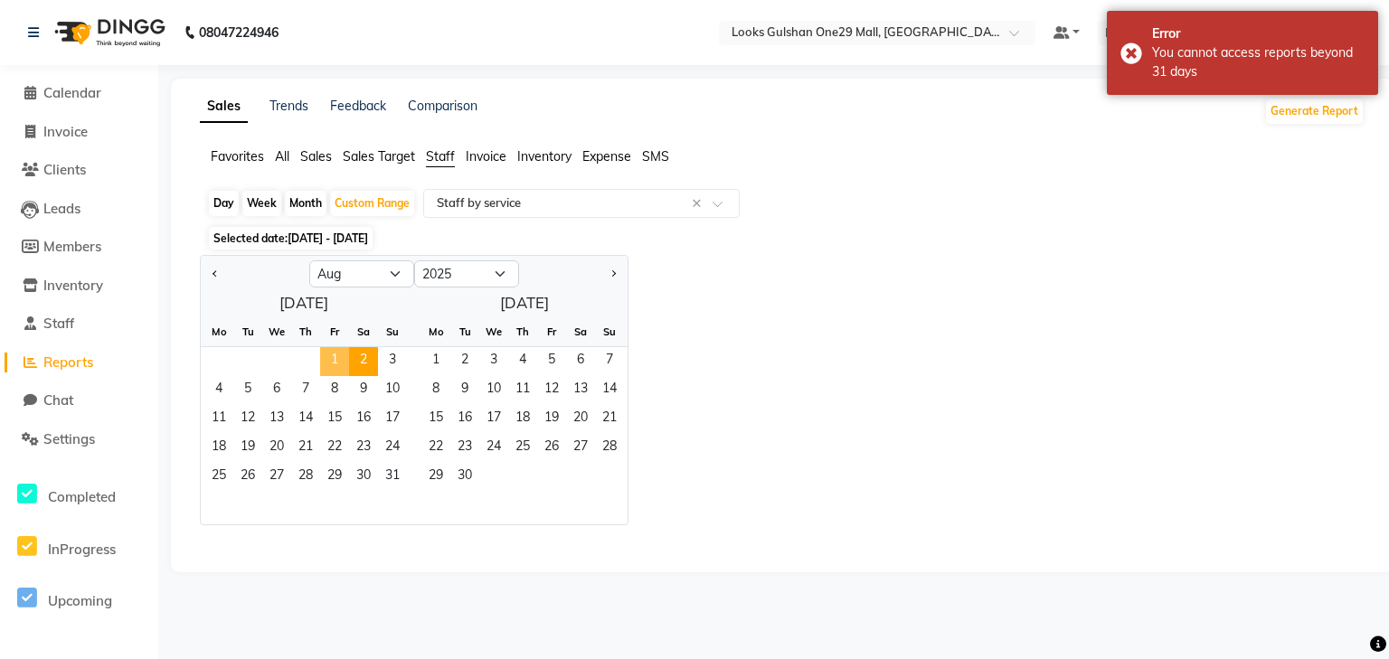
click at [335, 352] on span "1" at bounding box center [334, 361] width 29 height 29
click at [388, 478] on span "31" at bounding box center [392, 477] width 29 height 29
select select "full_report"
select select "csv"
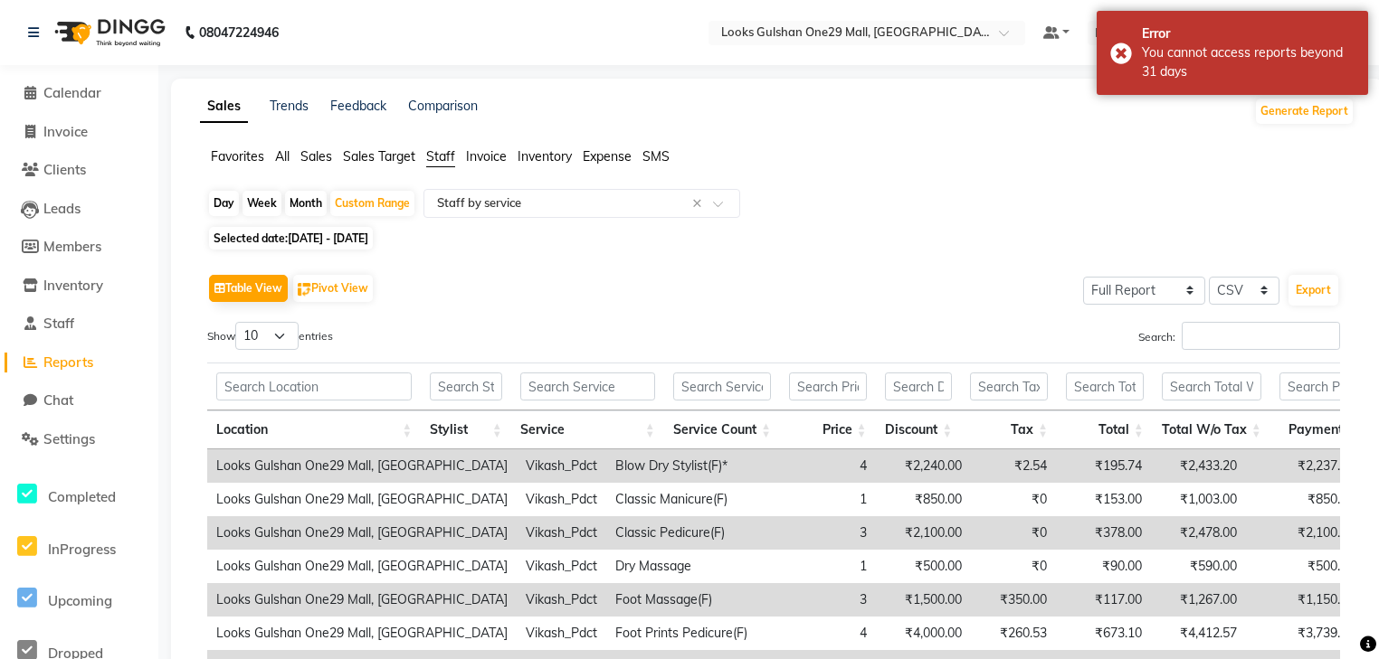
click at [590, 181] on app-reports "Favorites All Sales Sales Target Staff Invoice Inventory Expense SMS Day Week M…" at bounding box center [777, 511] width 1176 height 728
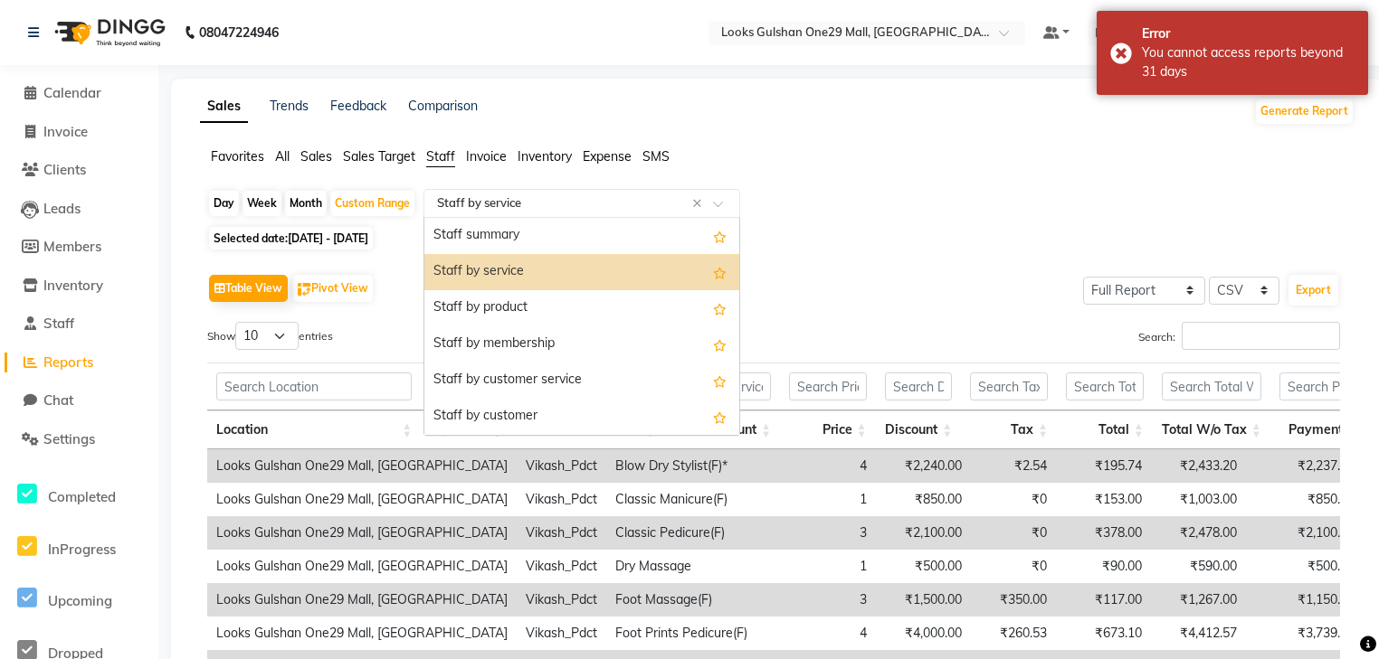
click at [586, 202] on input "text" at bounding box center [563, 203] width 261 height 18
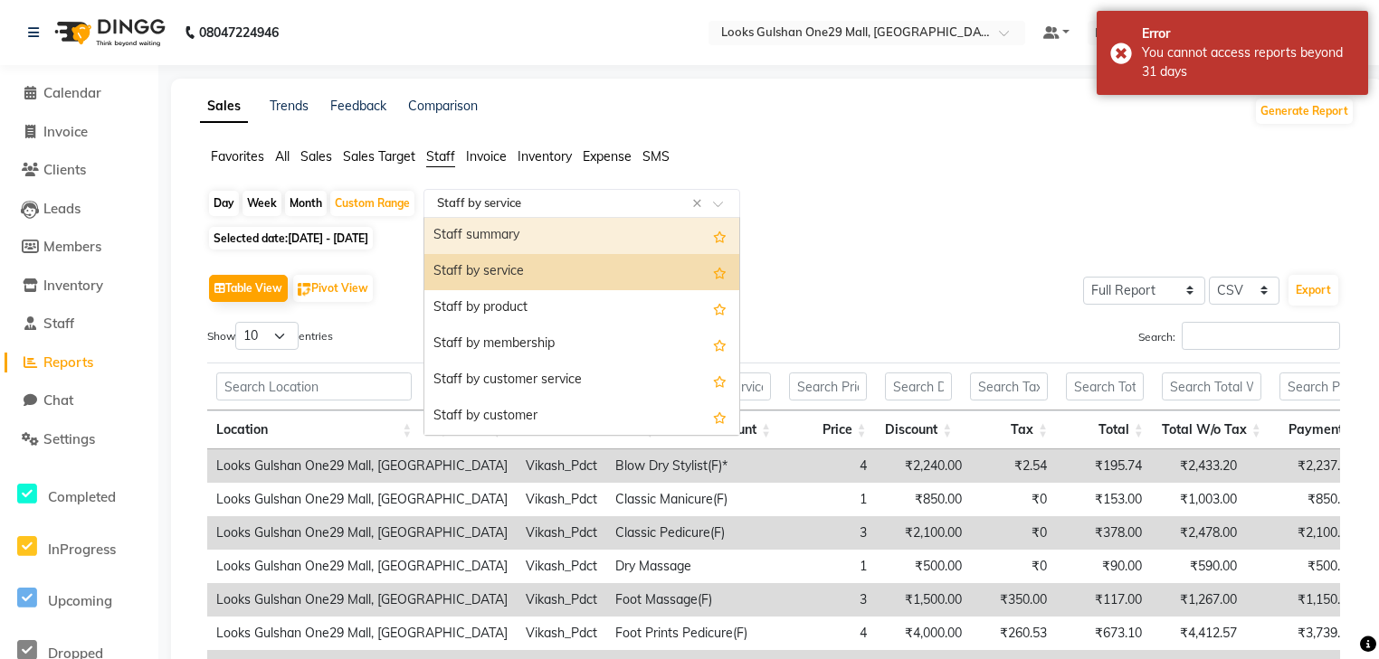
click at [506, 232] on div "Staff summary" at bounding box center [581, 236] width 315 height 36
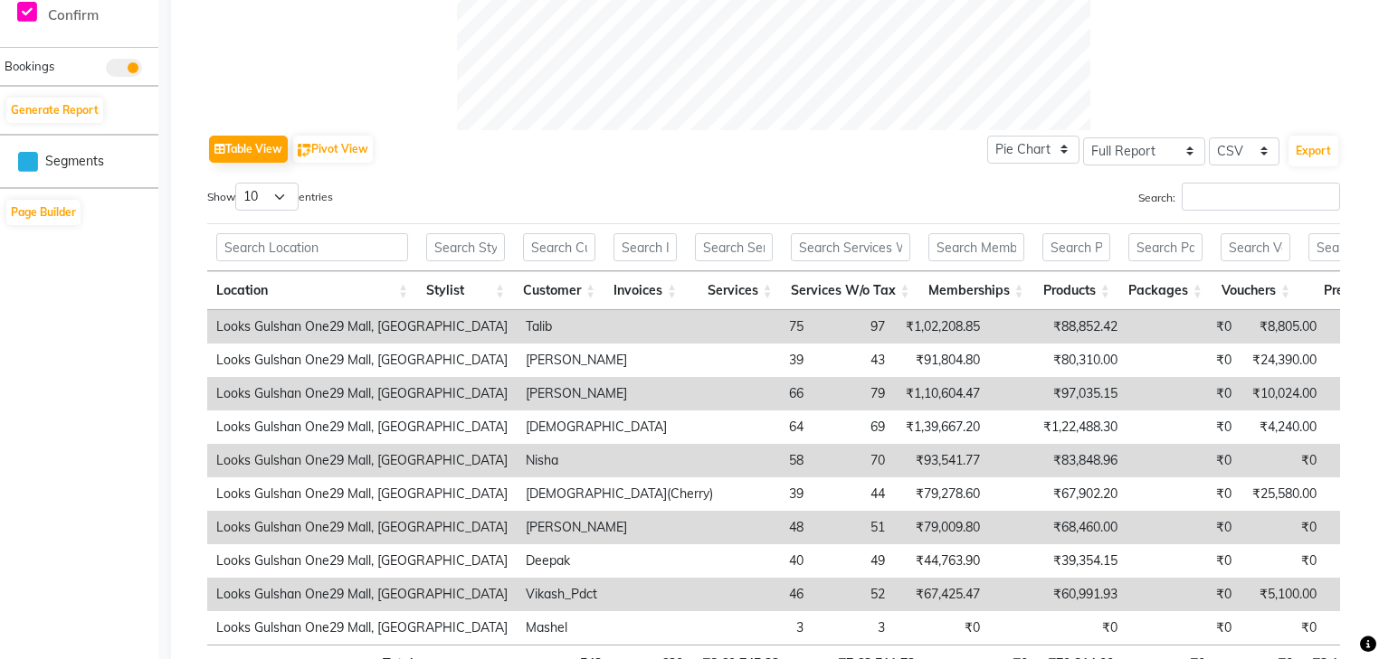
scroll to position [937, 0]
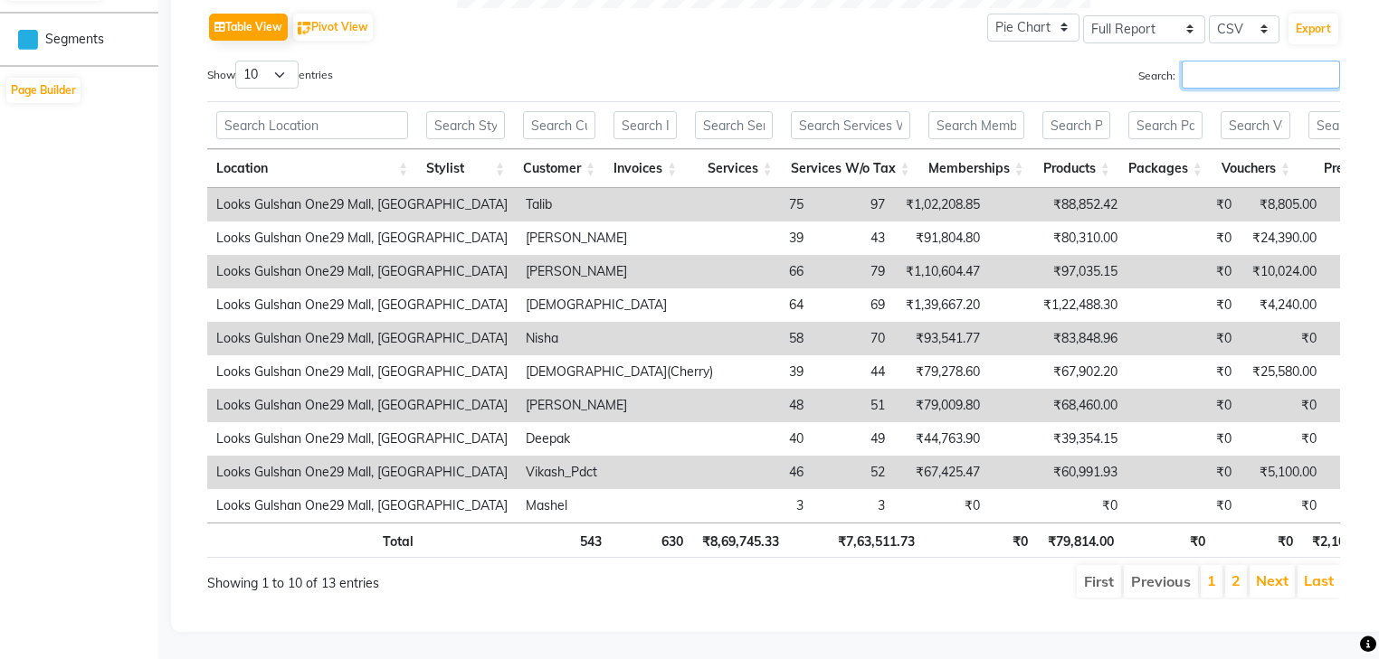
click at [1241, 61] on input "Search:" at bounding box center [1260, 75] width 158 height 28
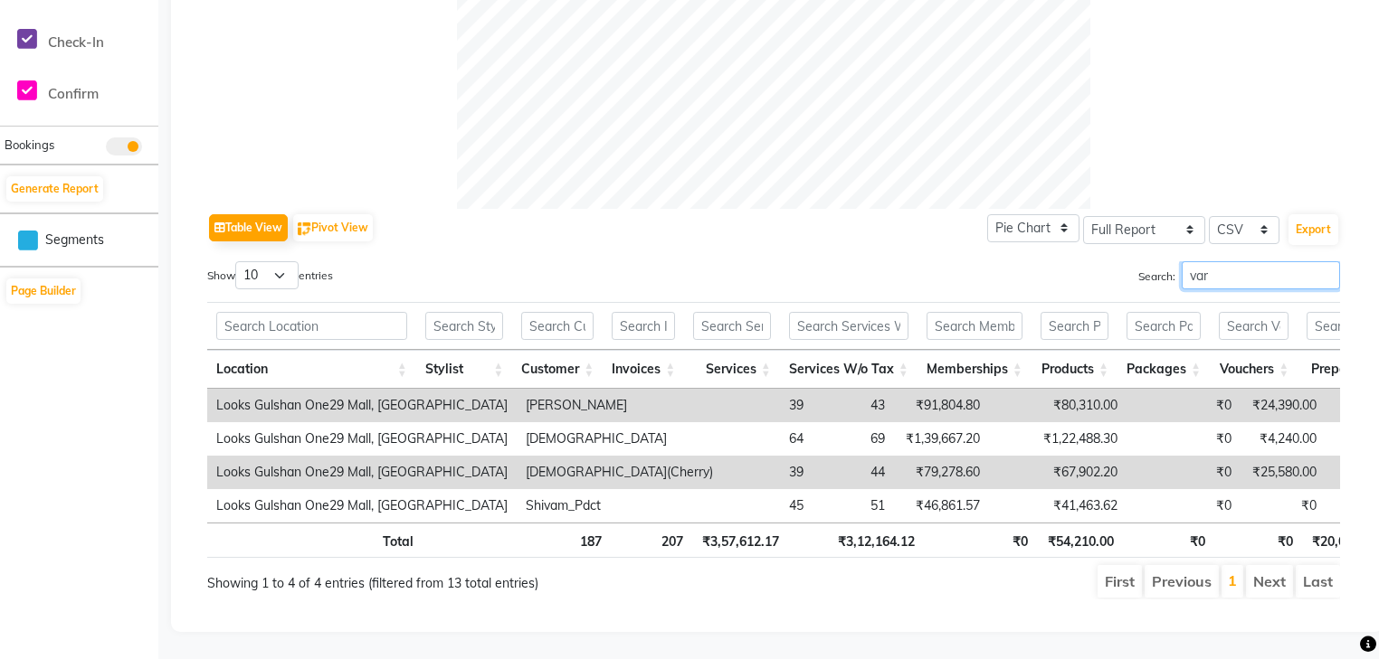
scroll to position [636, 0]
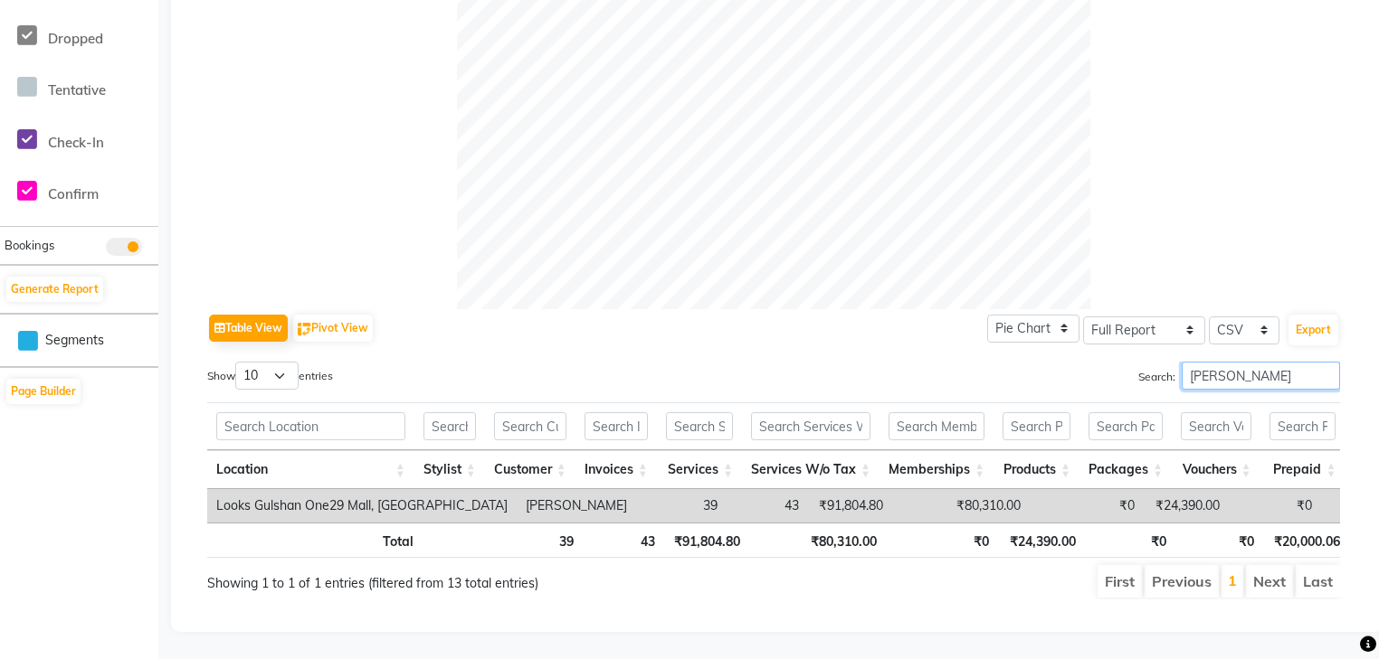
click at [1256, 362] on input "[PERSON_NAME]" at bounding box center [1260, 376] width 158 height 28
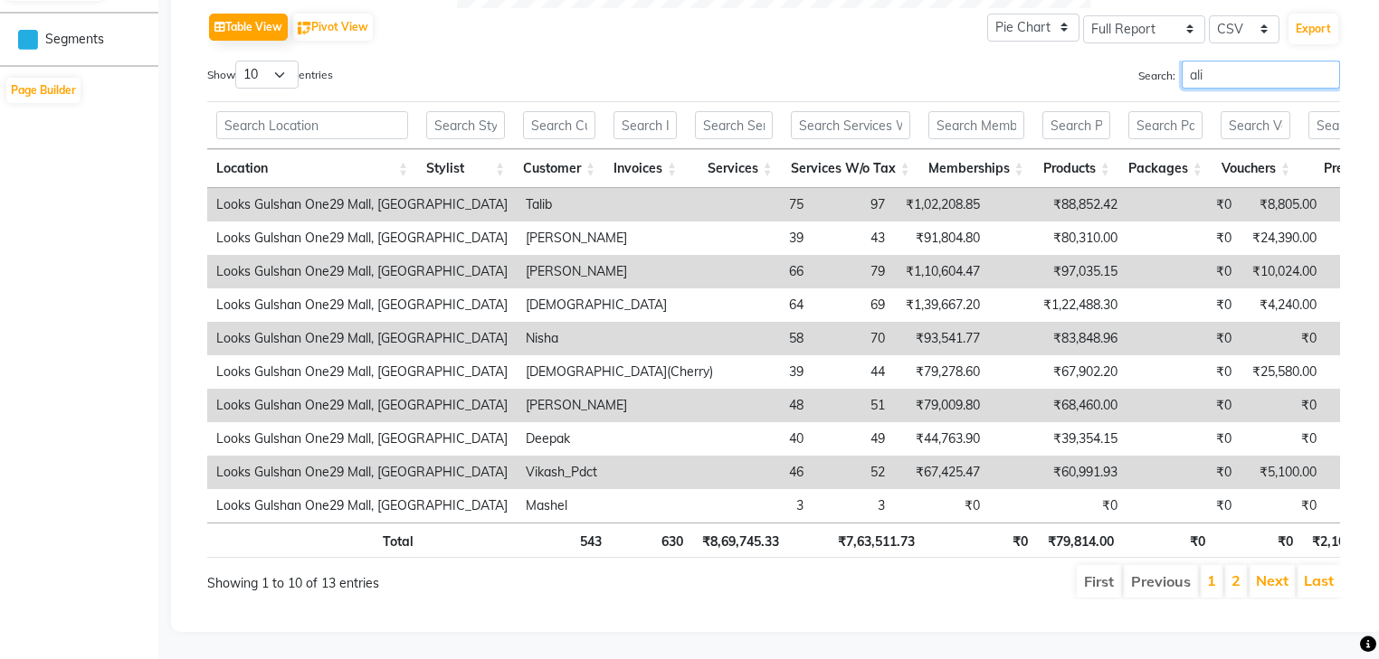
scroll to position [669, 0]
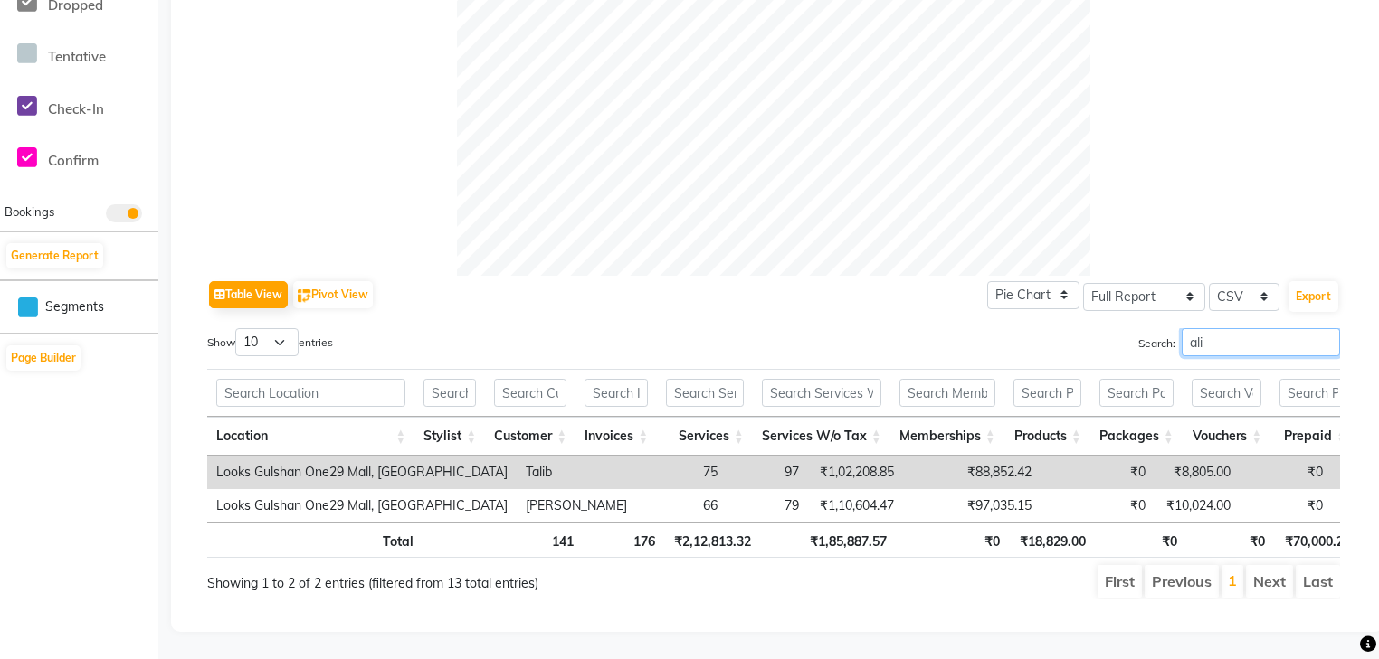
click at [1285, 332] on input "ali" at bounding box center [1260, 342] width 158 height 28
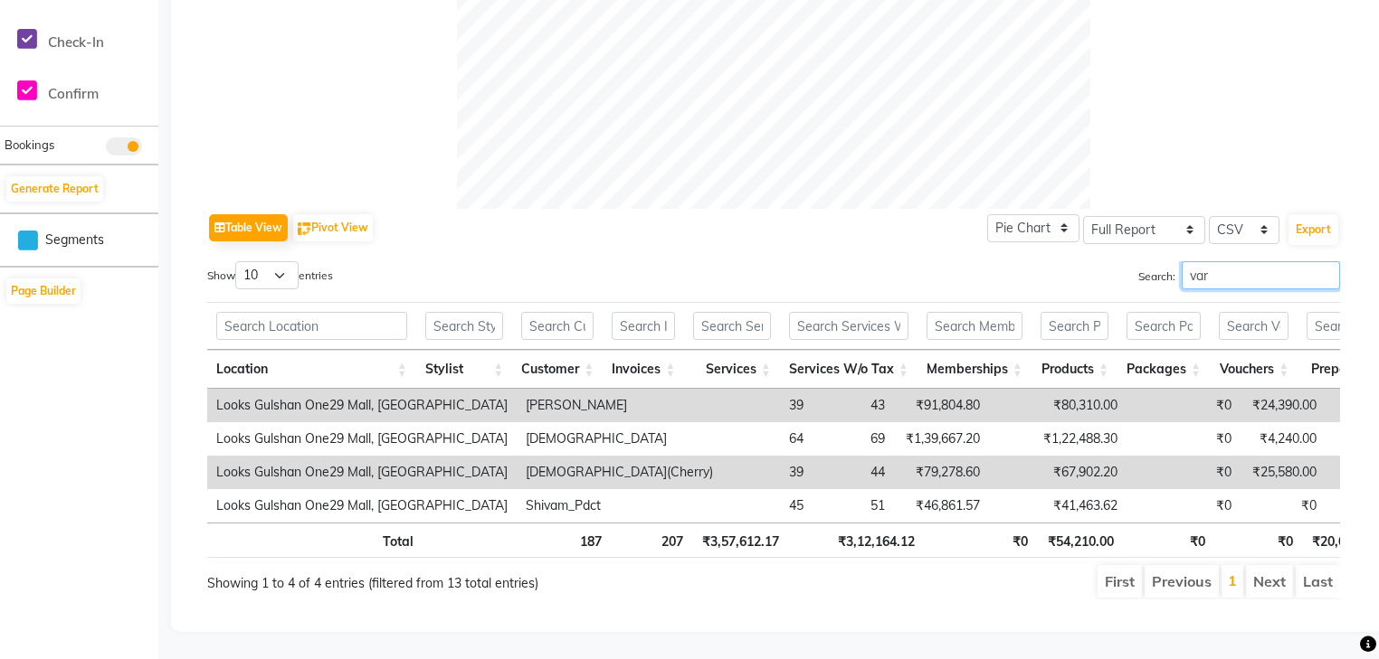
scroll to position [636, 0]
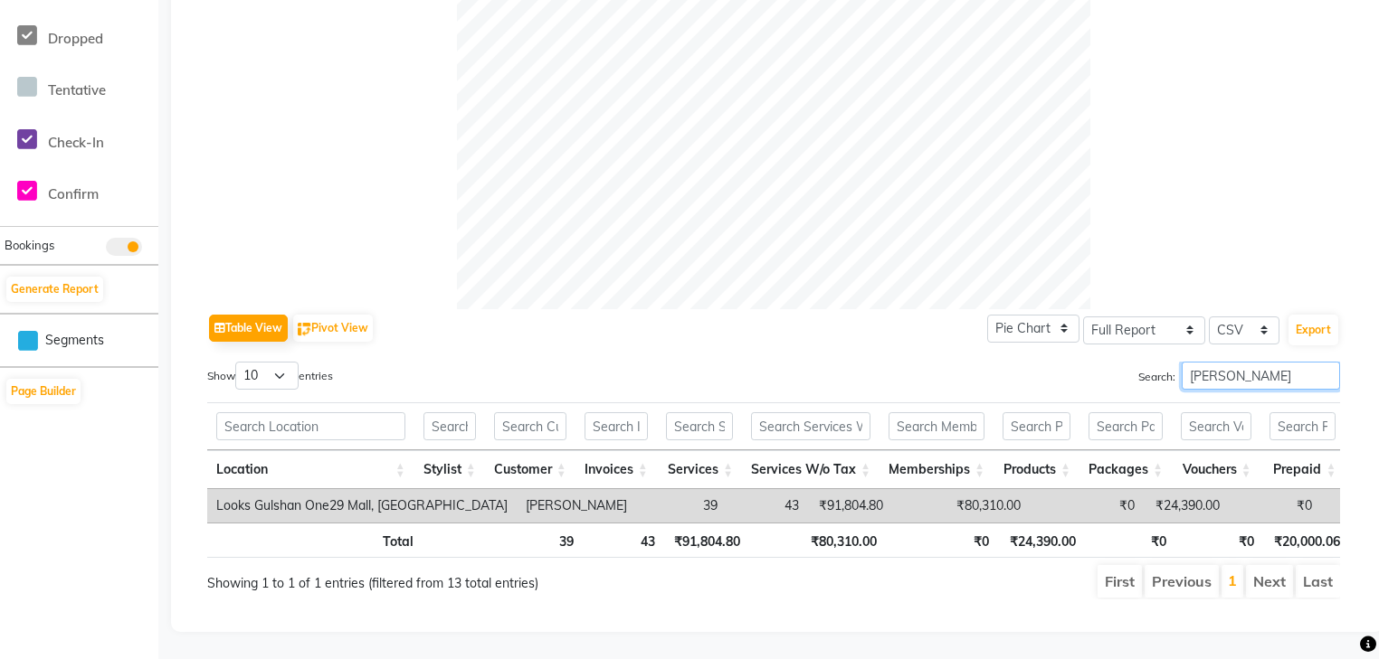
type input "[PERSON_NAME]"
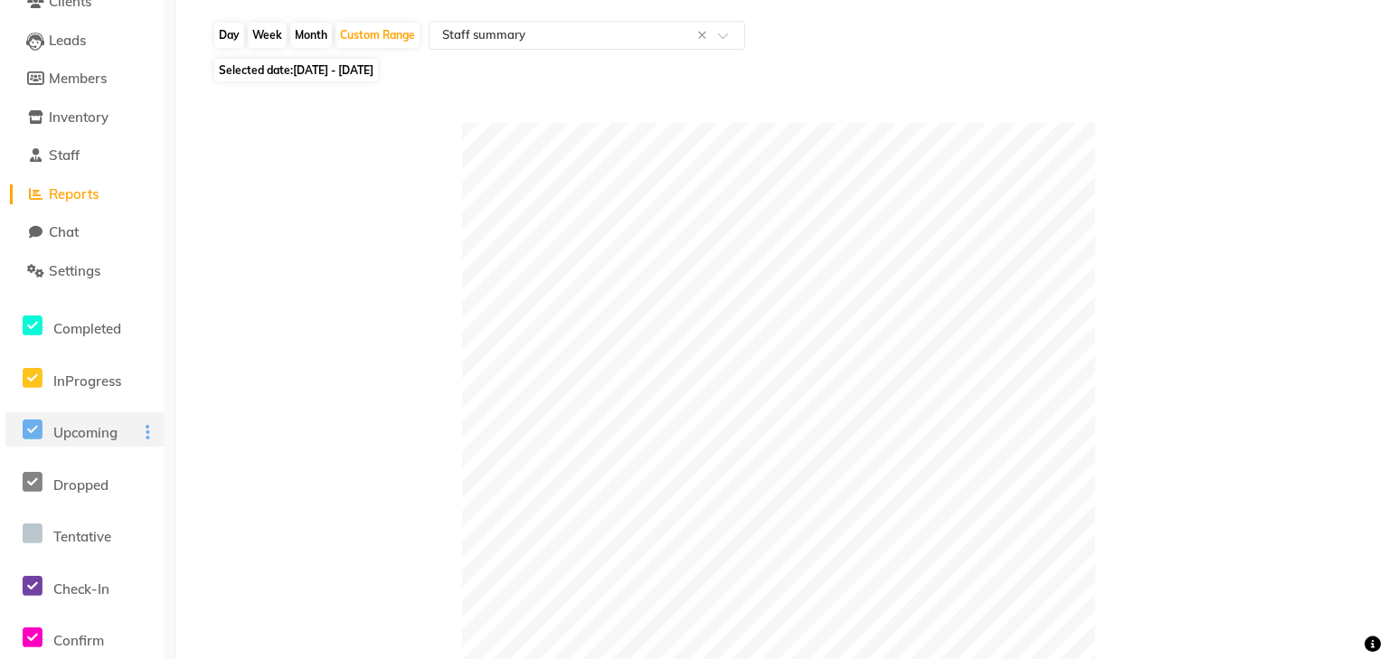
scroll to position [0, 0]
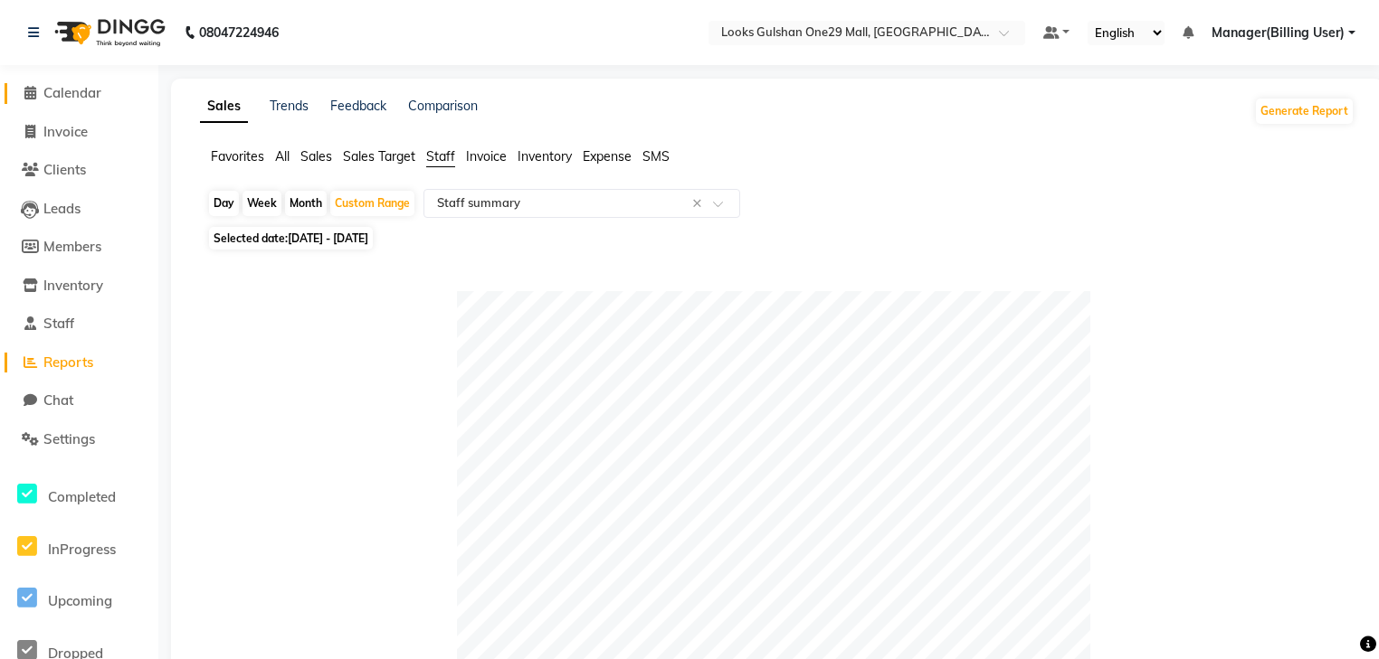
click at [81, 101] on link "Calendar" at bounding box center [79, 93] width 149 height 21
